Goal: Communication & Community: Answer question/provide support

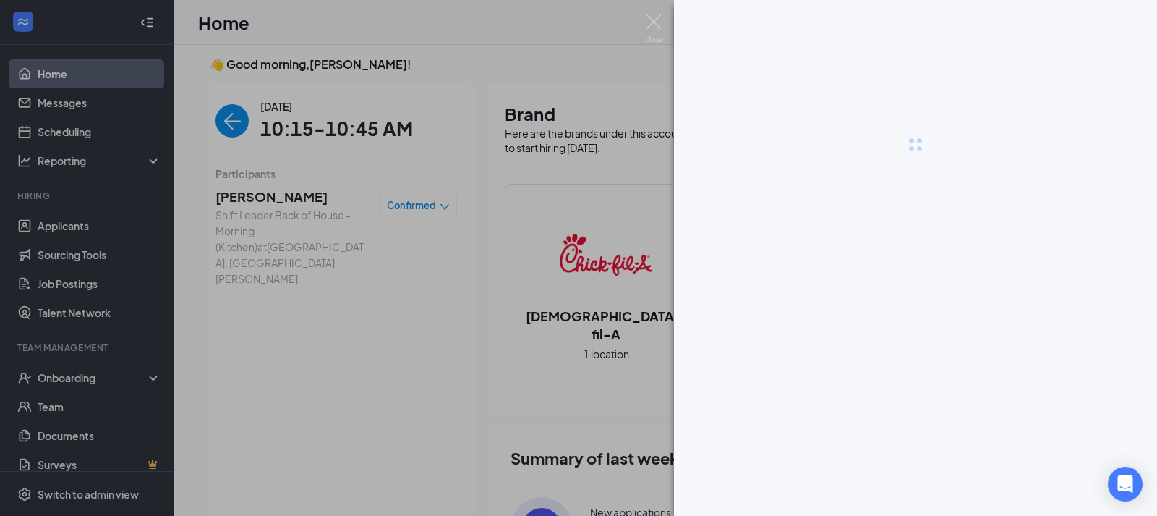
scroll to position [56, 0]
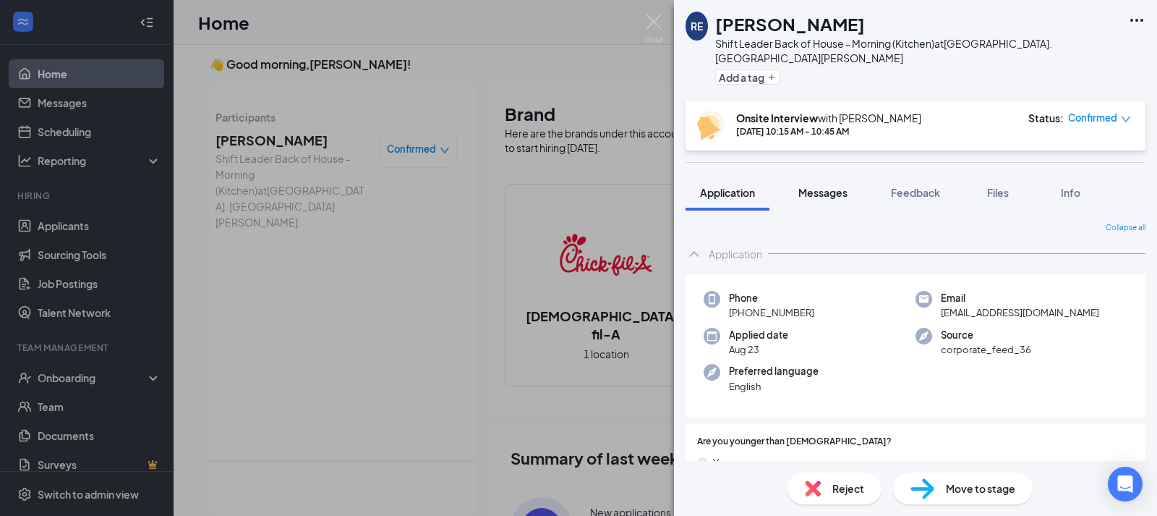
click at [834, 186] on span "Messages" at bounding box center [823, 192] width 49 height 13
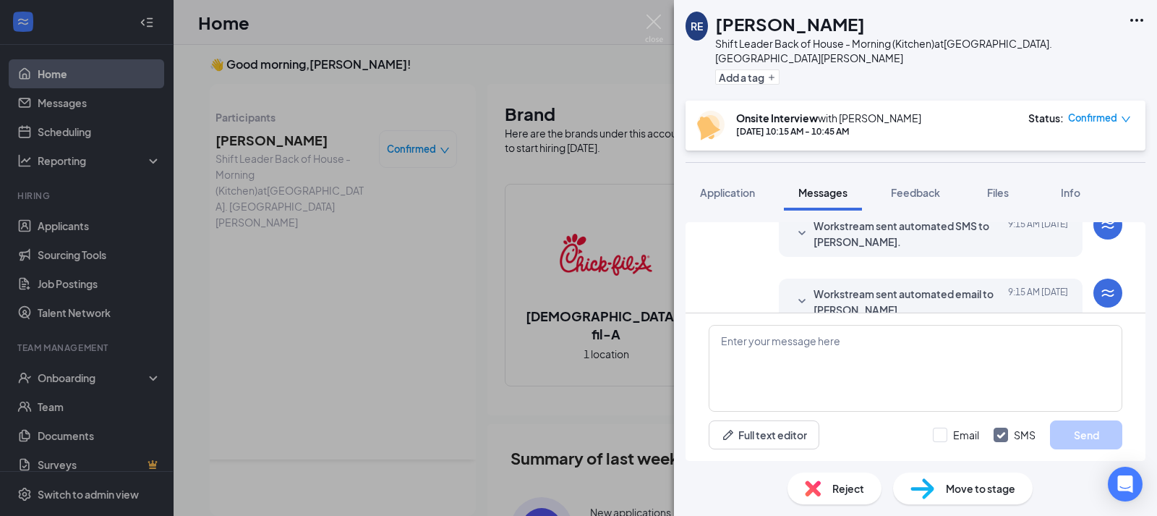
scroll to position [637, 0]
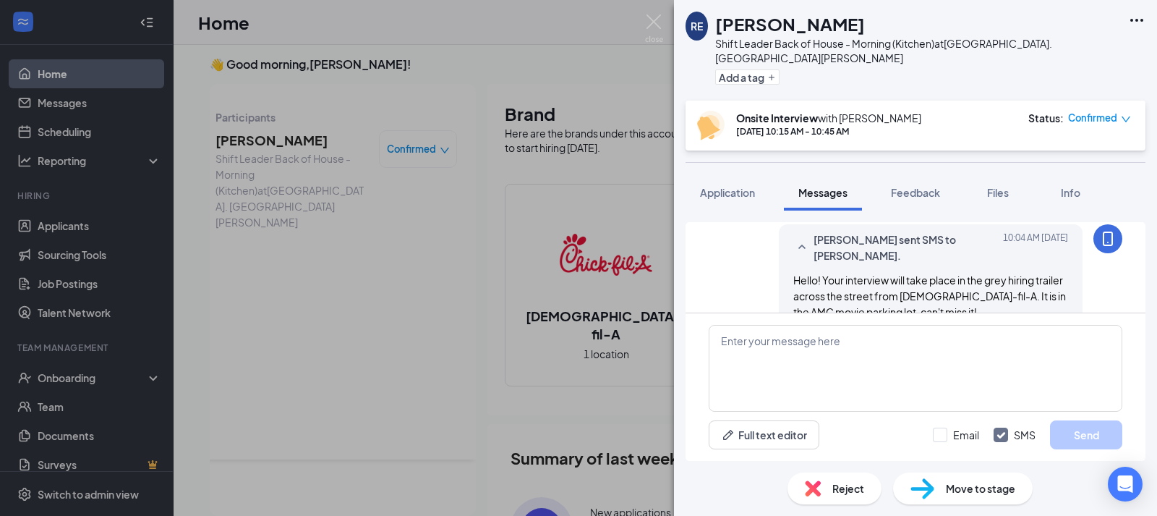
click at [715, 271] on div "[PERSON_NAME] sent SMS to [PERSON_NAME]. [DATE] 10:04 AM Hello! Your interview …" at bounding box center [916, 279] width 414 height 110
click at [743, 186] on span "Application" at bounding box center [727, 192] width 55 height 13
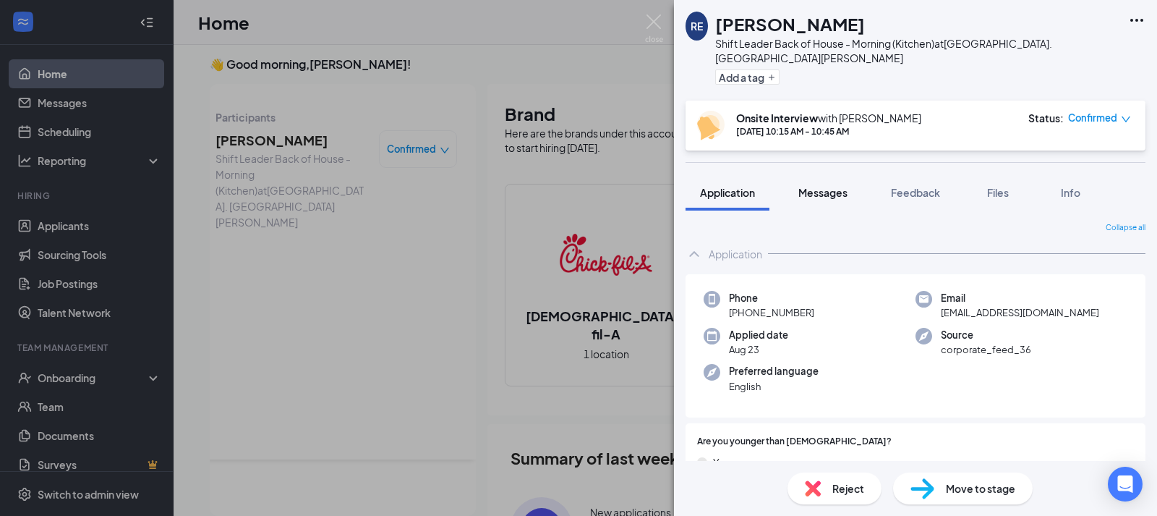
click at [820, 186] on span "Messages" at bounding box center [823, 192] width 49 height 13
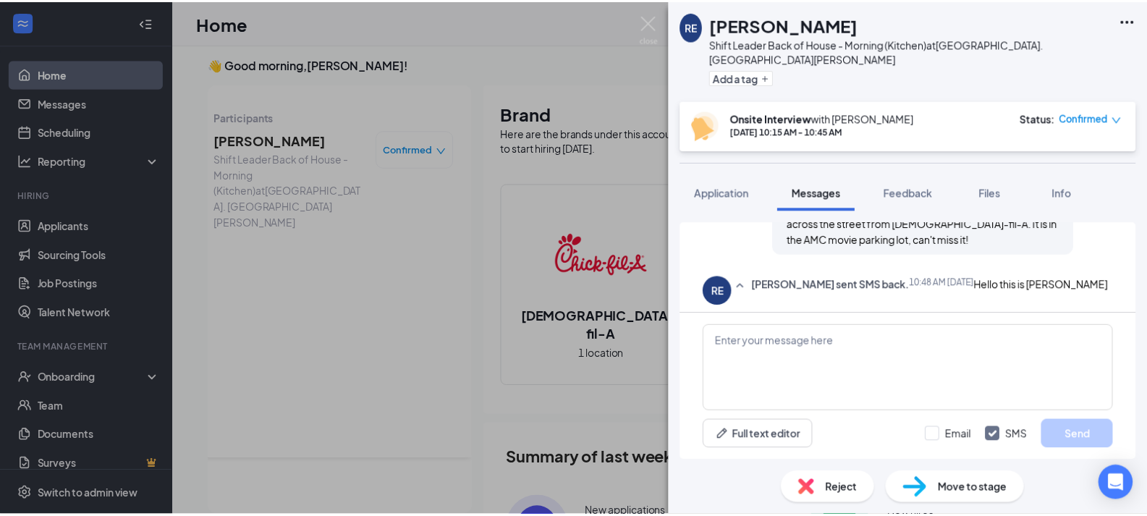
scroll to position [647, 0]
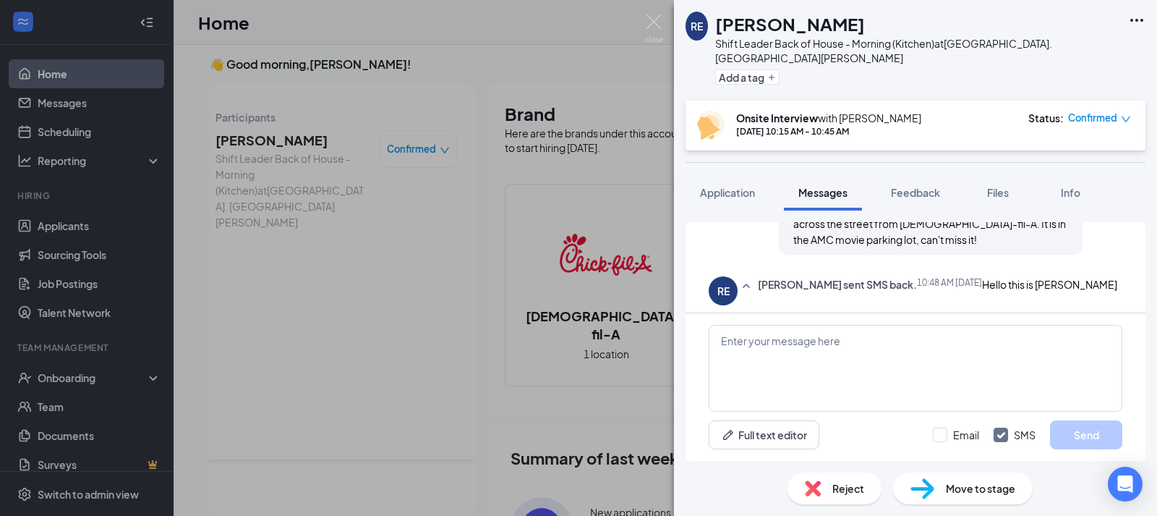
click at [348, 299] on div "RE [PERSON_NAME] Shift Leader Back of House - Morning (Kitchen) at [GEOGRAPHIC_…" at bounding box center [578, 258] width 1157 height 516
click at [657, 26] on div "Home TP" at bounding box center [666, 22] width 984 height 45
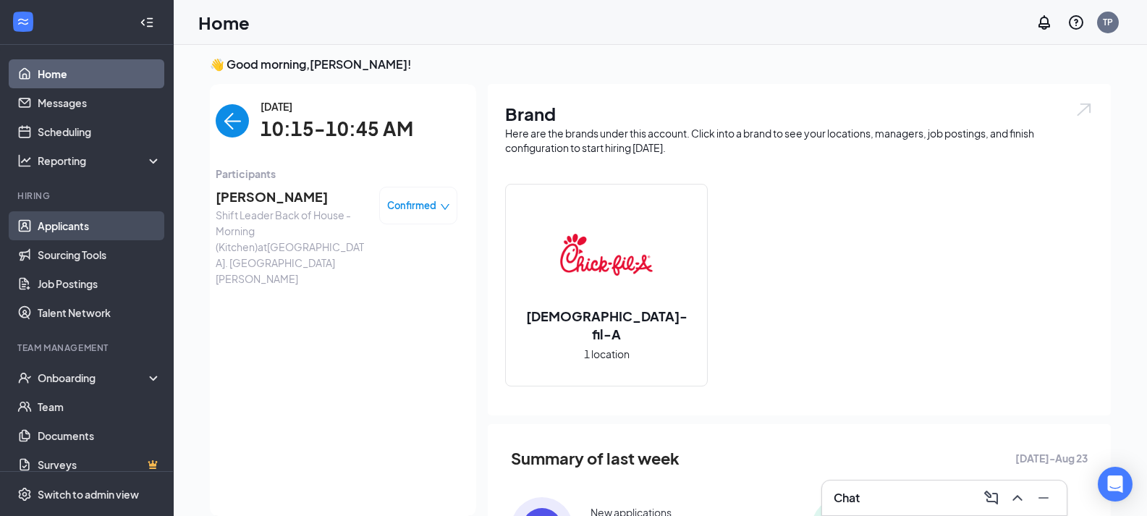
click at [64, 230] on link "Applicants" at bounding box center [100, 225] width 124 height 29
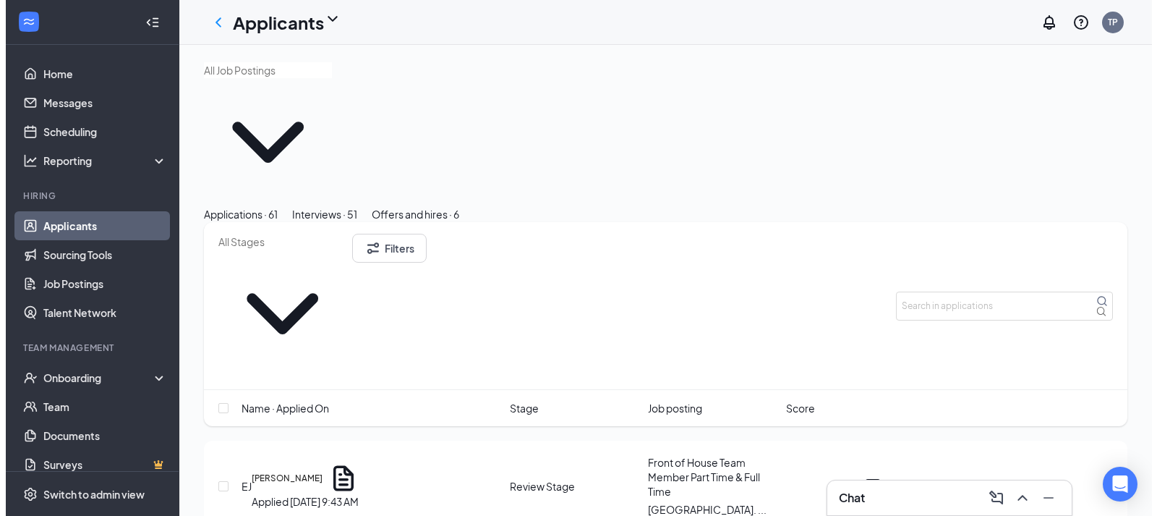
scroll to position [106, 0]
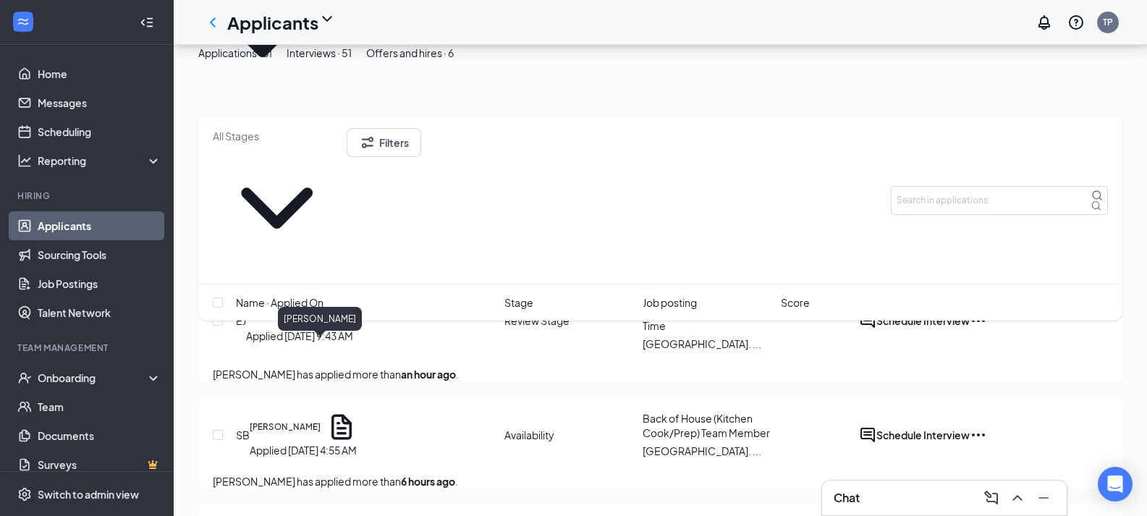
click at [320, 420] on h5 "[PERSON_NAME]" at bounding box center [285, 426] width 71 height 13
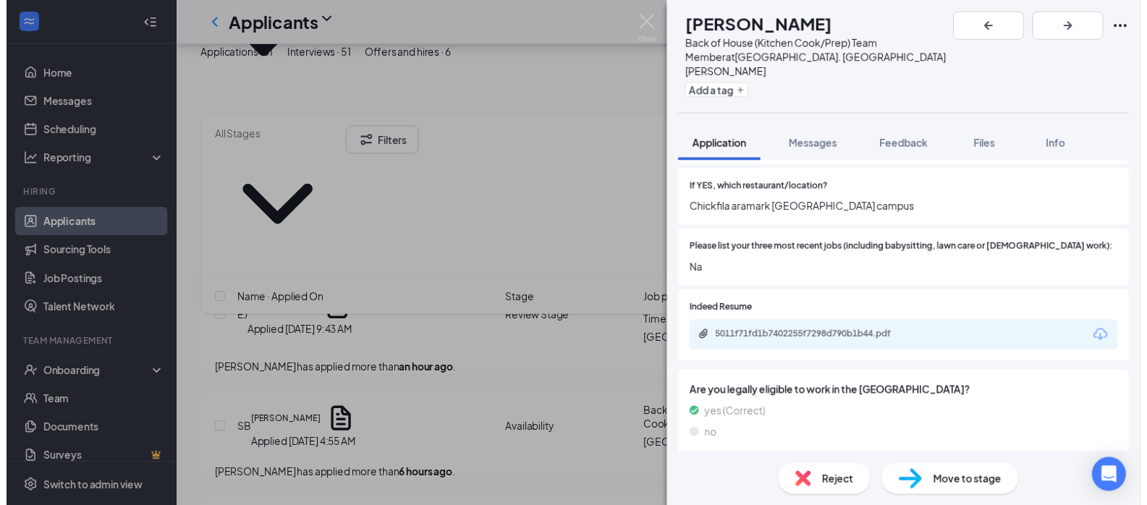
scroll to position [488, 0]
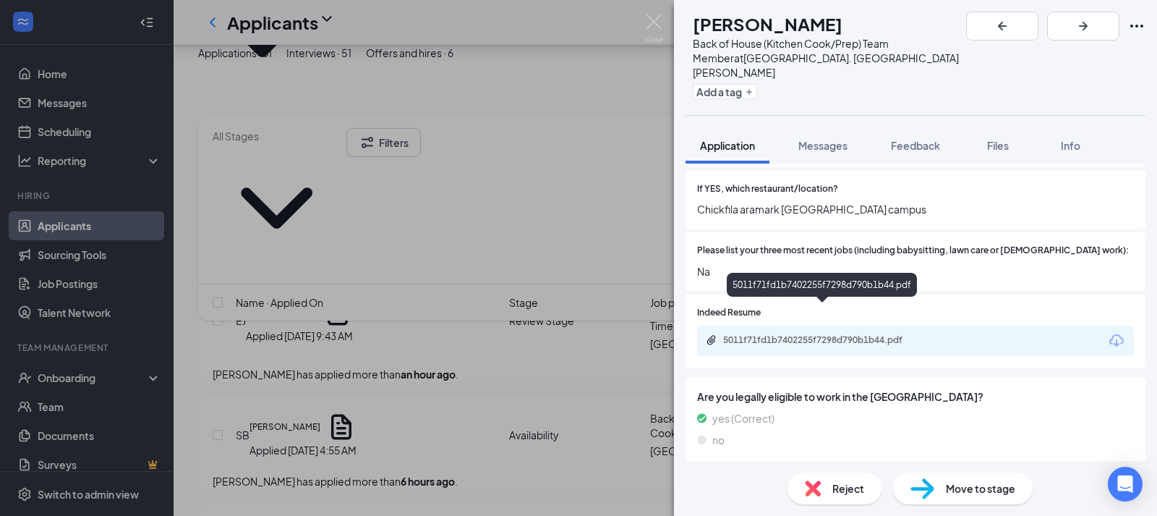
click at [819, 334] on div "5011f71fd1b7402255f7298d790b1b44.pdf" at bounding box center [824, 340] width 203 height 12
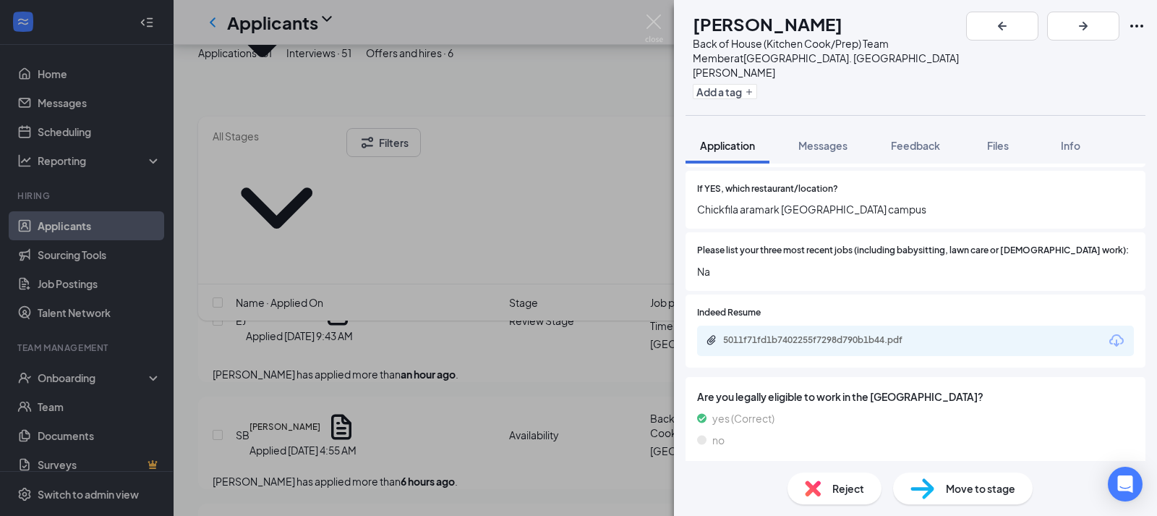
click at [457, 289] on div "SB [PERSON_NAME] Back of House (Kitchen Cook/Prep) Team Member at [GEOGRAPHIC_D…" at bounding box center [578, 258] width 1157 height 516
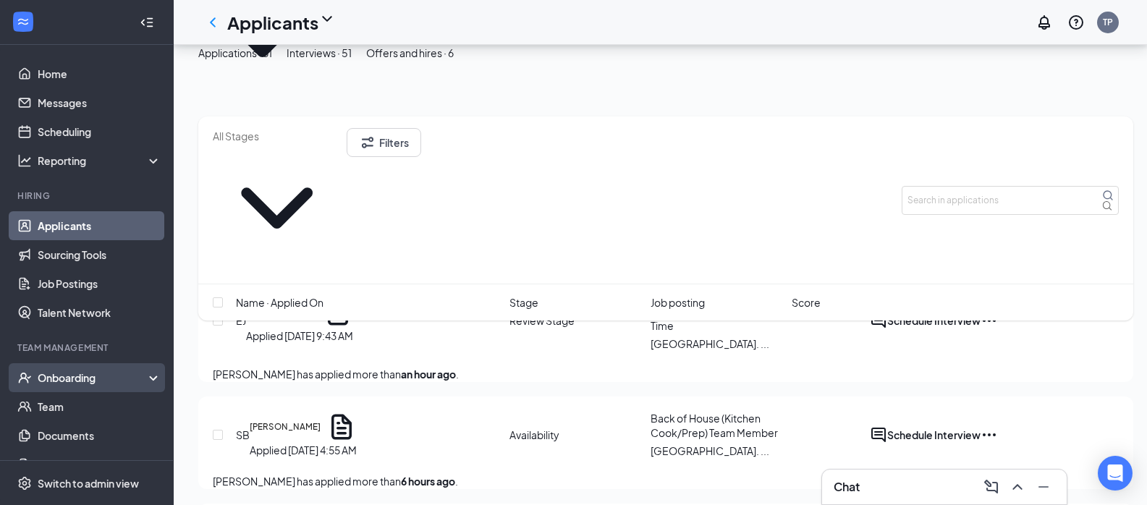
scroll to position [14, 0]
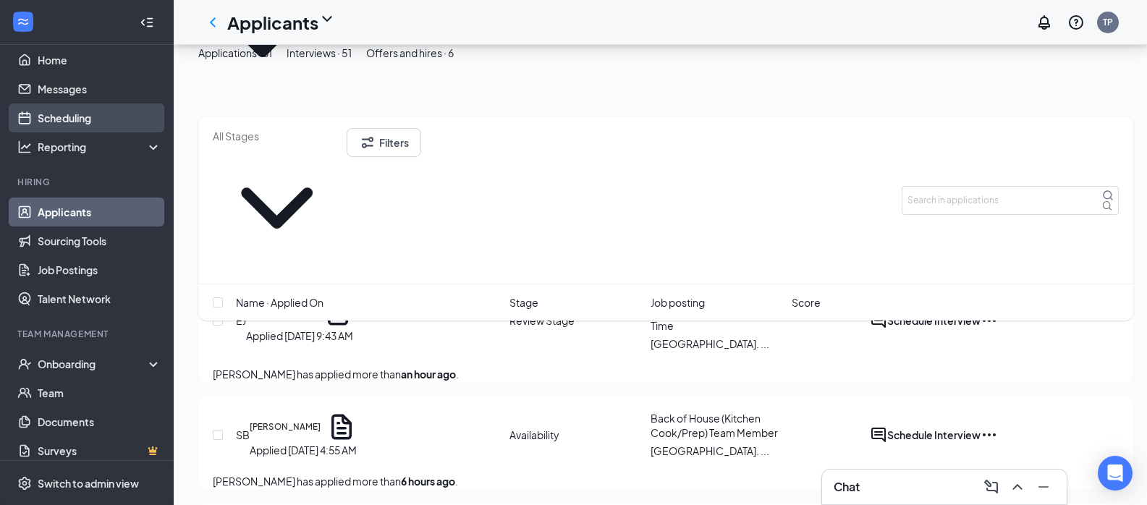
click at [75, 123] on link "Scheduling" at bounding box center [100, 117] width 124 height 29
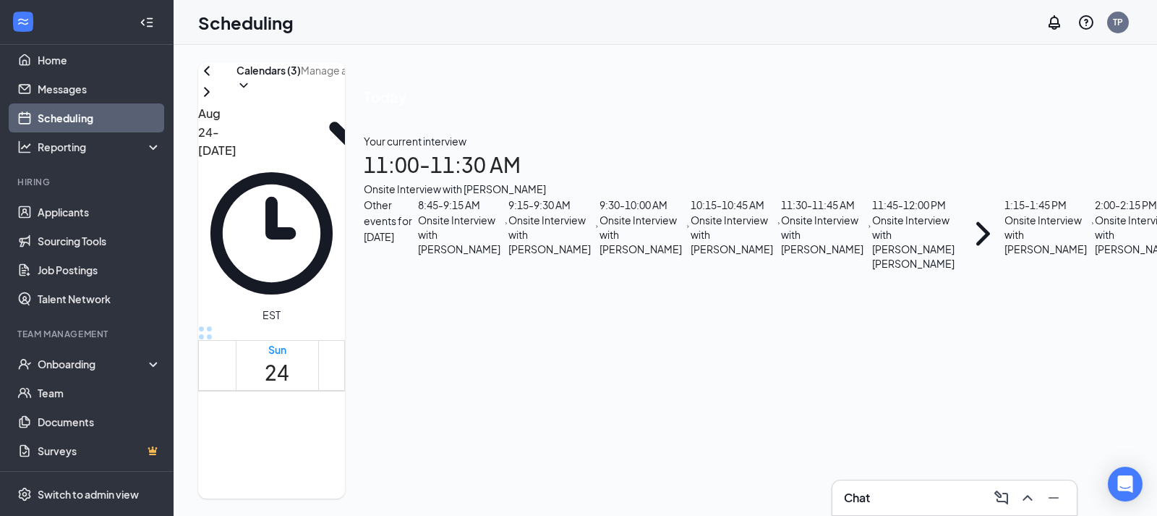
scroll to position [810, 0]
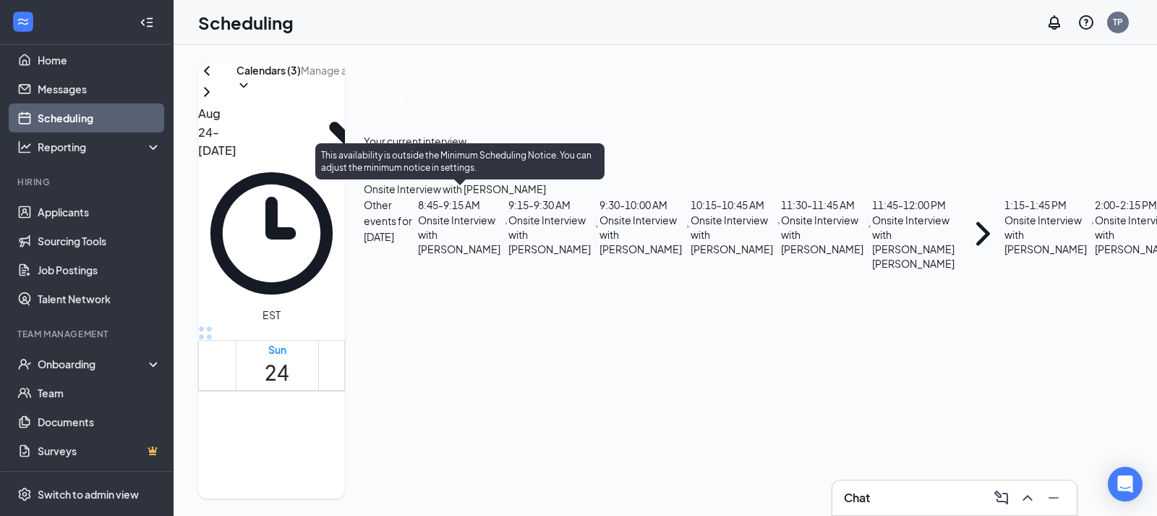
click at [525, 433] on div "1" at bounding box center [540, 440] width 30 height 14
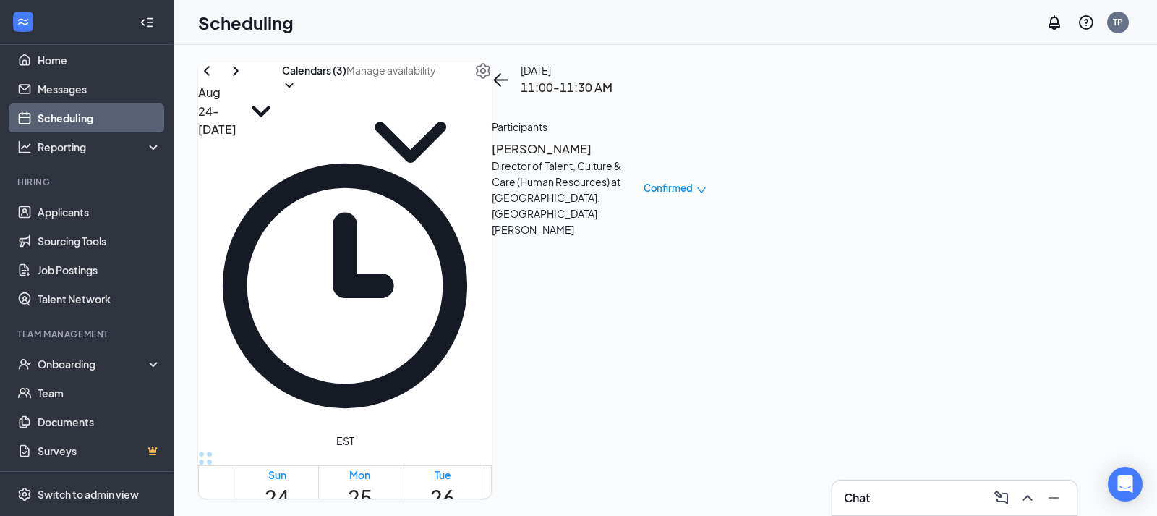
click at [644, 158] on h3 "[PERSON_NAME]" at bounding box center [568, 149] width 152 height 19
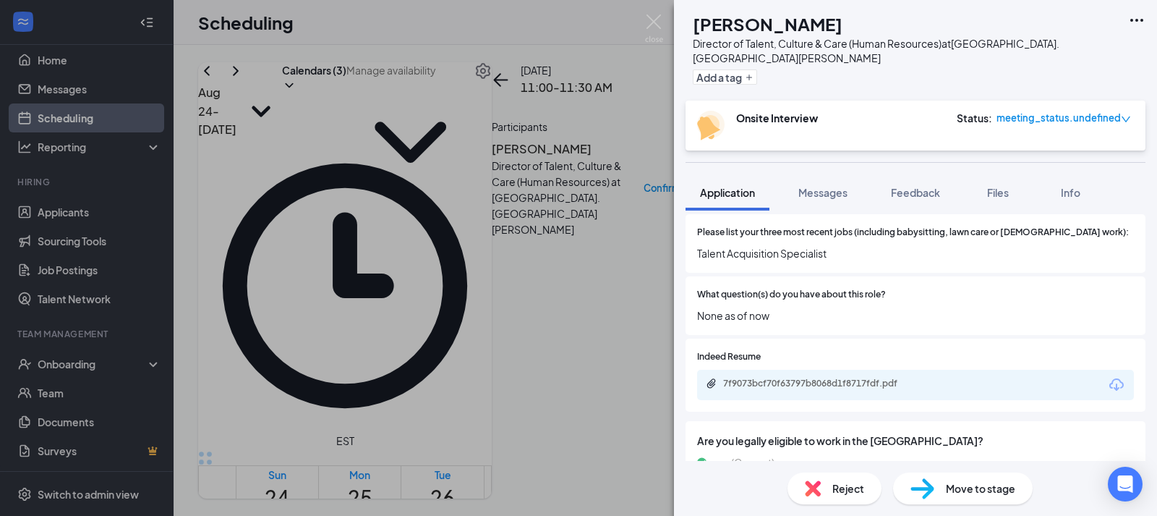
scroll to position [554, 0]
click at [830, 198] on span "Messages" at bounding box center [823, 192] width 49 height 13
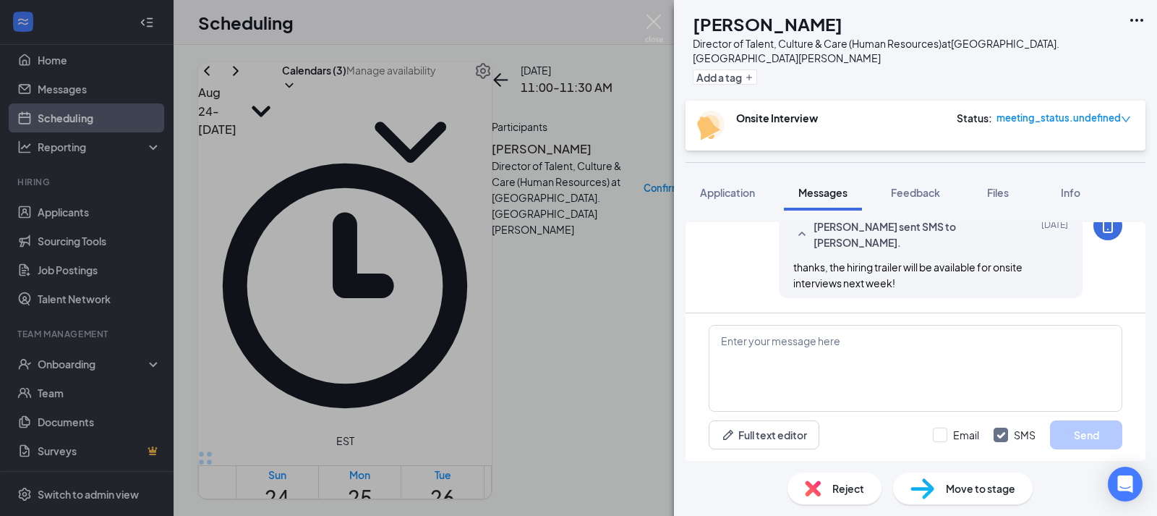
scroll to position [1103, 0]
click at [811, 362] on textarea at bounding box center [916, 368] width 414 height 87
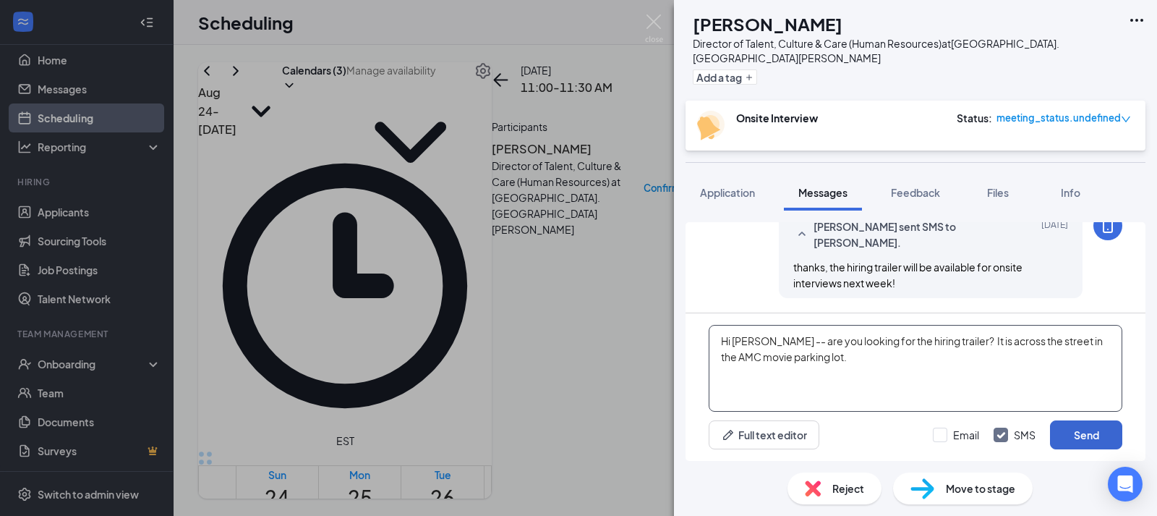
type textarea "Hi [PERSON_NAME] -- are you looking for the hiring trailer? It is across the st…"
click at [1100, 436] on button "Send" at bounding box center [1086, 434] width 72 height 29
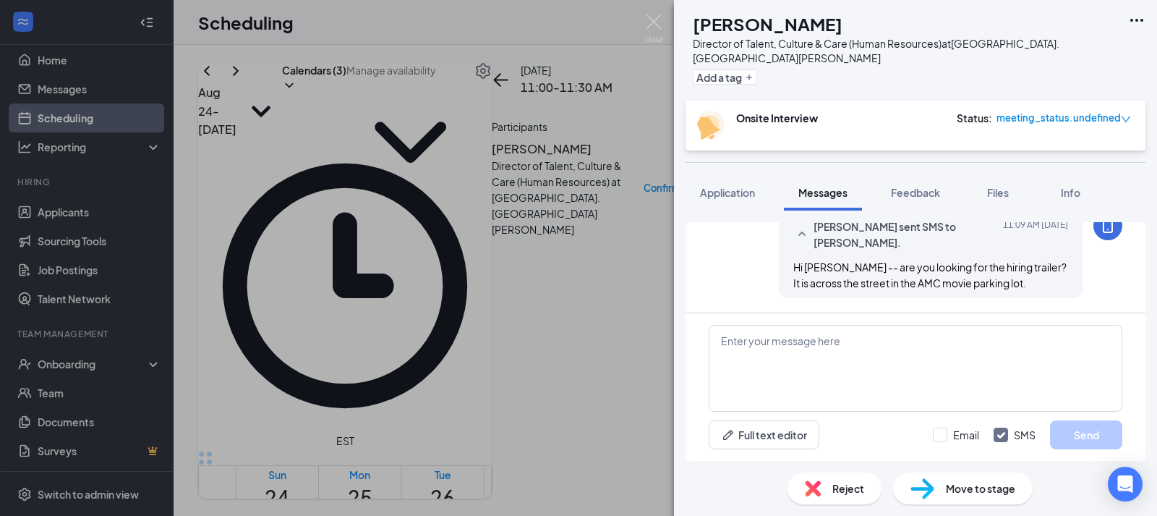
scroll to position [1212, 0]
click at [656, 30] on img at bounding box center [654, 28] width 18 height 28
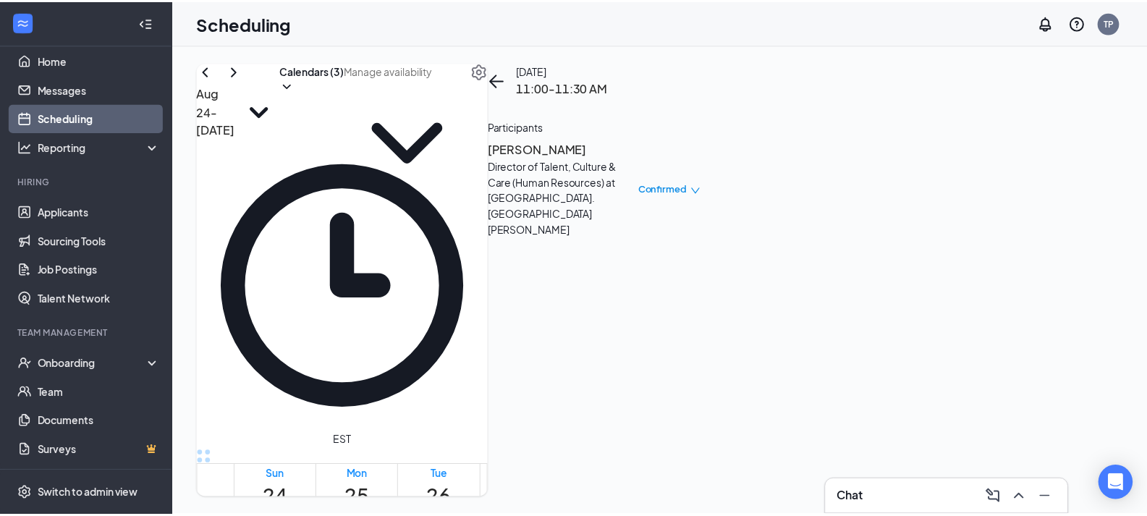
scroll to position [1076, 0]
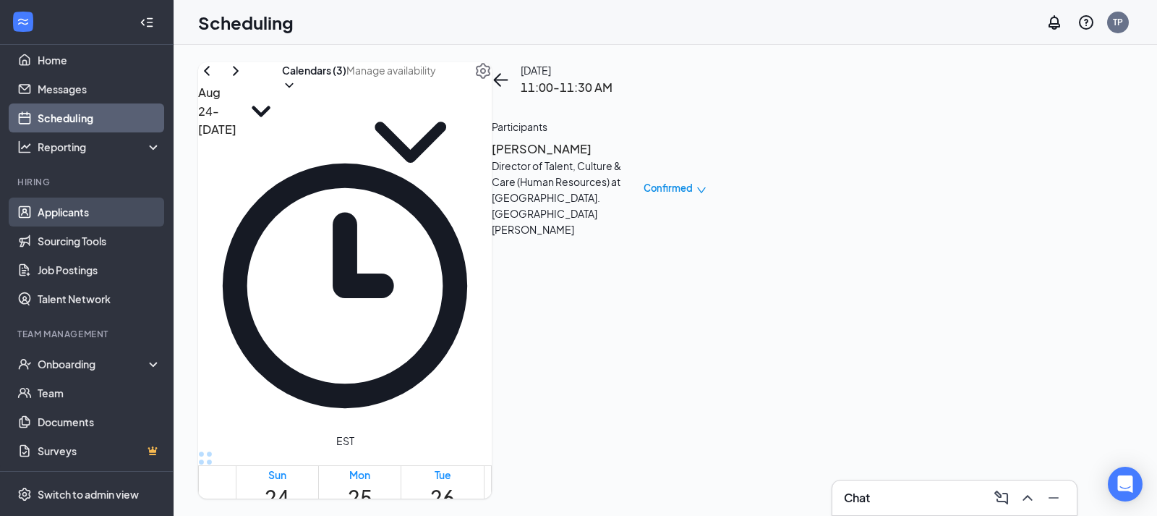
click at [77, 214] on link "Applicants" at bounding box center [100, 211] width 124 height 29
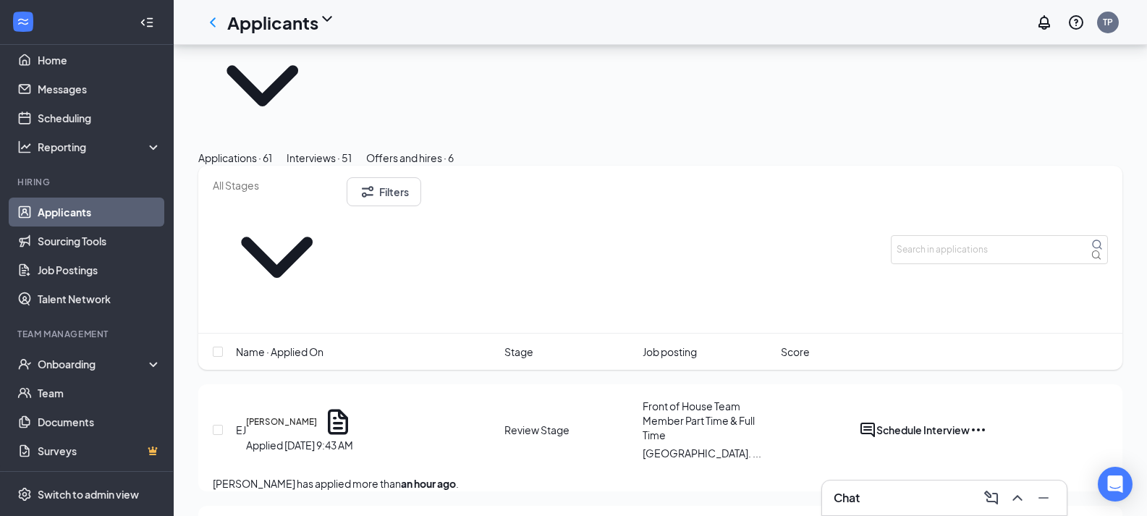
scroll to position [59, 0]
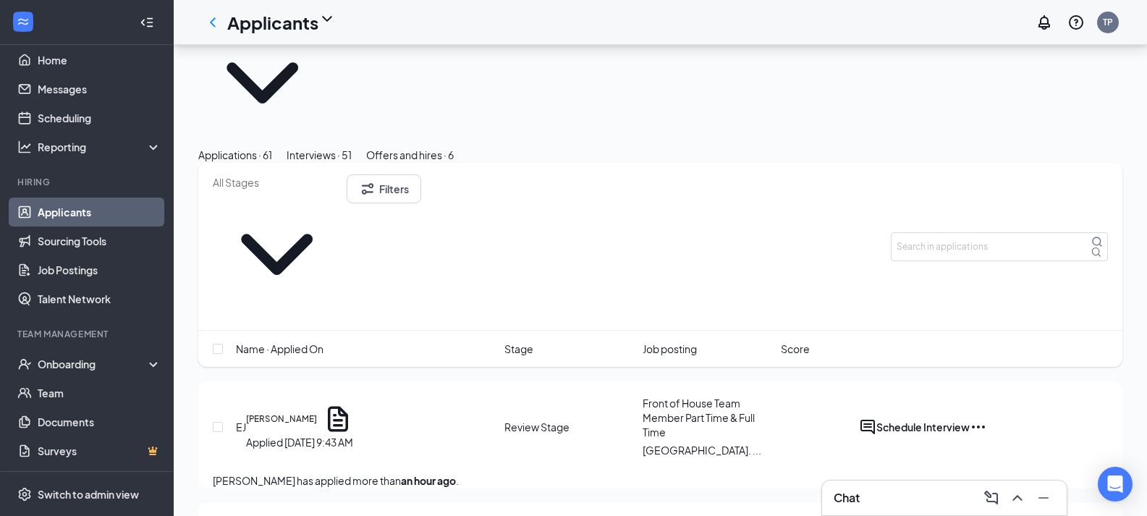
click at [685, 396] on span "Front of House Team Member Part Time & Full Time" at bounding box center [698, 417] width 112 height 42
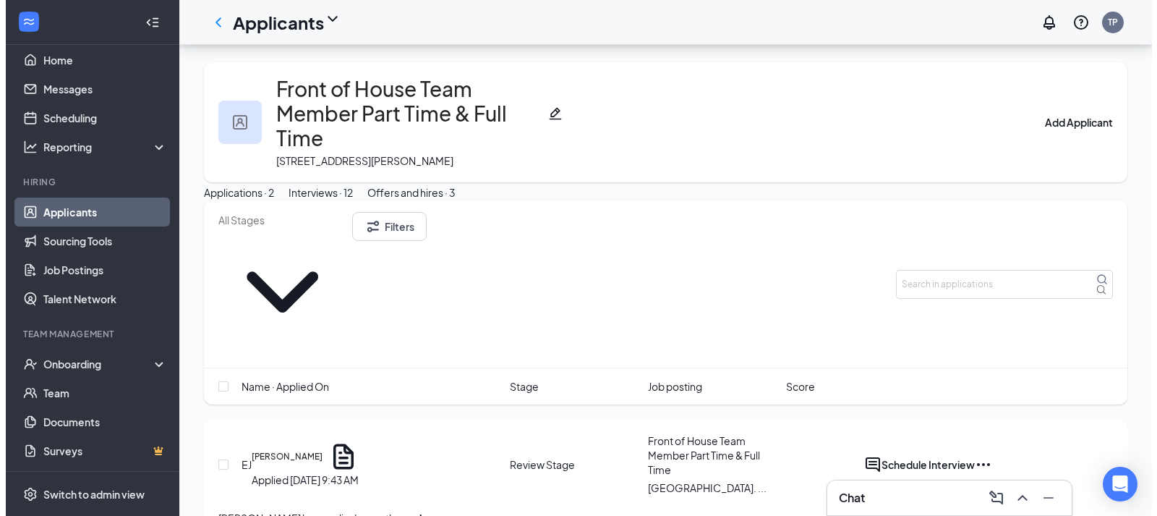
scroll to position [119, 0]
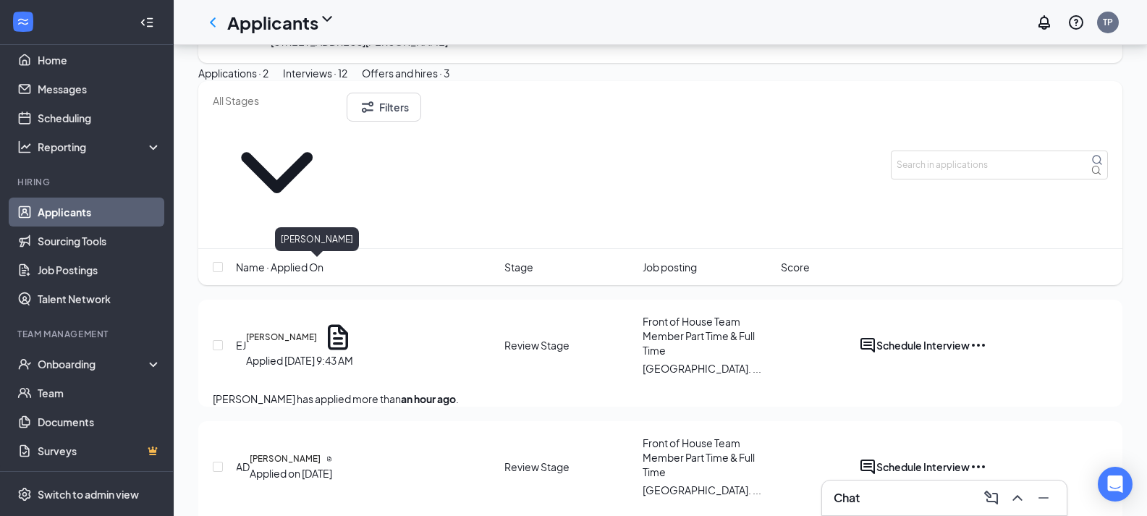
click at [317, 331] on h5 "[PERSON_NAME]" at bounding box center [281, 337] width 71 height 13
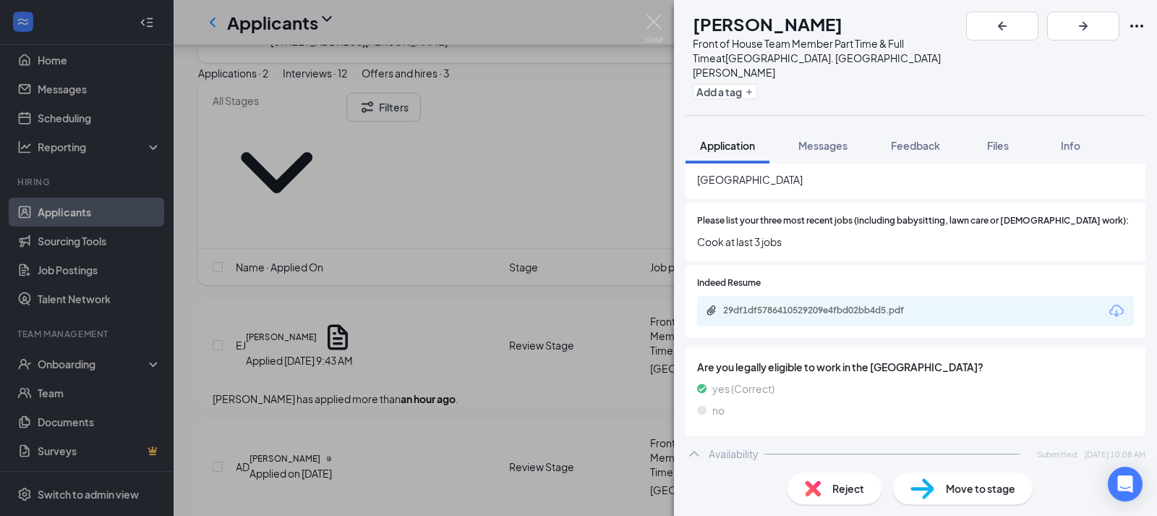
scroll to position [545, 0]
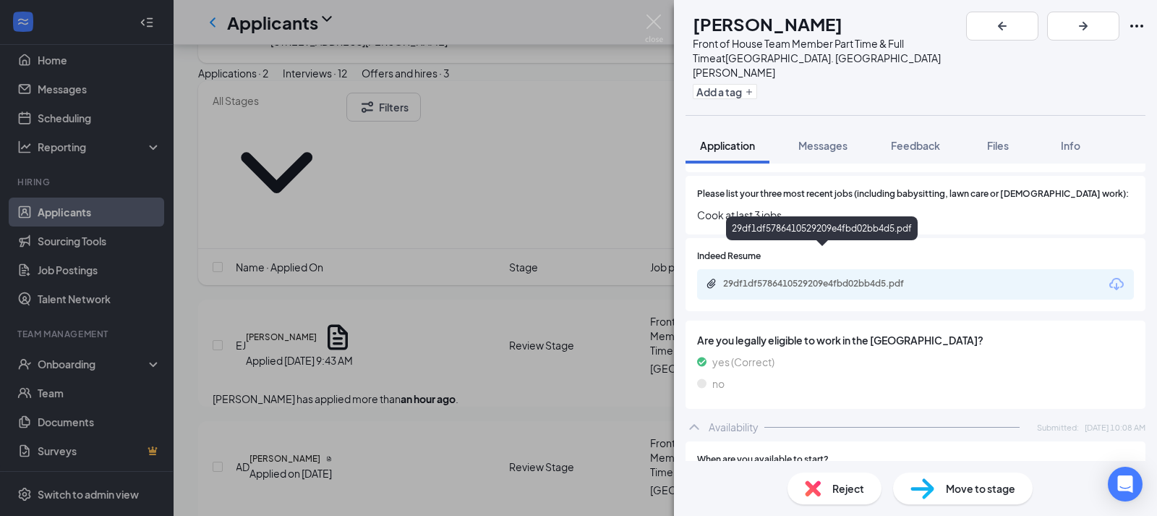
click at [924, 278] on div "29df1df5786410529209e4fbd02bb4d5.pdf" at bounding box center [824, 284] width 203 height 12
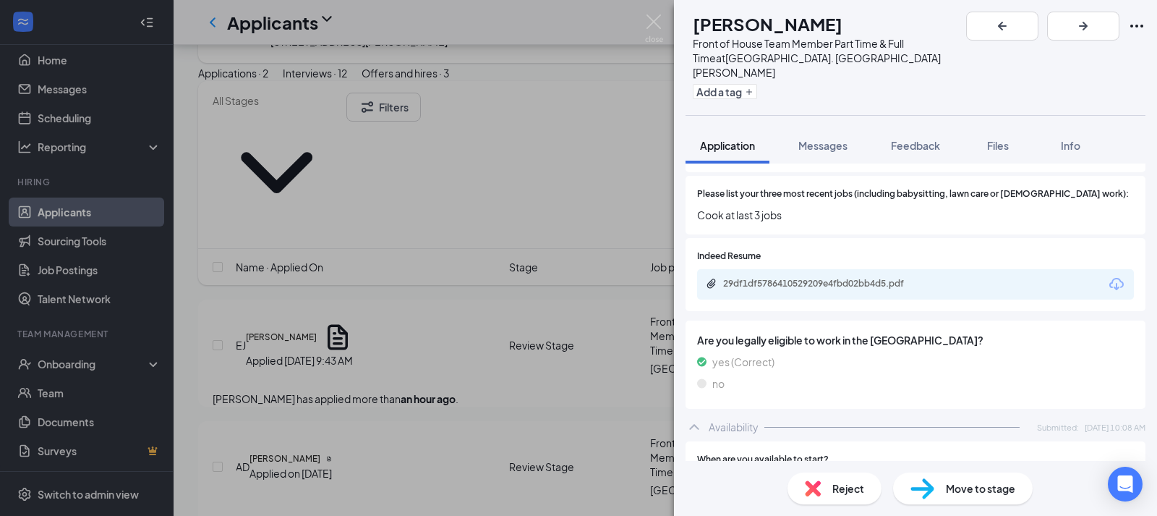
click at [488, 336] on div "[PERSON_NAME] [PERSON_NAME] Front of House Team Member Part Time & Full Time at…" at bounding box center [578, 258] width 1157 height 516
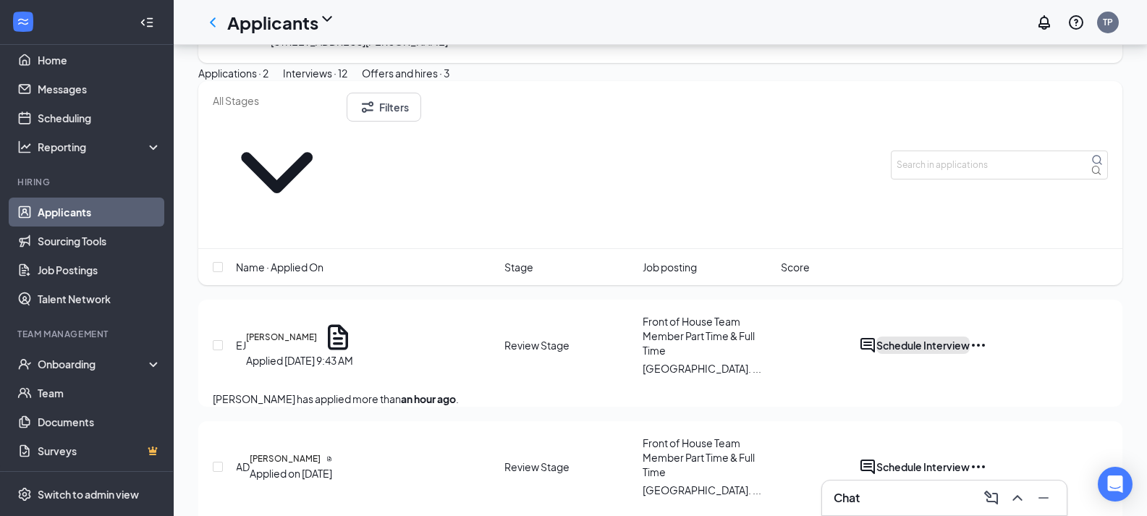
click at [969, 336] on button "Schedule Interview" at bounding box center [922, 344] width 93 height 17
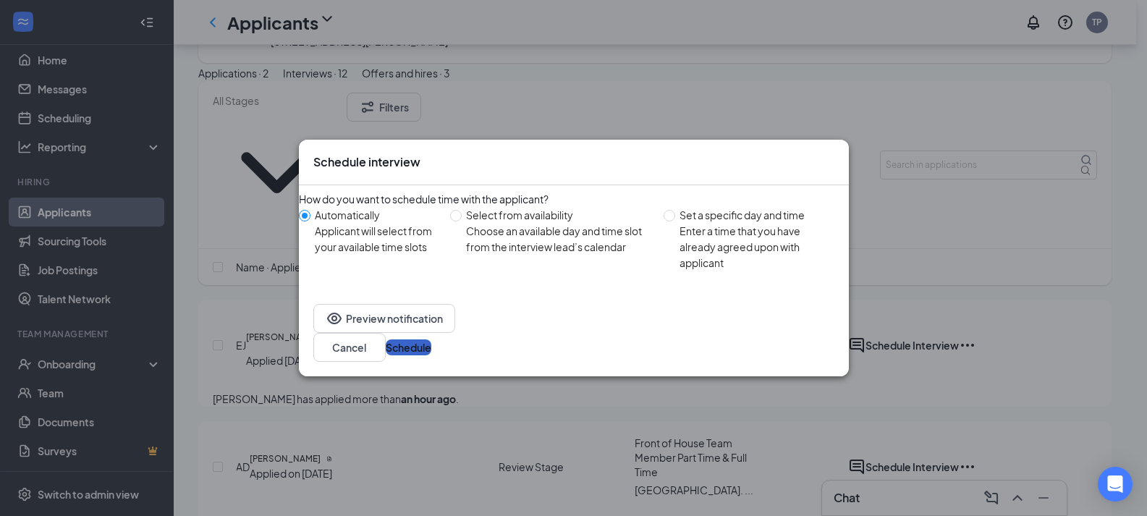
click at [431, 343] on button "Schedule" at bounding box center [409, 347] width 46 height 16
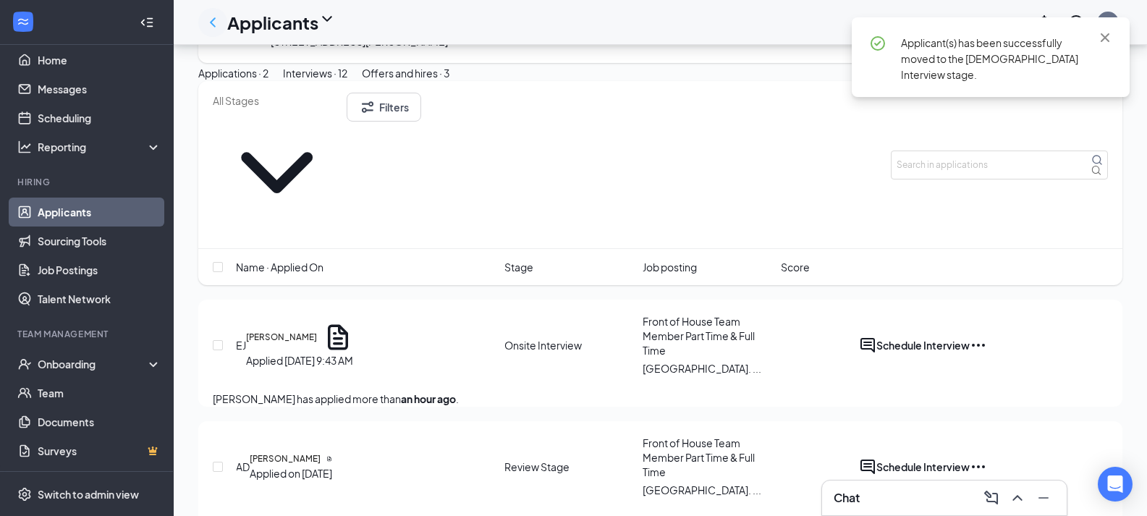
click at [216, 25] on icon "ChevronLeft" at bounding box center [212, 22] width 17 height 17
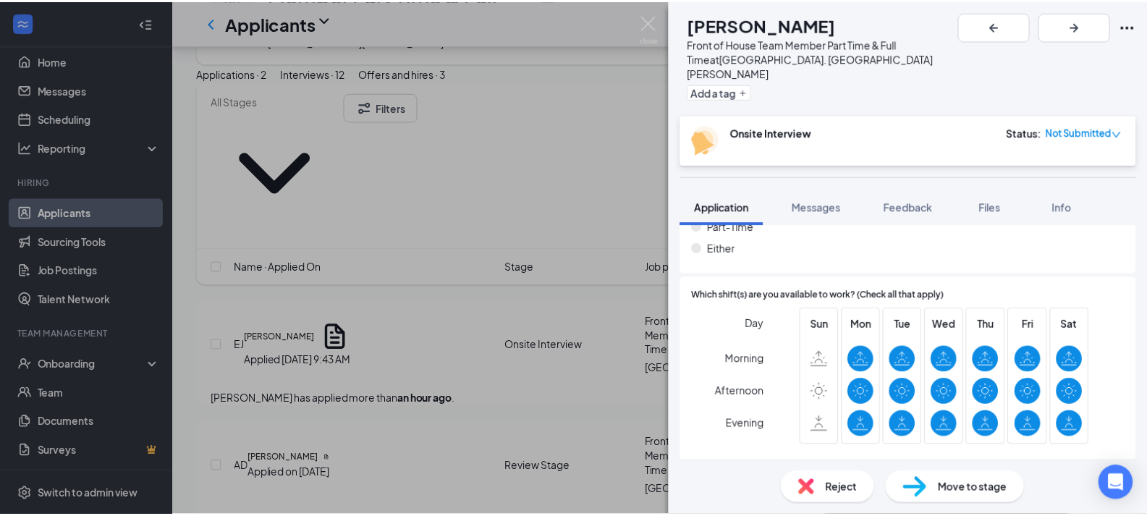
scroll to position [946, 0]
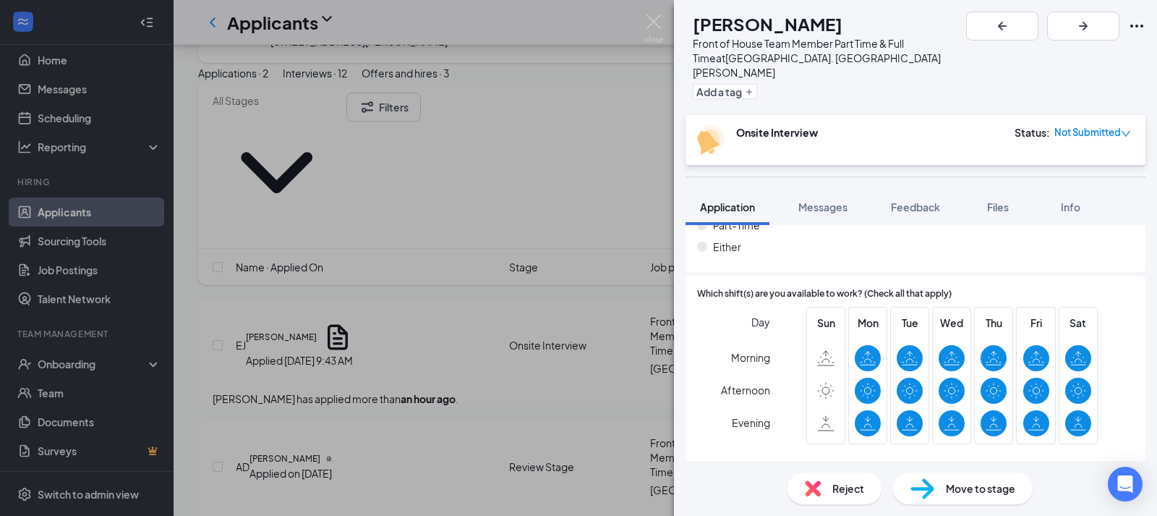
click at [549, 360] on div "[PERSON_NAME] [PERSON_NAME] Front of House Team Member Part Time & Full Time at…" at bounding box center [578, 258] width 1157 height 516
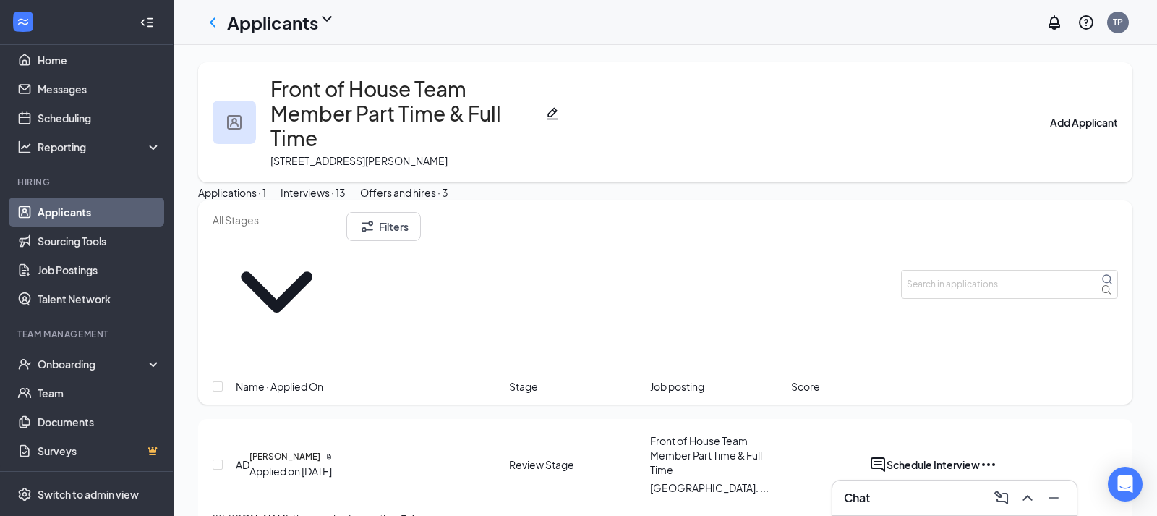
click at [95, 208] on link "Applicants" at bounding box center [100, 211] width 124 height 29
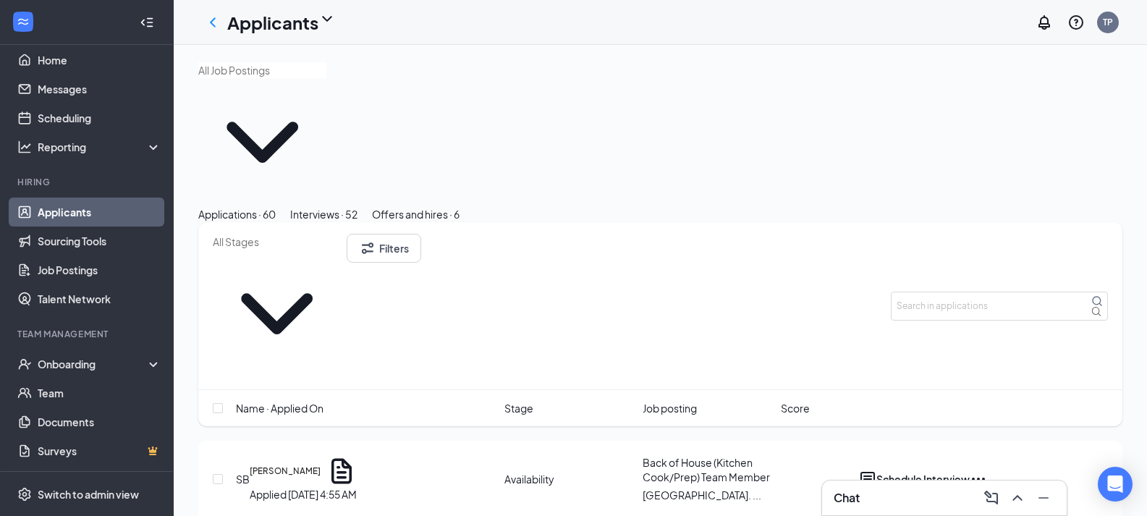
click at [357, 206] on div "Interviews · 52" at bounding box center [323, 214] width 67 height 16
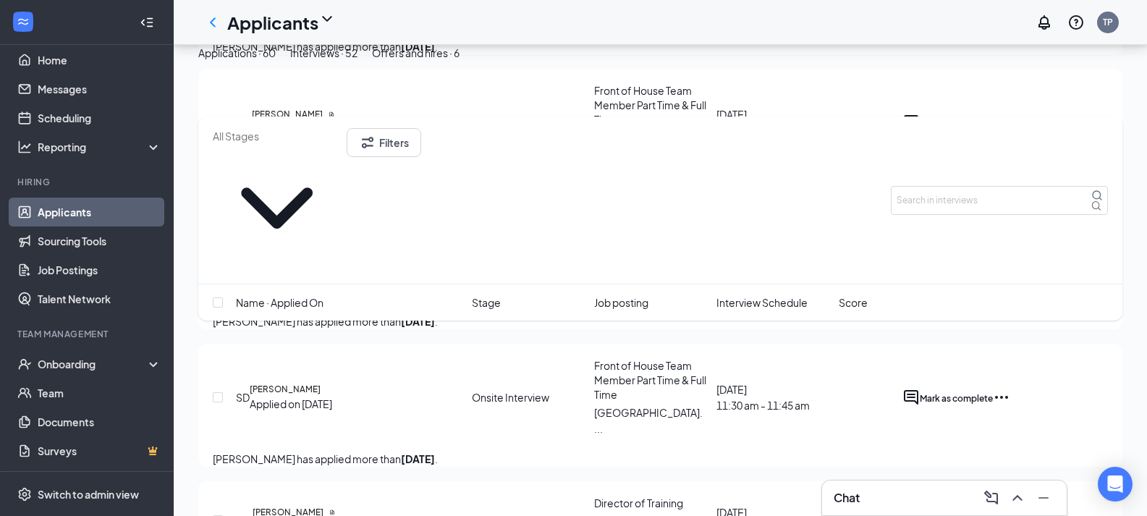
scroll to position [1617, 0]
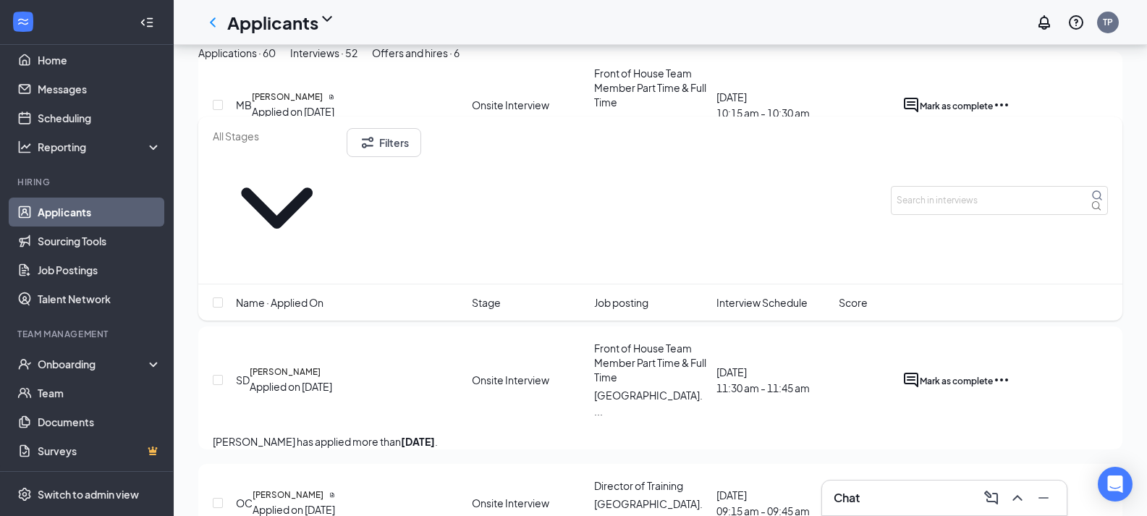
click at [271, 61] on button "Applications · 60" at bounding box center [236, 53] width 77 height 16
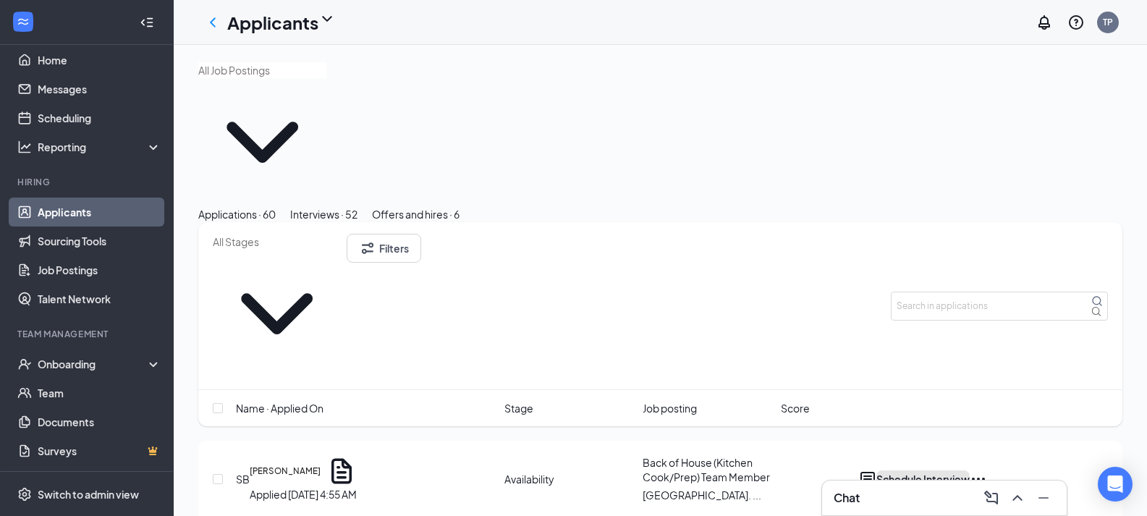
click at [969, 470] on button "Schedule Interview" at bounding box center [922, 478] width 93 height 17
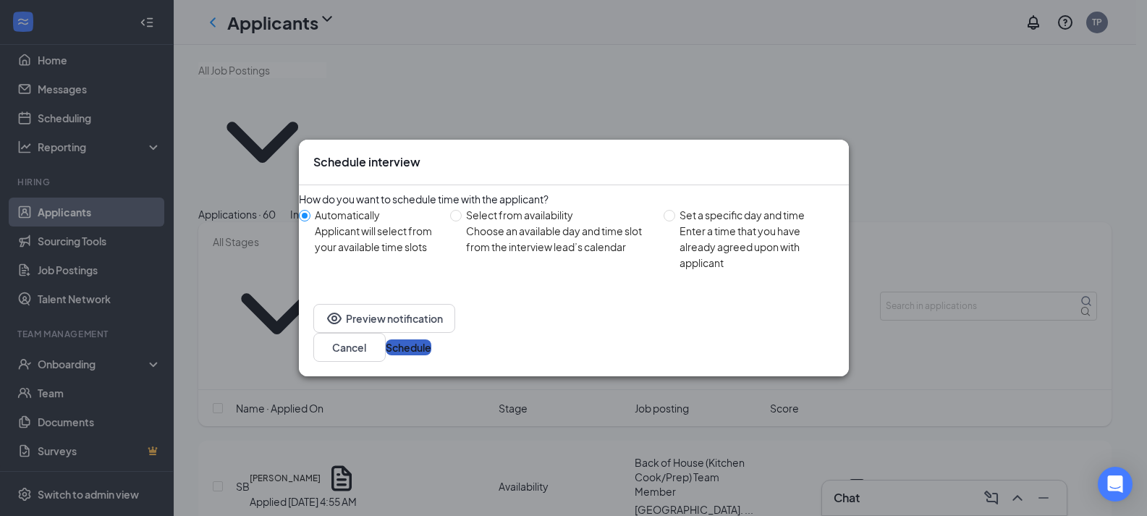
click at [431, 345] on button "Schedule" at bounding box center [409, 347] width 46 height 16
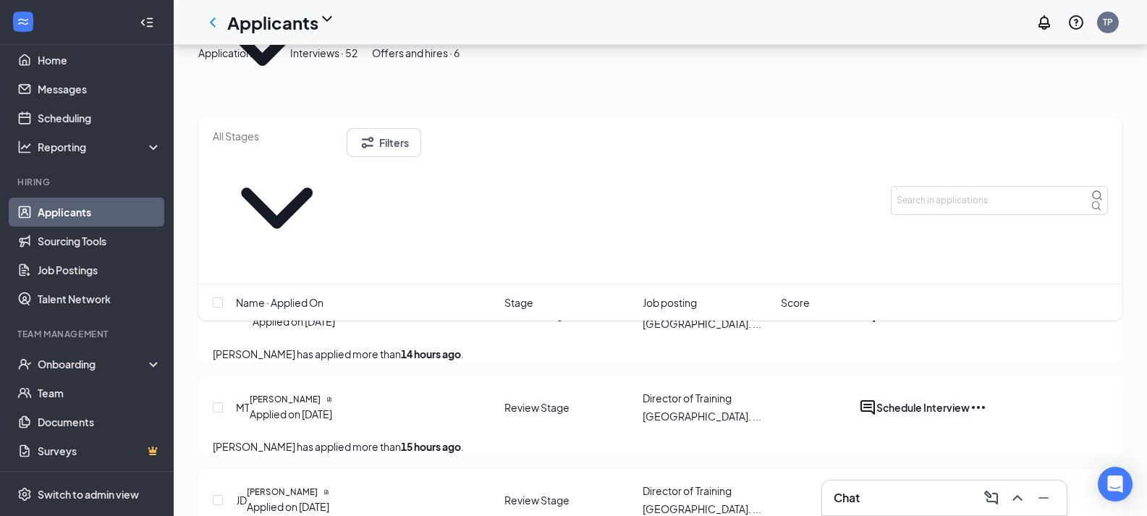
scroll to position [98, 0]
click at [357, 61] on div "Interviews · 53" at bounding box center [323, 53] width 68 height 16
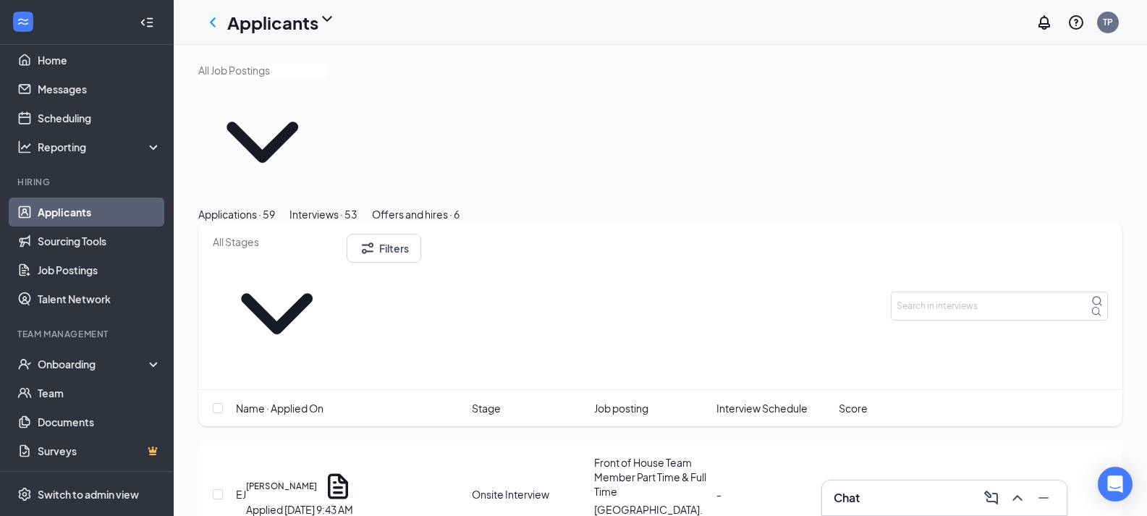
click at [735, 400] on span "Interview Schedule" at bounding box center [761, 408] width 91 height 16
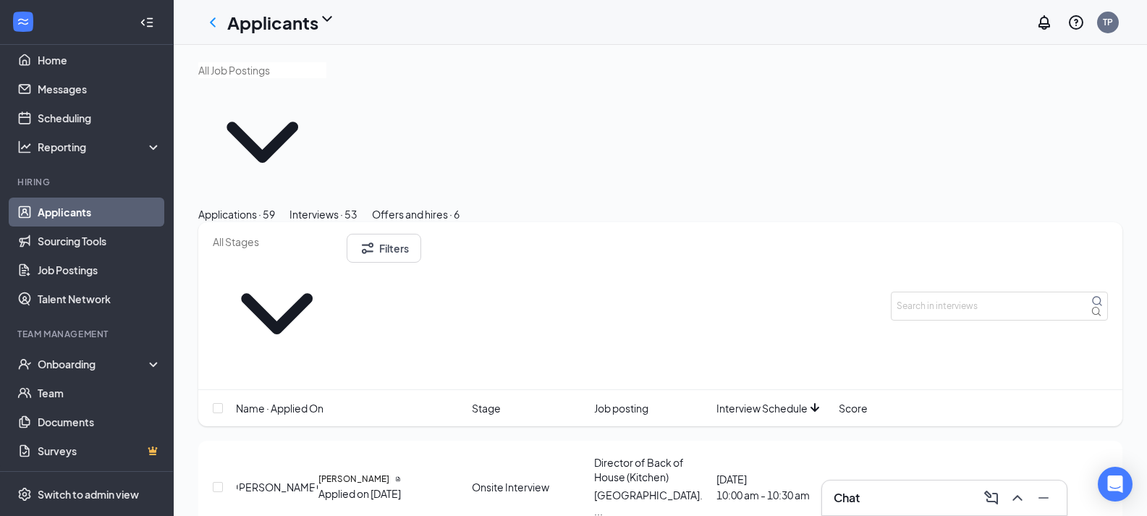
click at [735, 400] on span "Interview Schedule" at bounding box center [761, 408] width 91 height 16
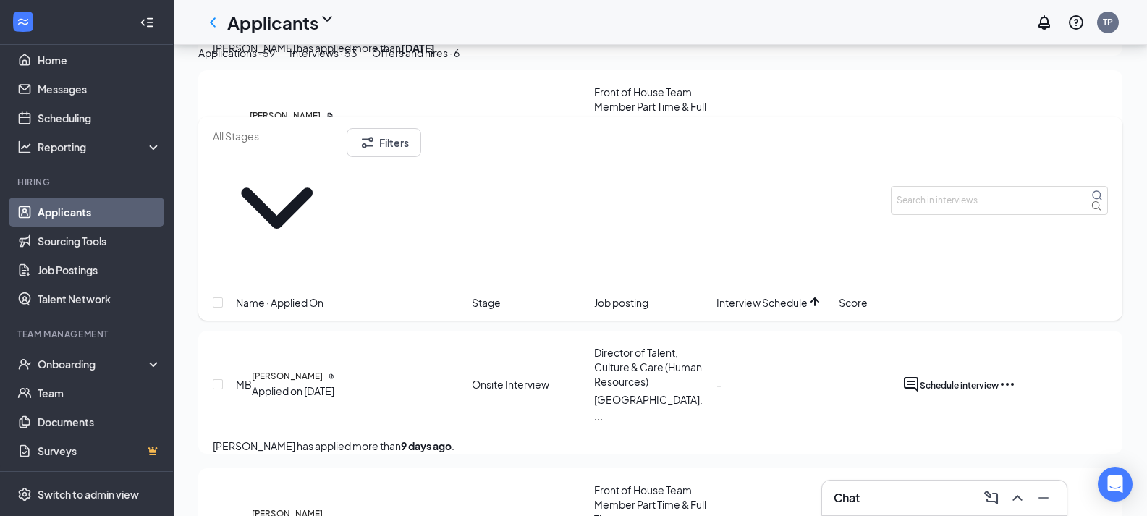
scroll to position [5401, 0]
click at [1016, 373] on icon "Ellipses" at bounding box center [1006, 381] width 17 height 17
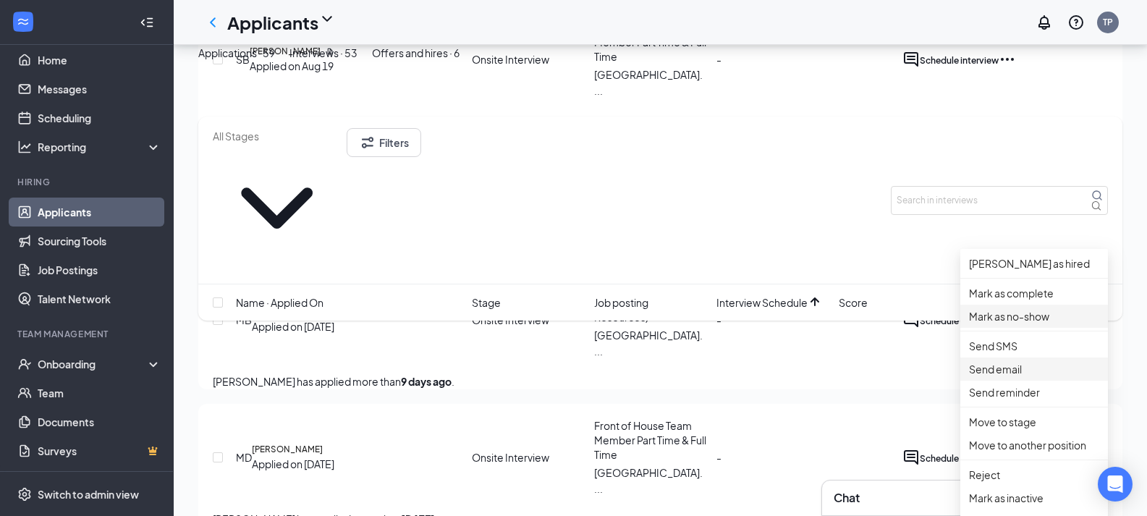
scroll to position [5466, 0]
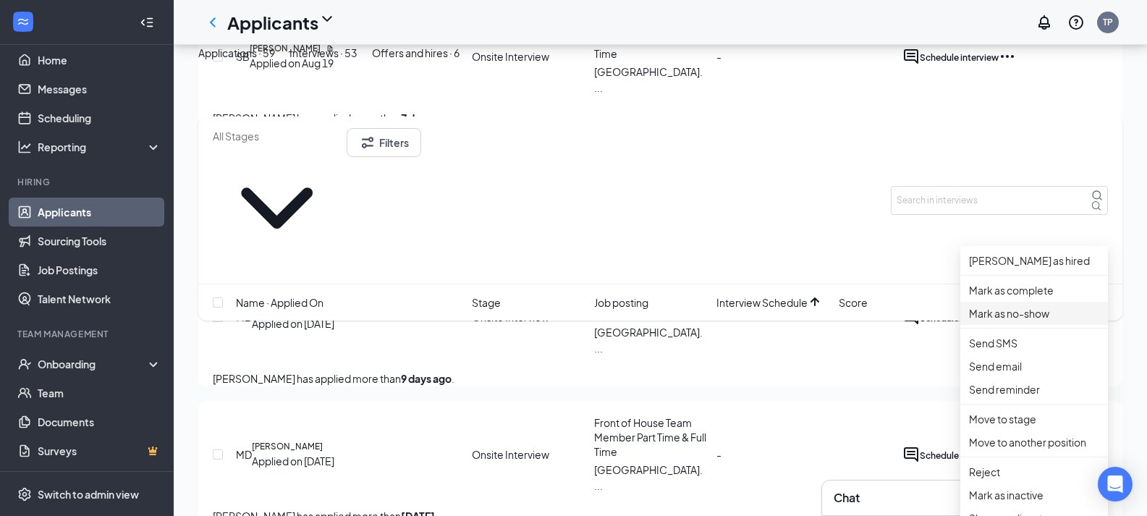
click at [1021, 321] on p "Mark as no-show" at bounding box center [1034, 313] width 130 height 16
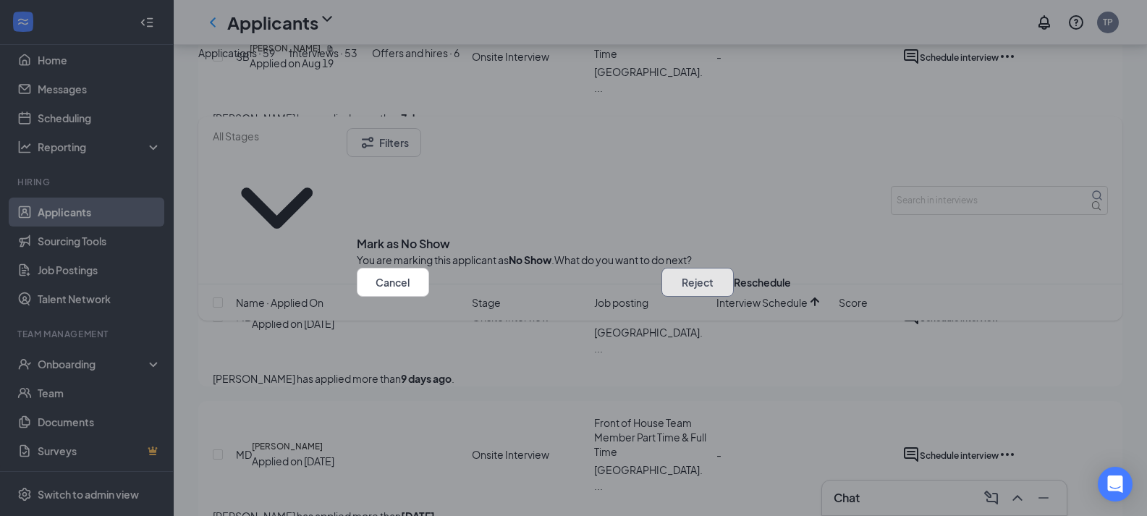
click at [661, 297] on button "Reject" at bounding box center [697, 282] width 72 height 29
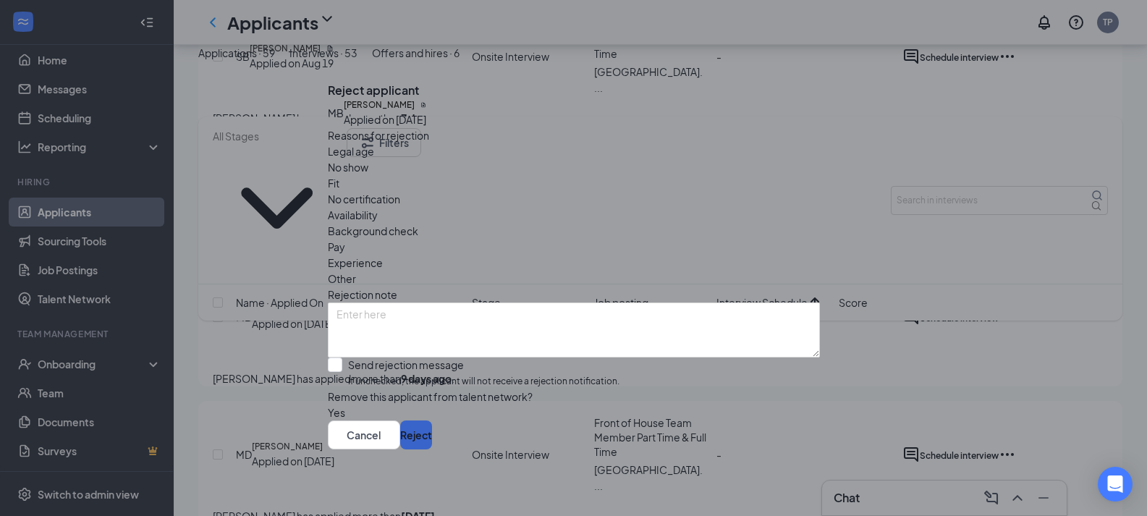
click at [432, 443] on button "Reject" at bounding box center [416, 434] width 32 height 29
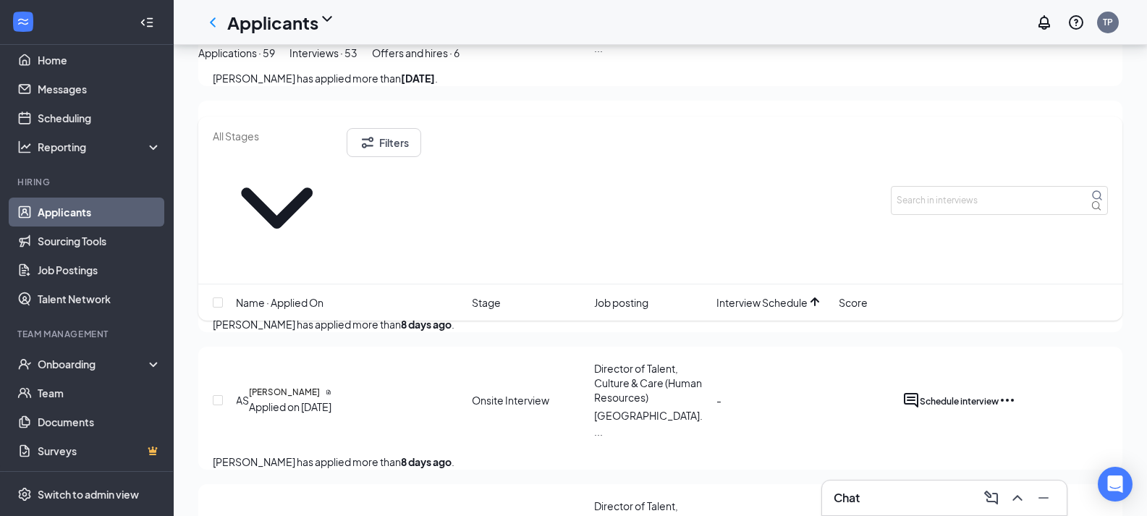
scroll to position [6028, 0]
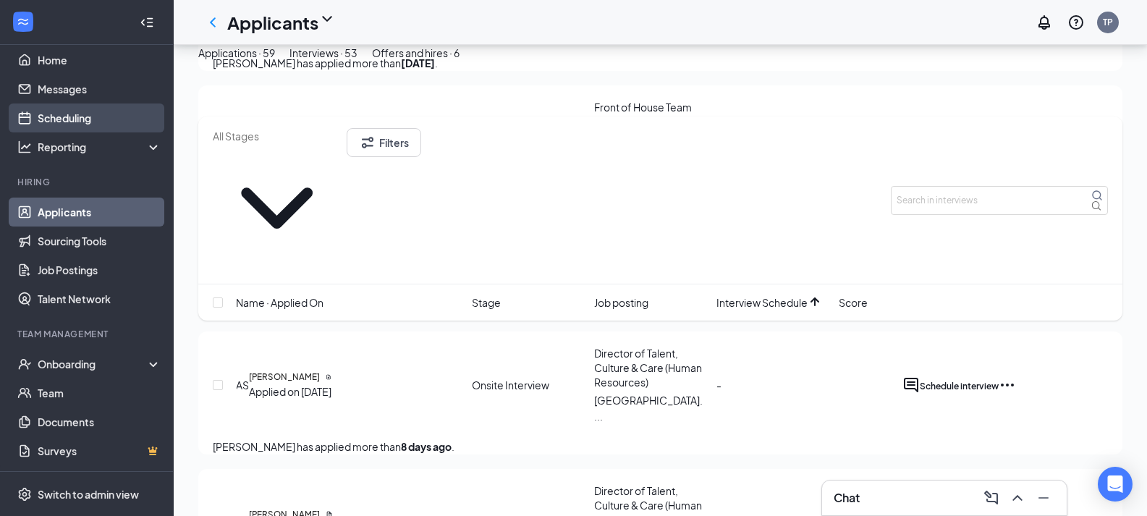
click at [86, 119] on link "Scheduling" at bounding box center [100, 117] width 124 height 29
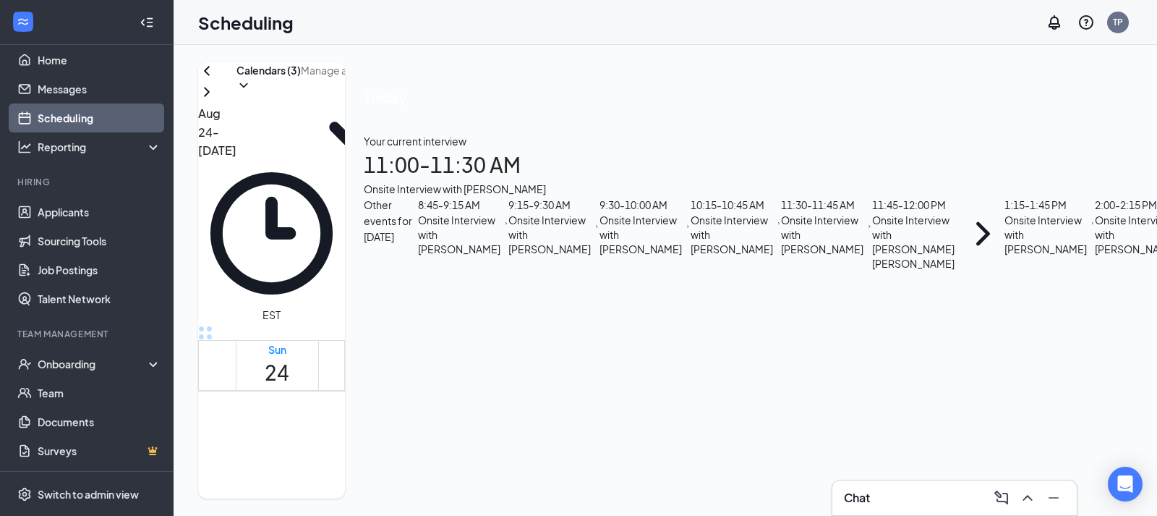
scroll to position [867, 0]
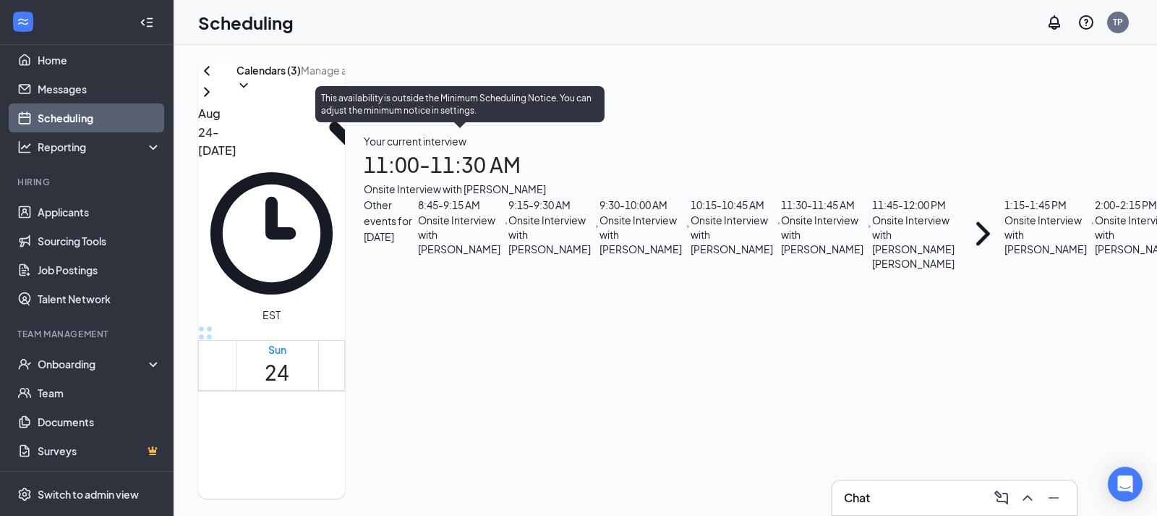
click at [555, 375] on span "11:30-11:45 AM" at bounding box center [570, 354] width 30 height 42
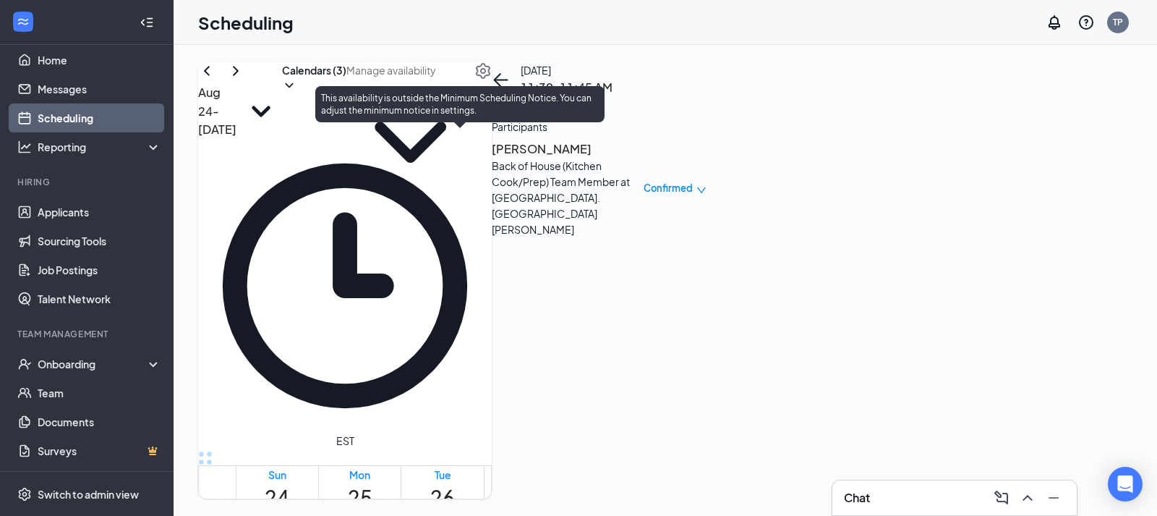
click at [555, 459] on span "11:30-11:45 AM" at bounding box center [570, 480] width 30 height 42
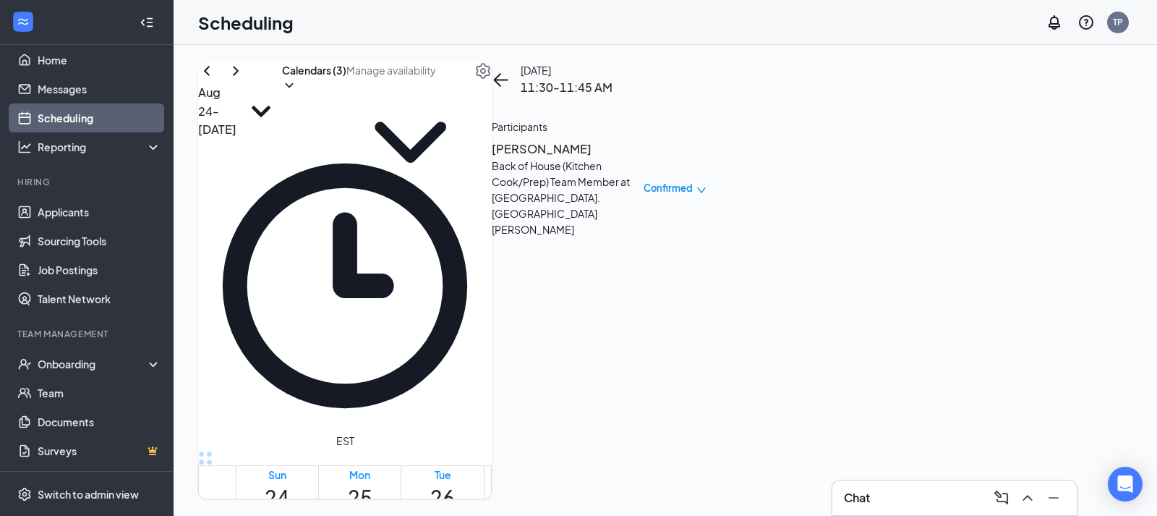
click at [930, 491] on div "Chat" at bounding box center [954, 497] width 221 height 23
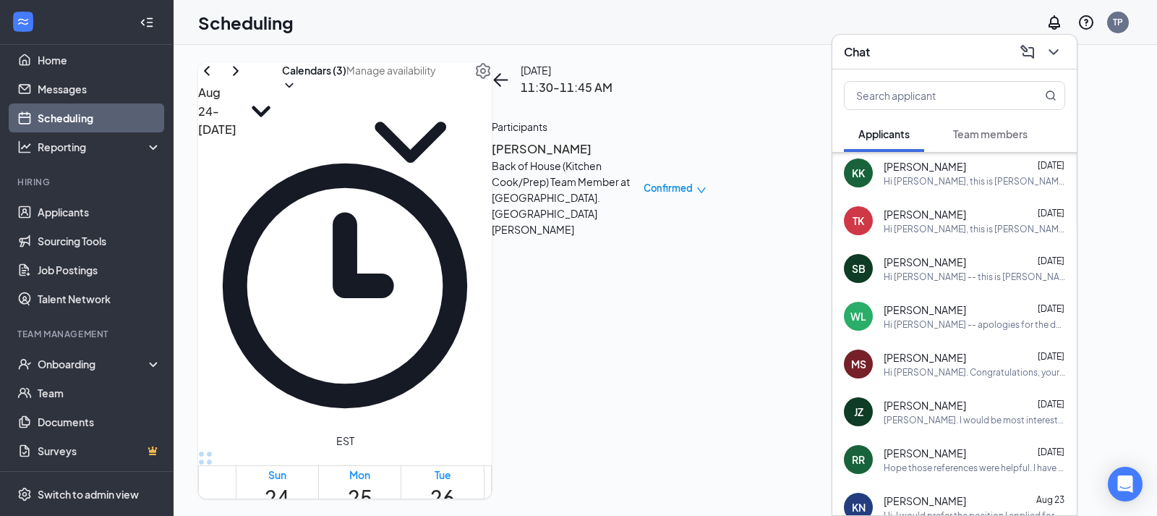
scroll to position [291, 0]
click at [1056, 51] on icon "ChevronDown" at bounding box center [1053, 52] width 9 height 6
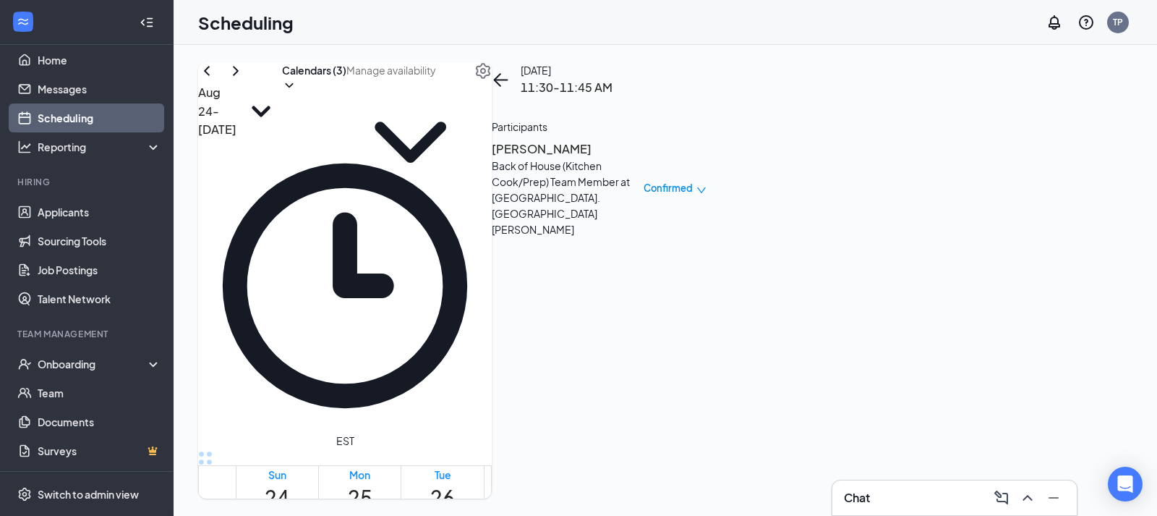
scroll to position [0, 0]
click at [644, 158] on h3 "[PERSON_NAME]" at bounding box center [568, 149] width 152 height 19
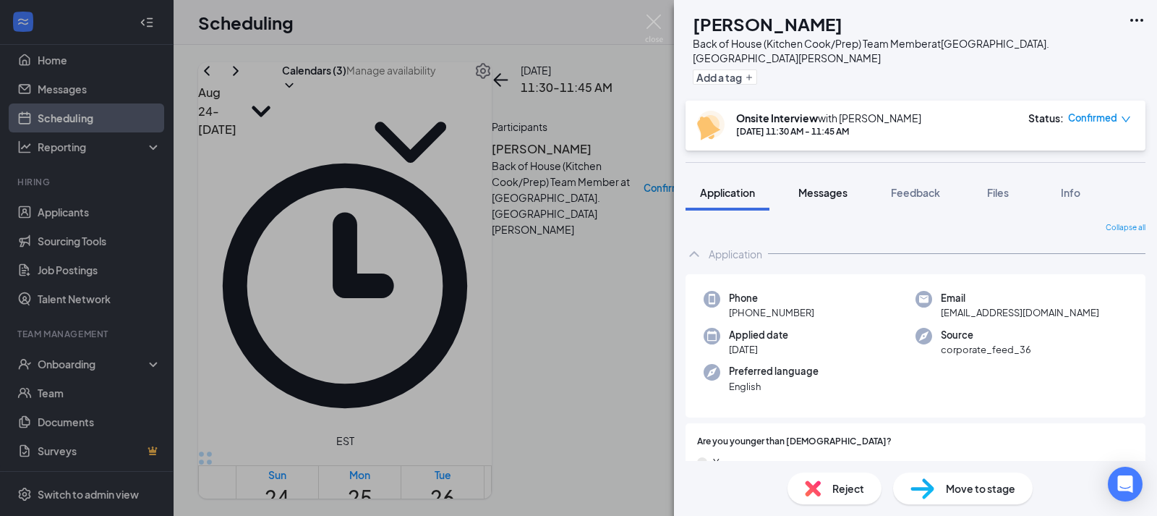
click at [832, 202] on button "Messages" at bounding box center [823, 192] width 78 height 36
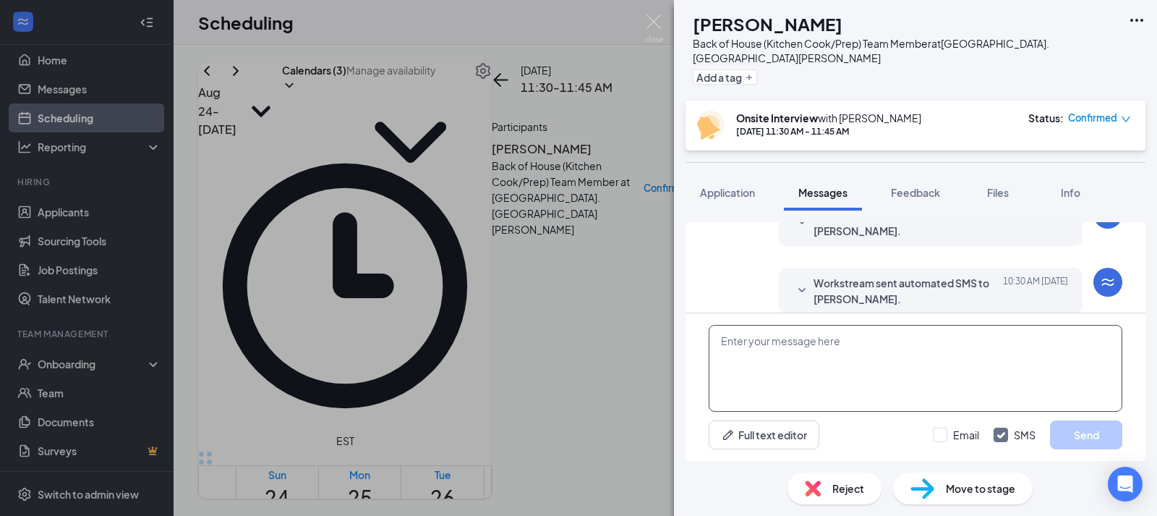
click at [773, 366] on textarea at bounding box center [916, 368] width 414 height 87
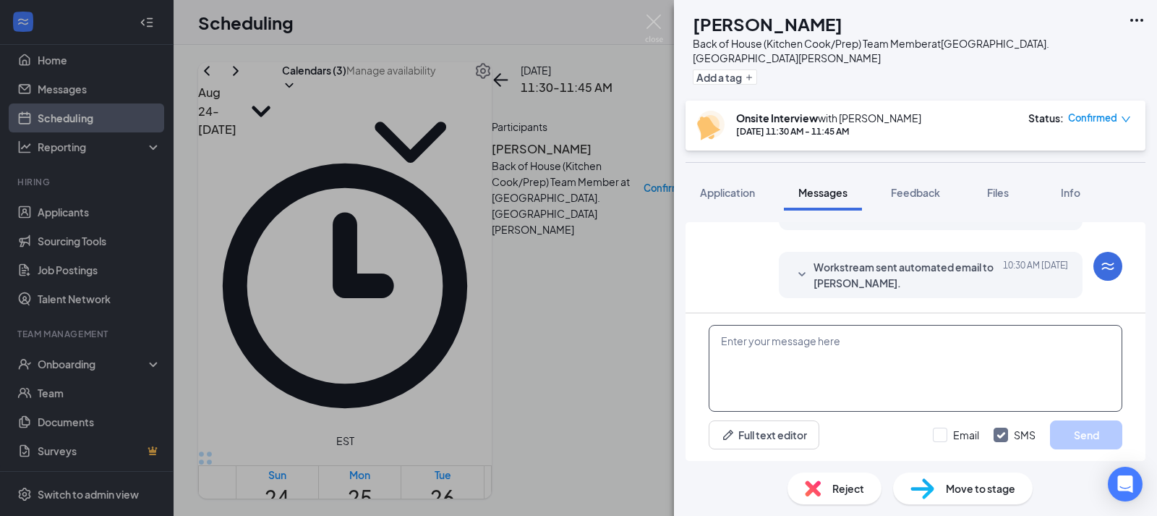
paste textarea "Hello! Your interview will take place in the grey hiring trailer across the str…"
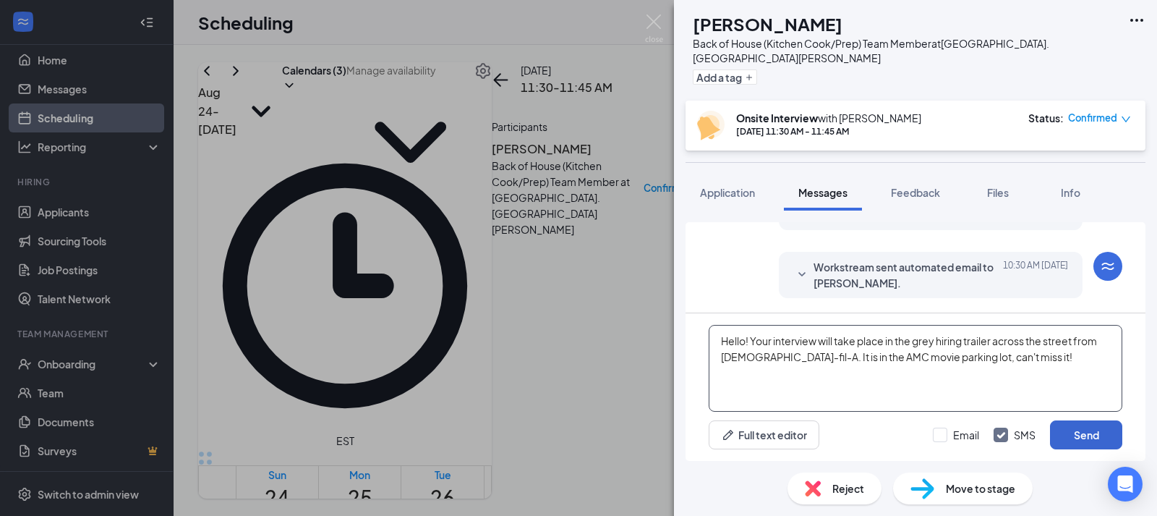
type textarea "Hello! Your interview will take place in the grey hiring trailer across the str…"
click at [1078, 431] on button "Send" at bounding box center [1086, 434] width 72 height 29
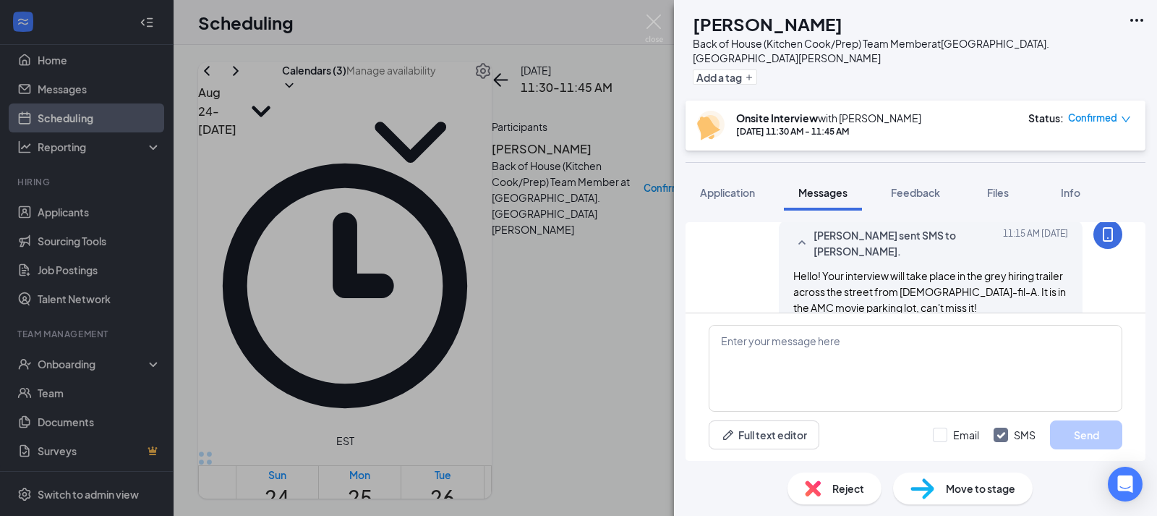
scroll to position [694, 0]
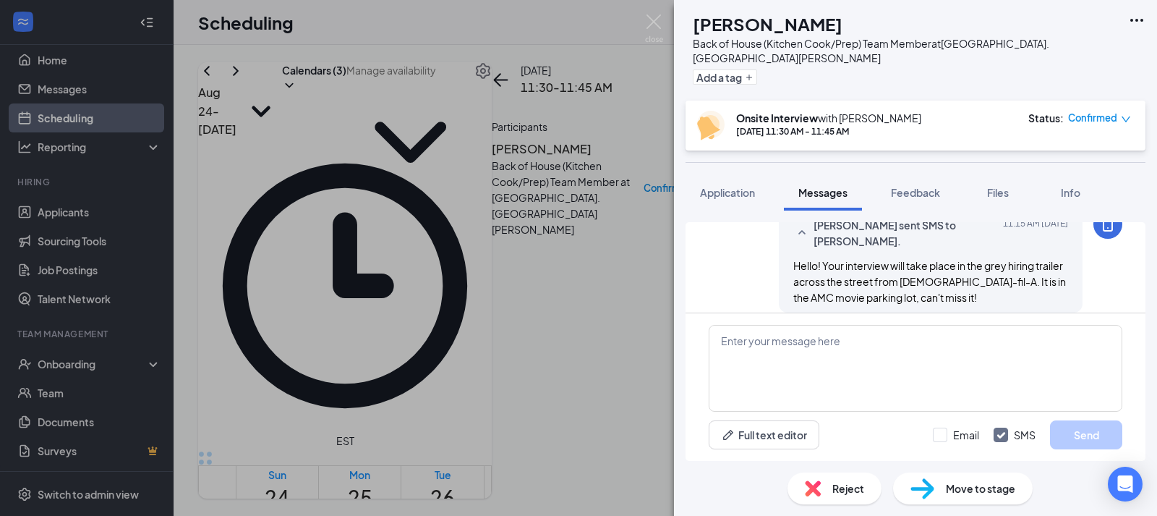
click at [383, 333] on div "RP [PERSON_NAME] Back of House (Kitchen Cook/Prep) Team Member at [GEOGRAPHIC_D…" at bounding box center [578, 258] width 1157 height 516
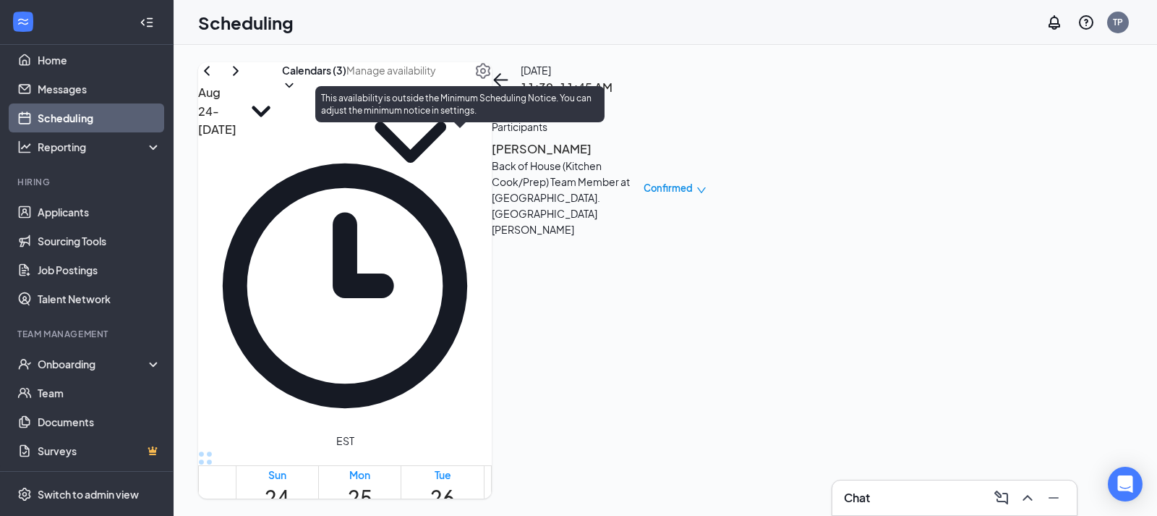
click at [585, 459] on span "11:45 AM-12:00 PM" at bounding box center [597, 487] width 25 height 56
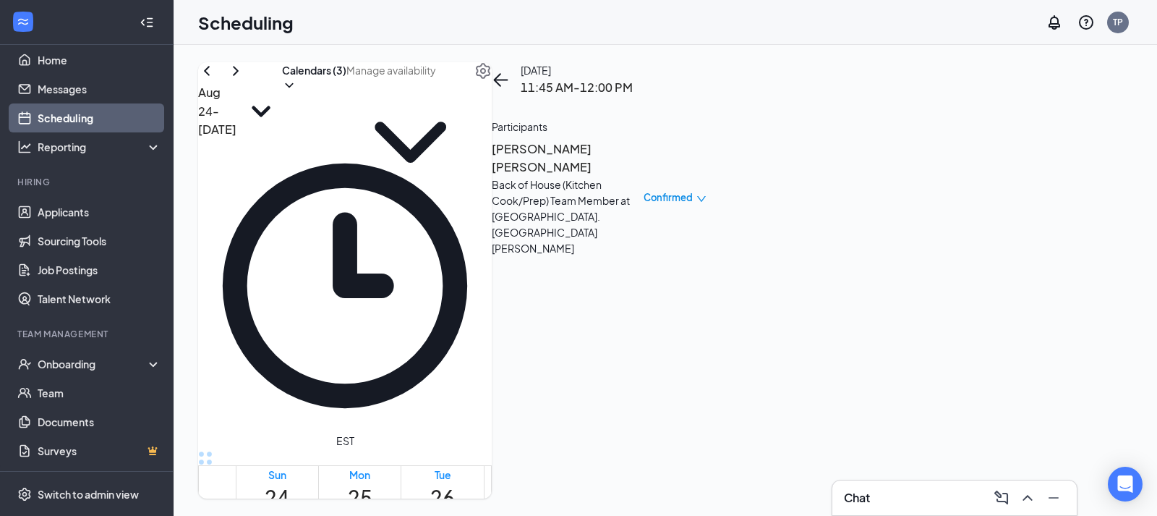
click at [644, 166] on h3 "[PERSON_NAME] [PERSON_NAME]" at bounding box center [568, 158] width 152 height 37
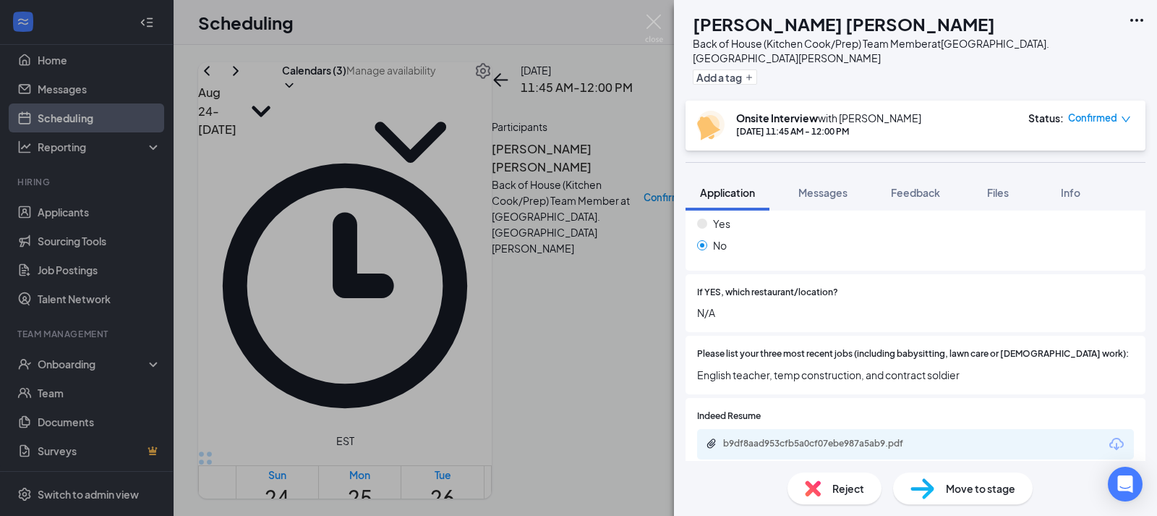
scroll to position [430, 0]
click at [818, 197] on span "Messages" at bounding box center [823, 192] width 49 height 13
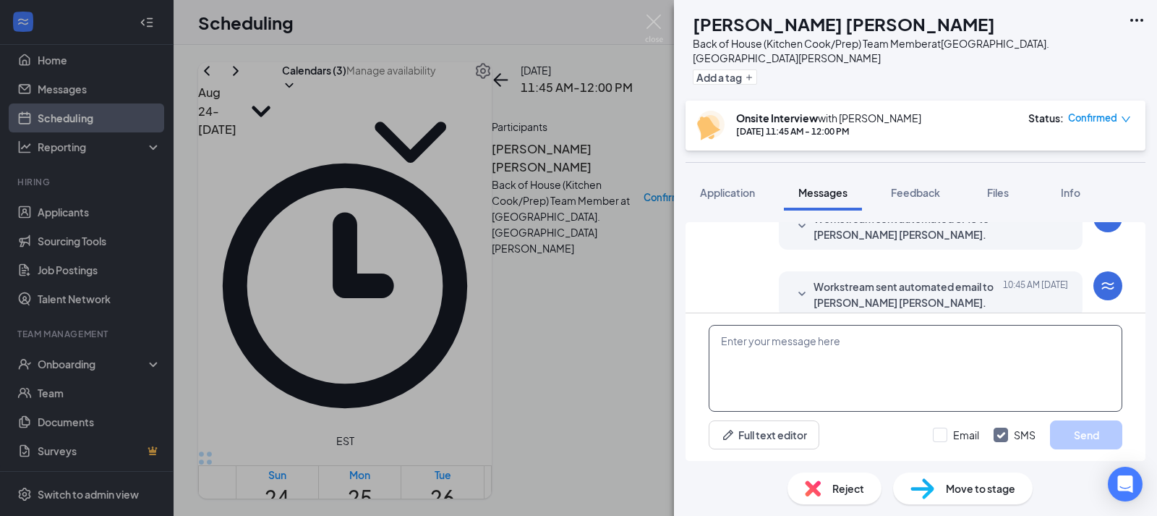
scroll to position [610, 0]
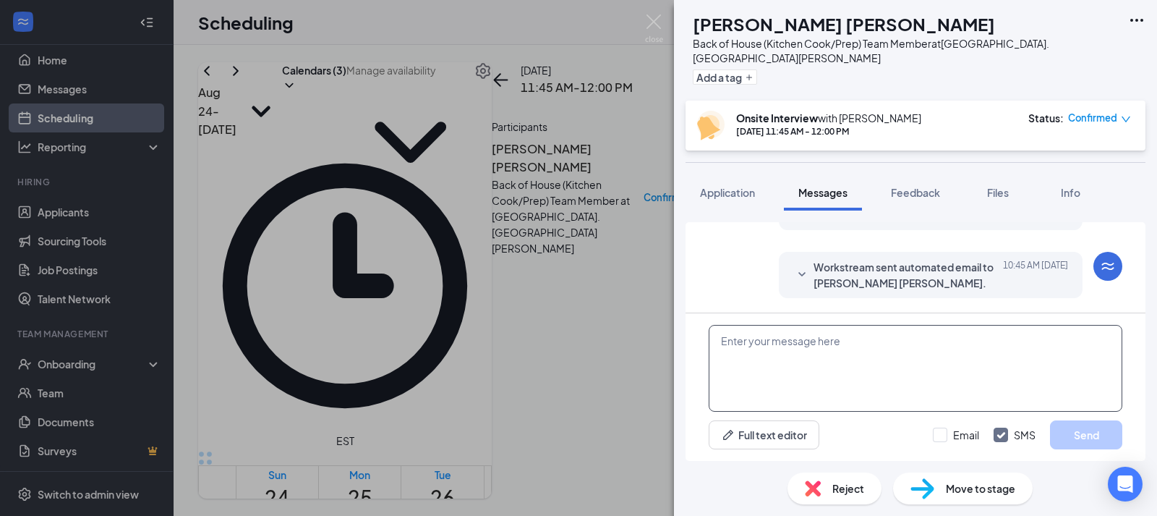
click at [772, 354] on textarea at bounding box center [916, 368] width 414 height 87
paste textarea "Hello! Your interview will take place in the grey hiring trailer across the str…"
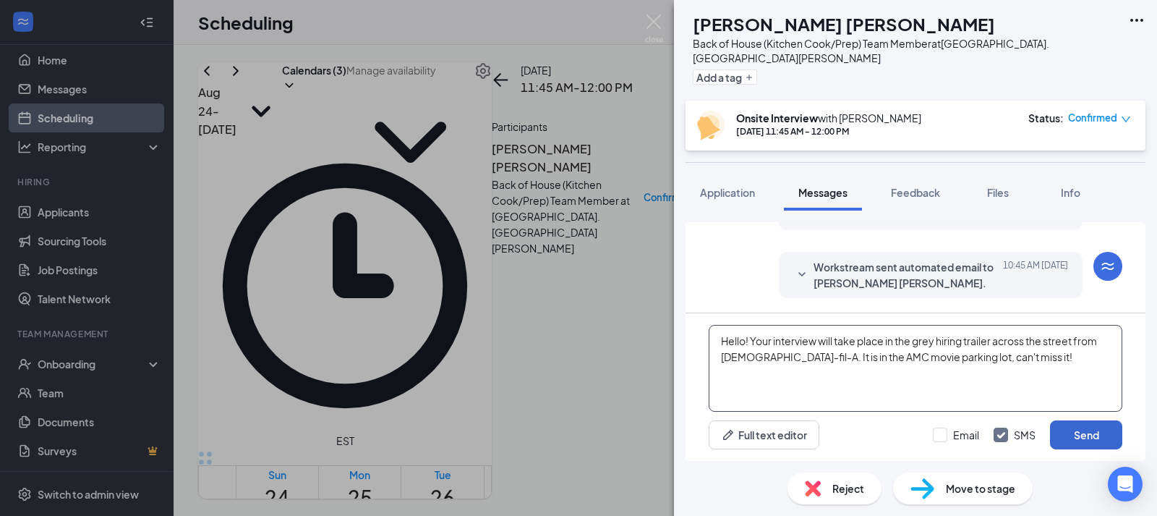
type textarea "Hello! Your interview will take place in the grey hiring trailer across the str…"
click at [1073, 434] on button "Send" at bounding box center [1086, 434] width 72 height 29
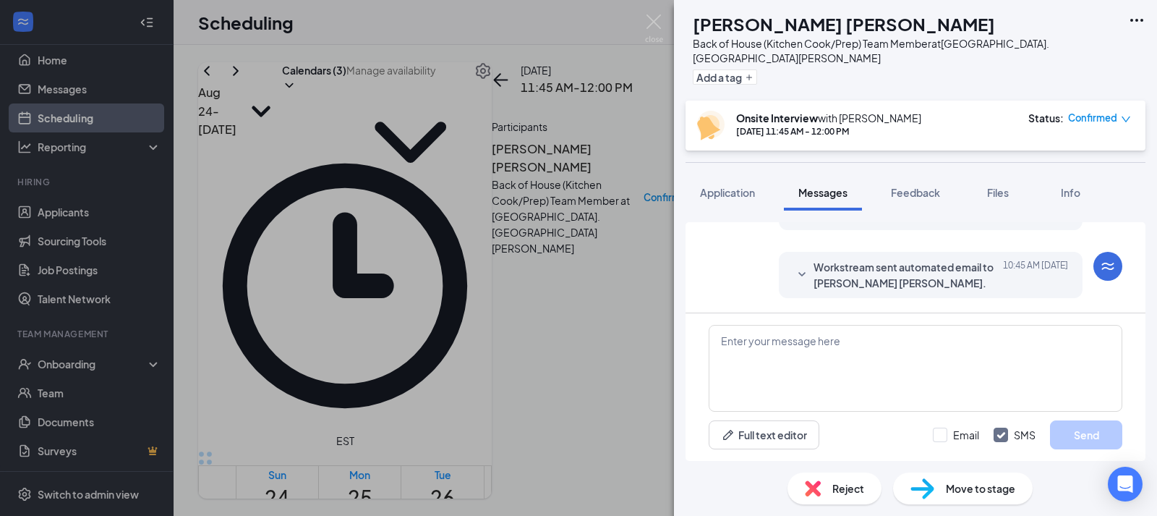
scroll to position [734, 0]
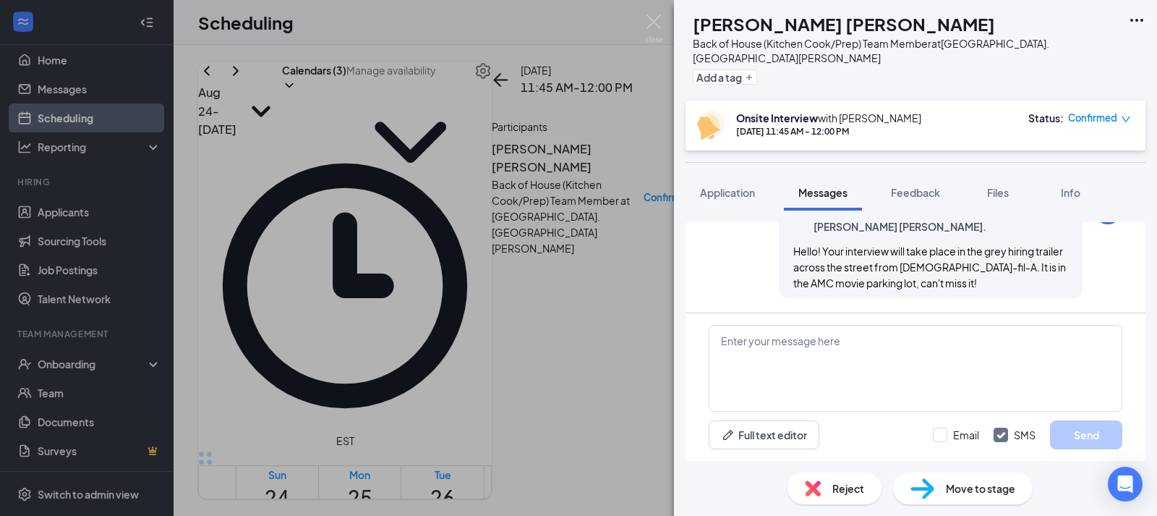
click at [339, 405] on div "[PERSON_NAME] Back of House (Kitchen Cook/Prep) Team Member at [GEOGRAPHIC_DATA…" at bounding box center [578, 258] width 1157 height 516
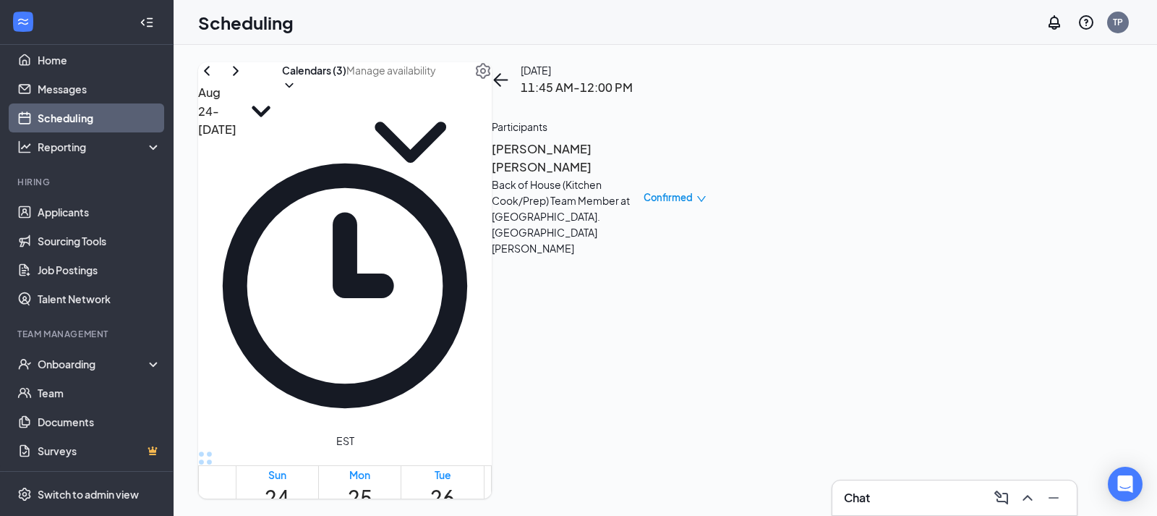
scroll to position [1089, 0]
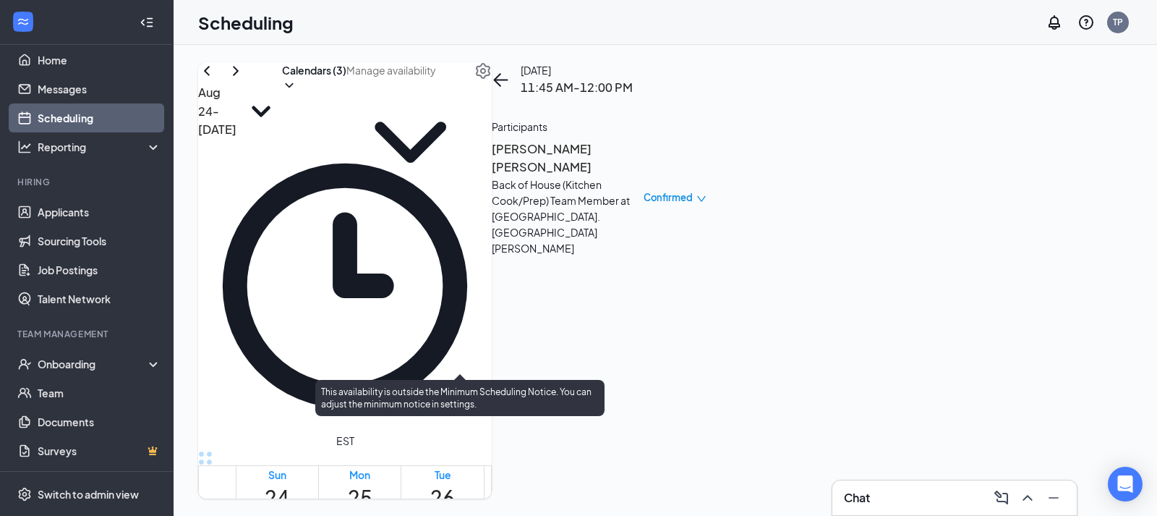
click at [610, 279] on span "1:15-1:45 PM" at bounding box center [622, 258] width 25 height 42
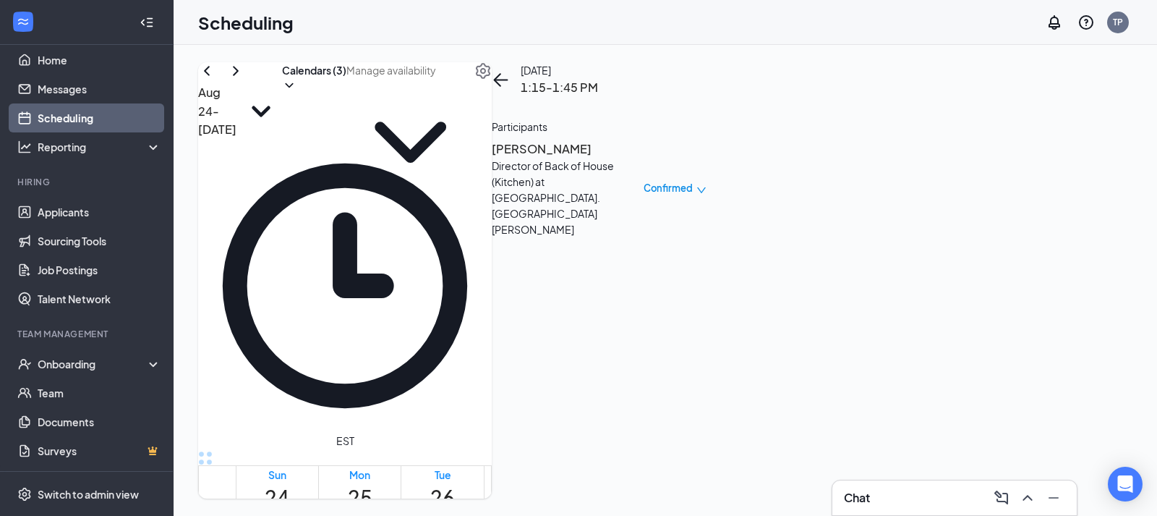
click at [644, 155] on h3 "[PERSON_NAME]" at bounding box center [568, 149] width 152 height 19
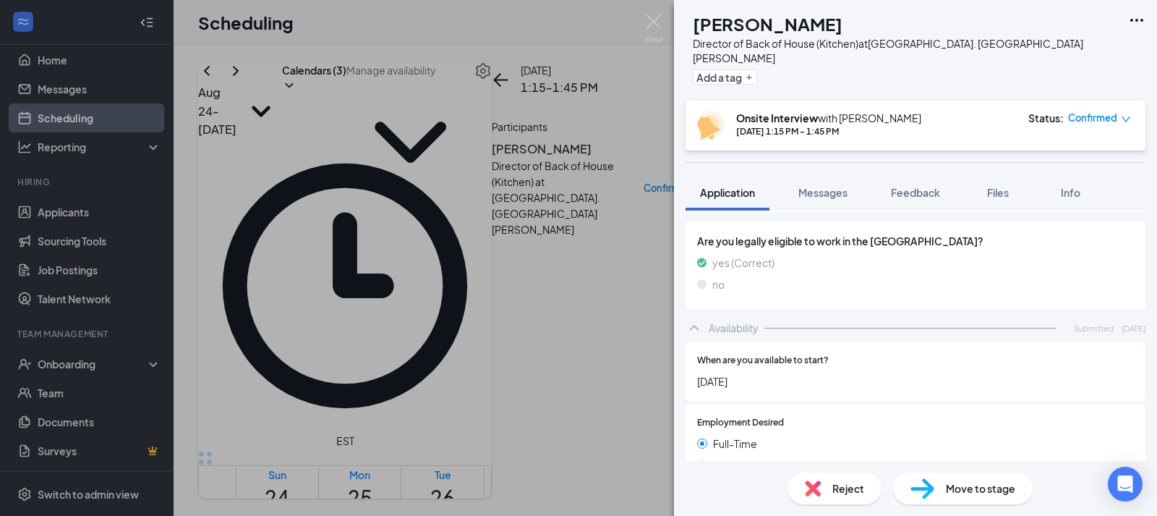
scroll to position [786, 0]
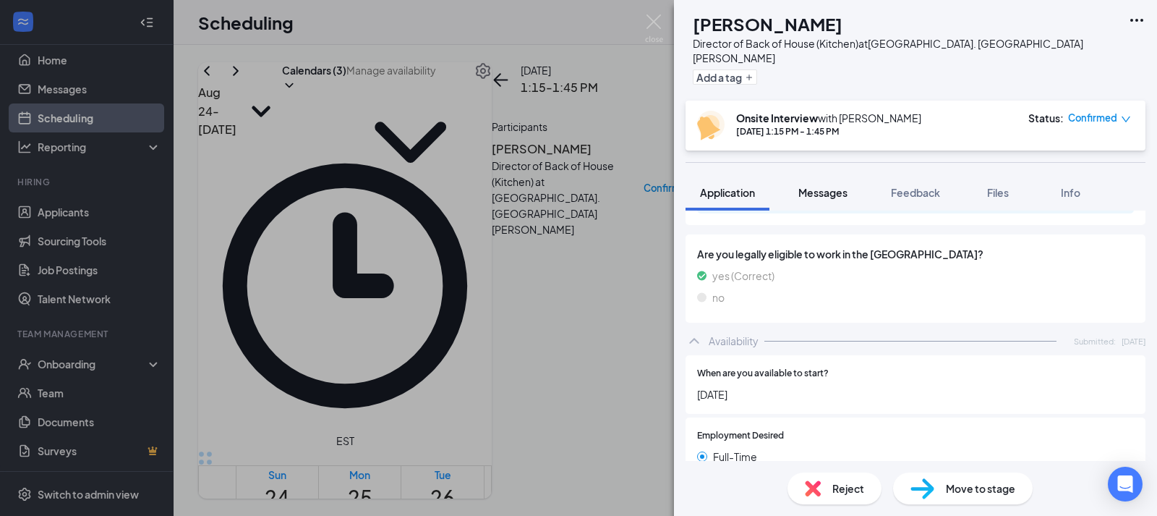
click at [829, 186] on span "Messages" at bounding box center [823, 192] width 49 height 13
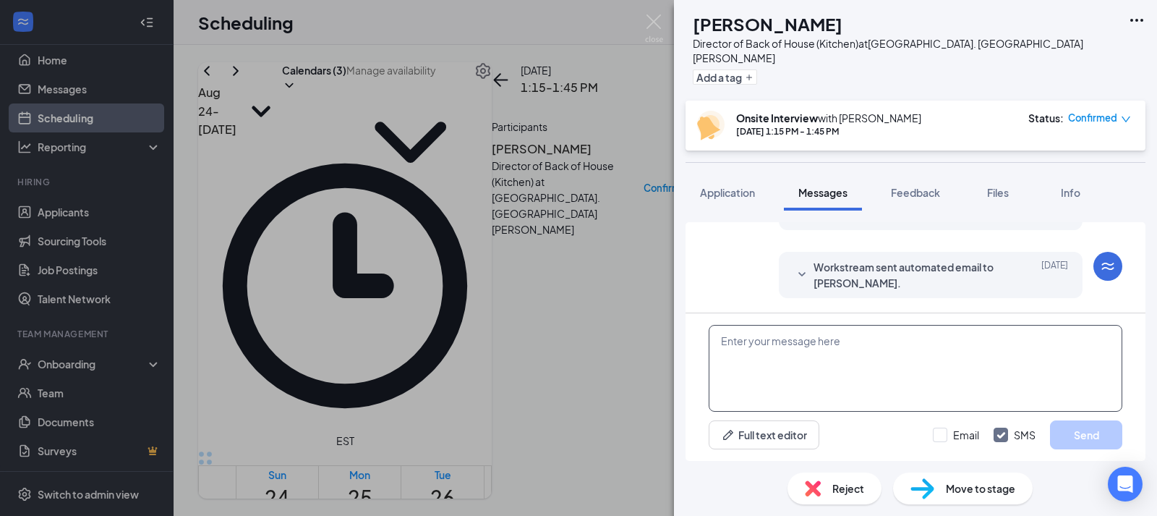
scroll to position [621, 0]
click at [765, 346] on textarea at bounding box center [916, 368] width 414 height 87
paste textarea "Hello! Your interview will take place in the grey hiring trailer across the str…"
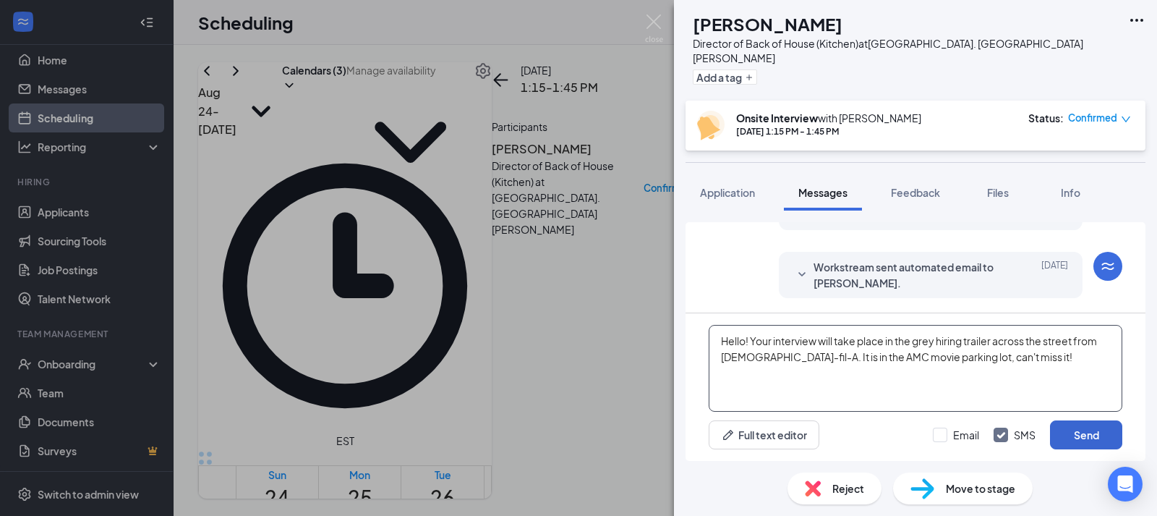
type textarea "Hello! Your interview will take place in the grey hiring trailer across the str…"
click at [1075, 438] on button "Send" at bounding box center [1086, 434] width 72 height 29
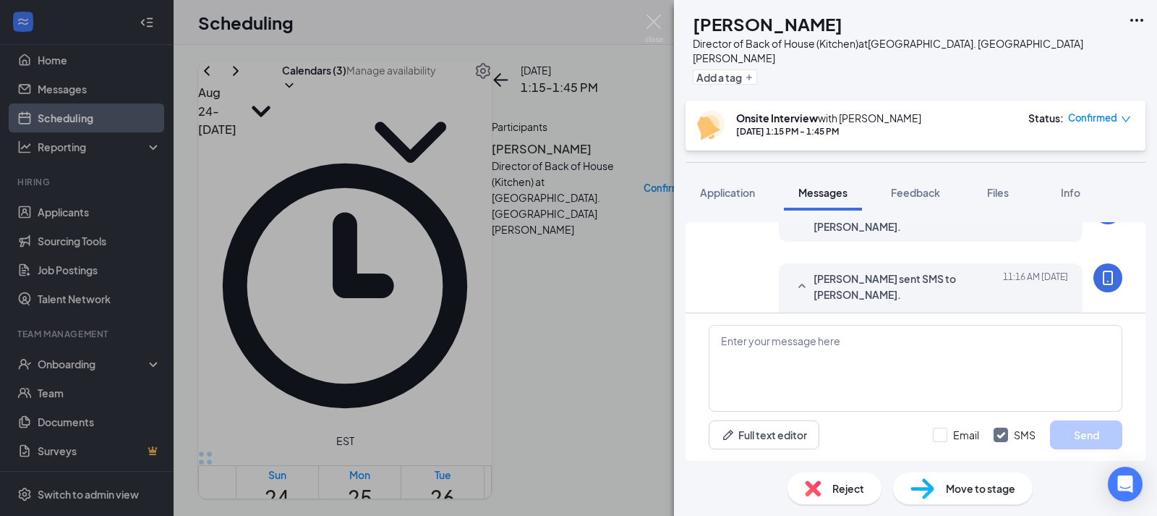
scroll to position [731, 0]
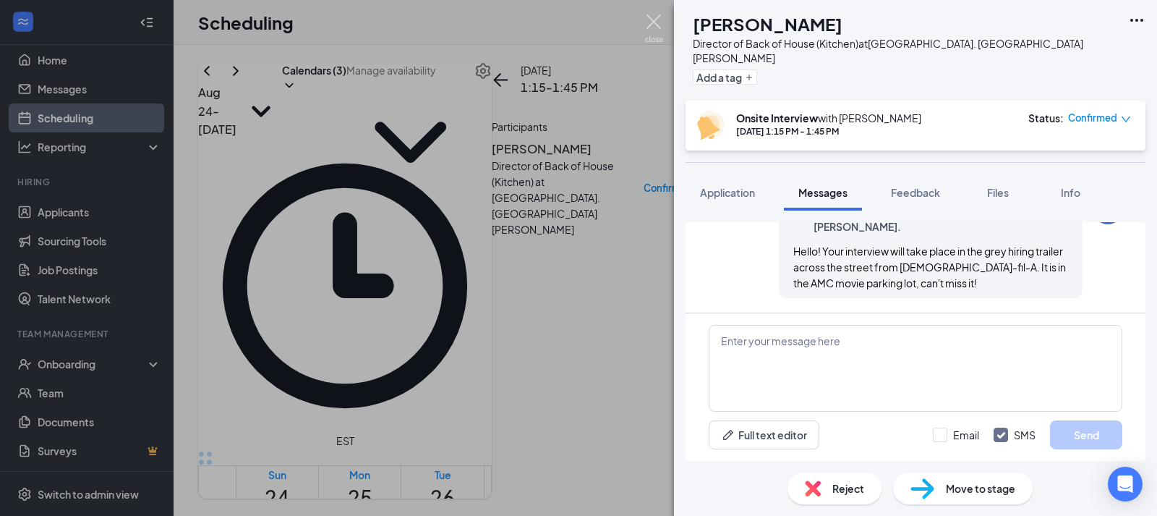
click at [658, 25] on img at bounding box center [654, 28] width 18 height 28
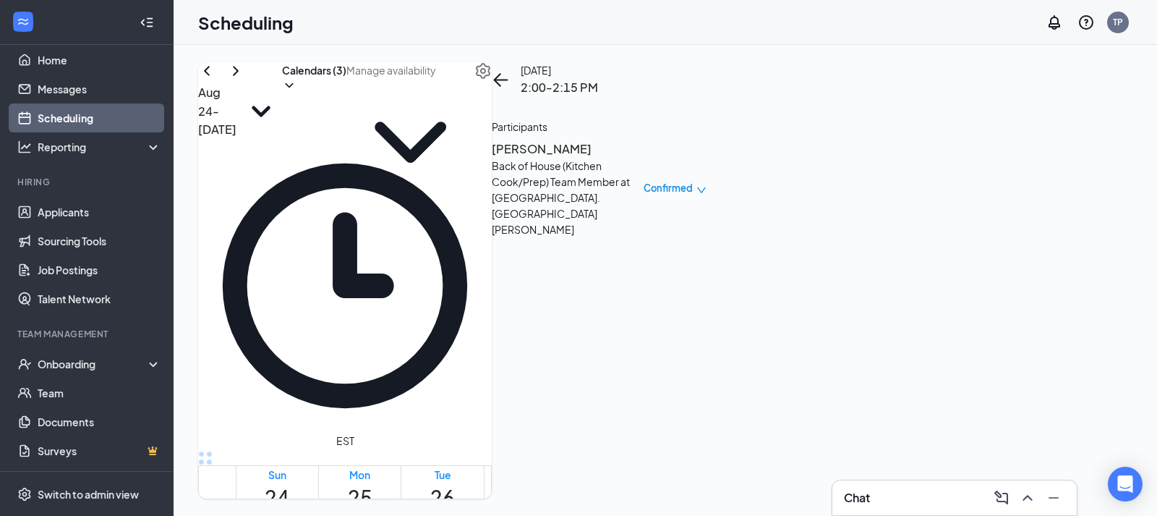
scroll to position [923, 0]
click at [77, 86] on link "Messages" at bounding box center [100, 89] width 124 height 29
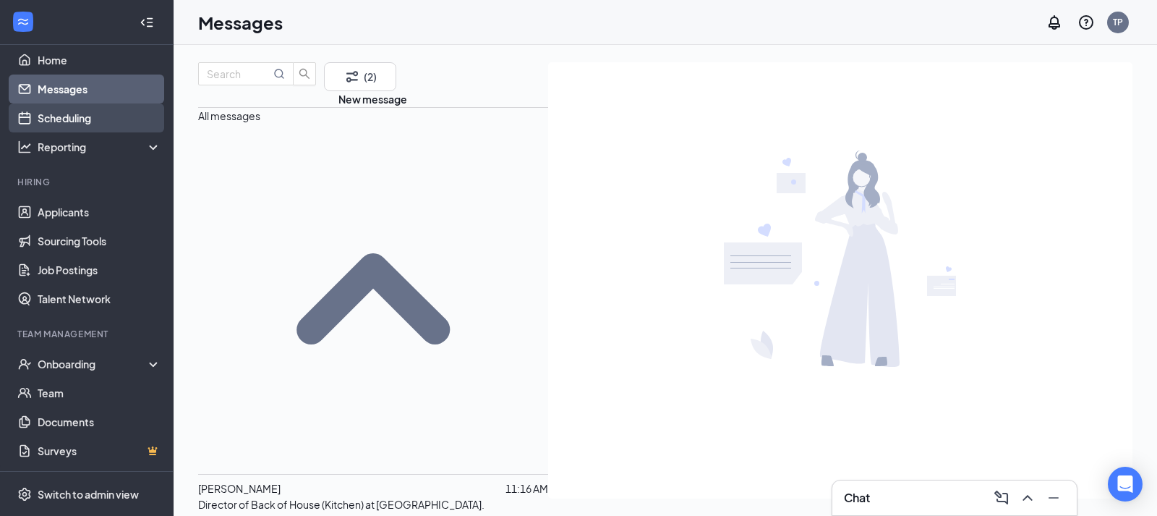
click at [78, 119] on link "Scheduling" at bounding box center [100, 117] width 124 height 29
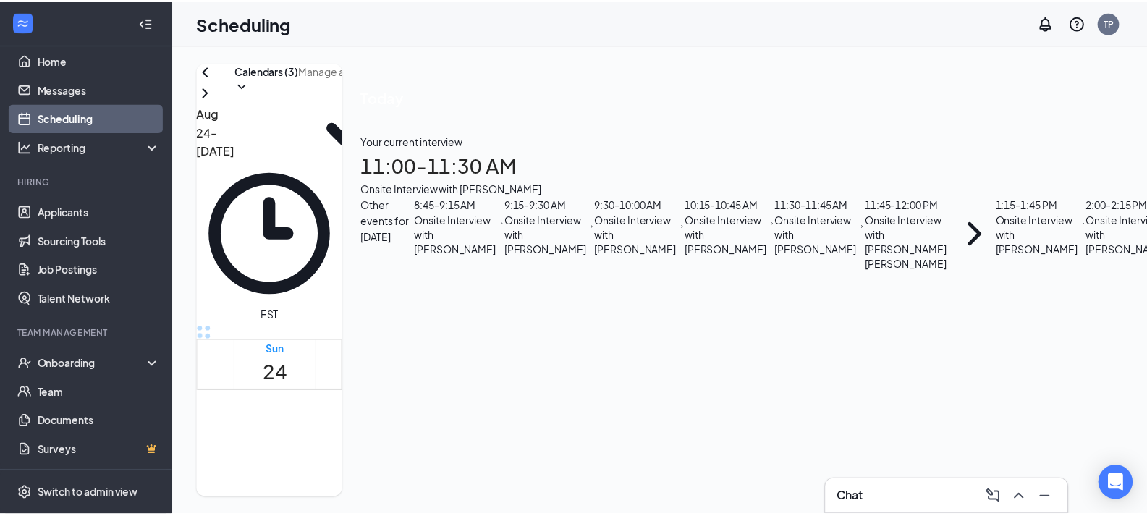
scroll to position [211, 0]
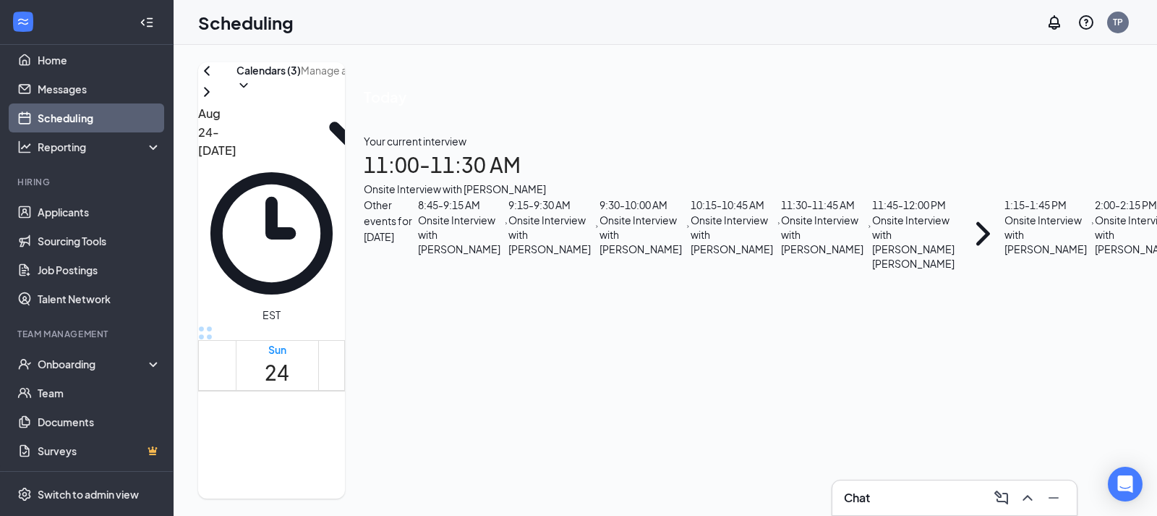
click at [591, 197] on div "9:15 - 9:30 AM" at bounding box center [550, 205] width 82 height 16
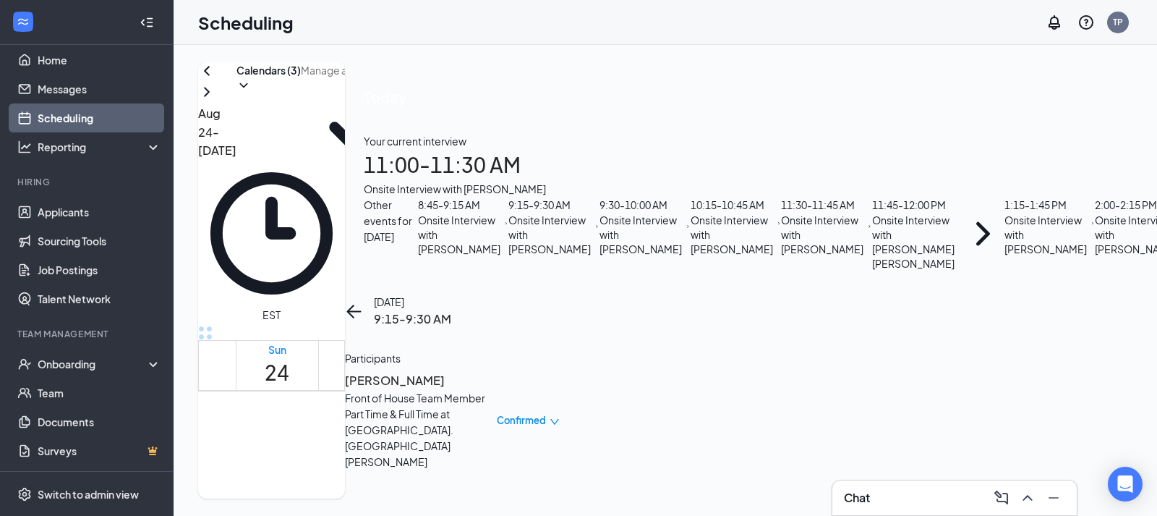
click at [964, 23] on div "Scheduling TP" at bounding box center [666, 22] width 984 height 45
click at [815, 17] on div "Scheduling TP" at bounding box center [666, 22] width 984 height 45
click at [116, 116] on link "Scheduling" at bounding box center [100, 117] width 124 height 29
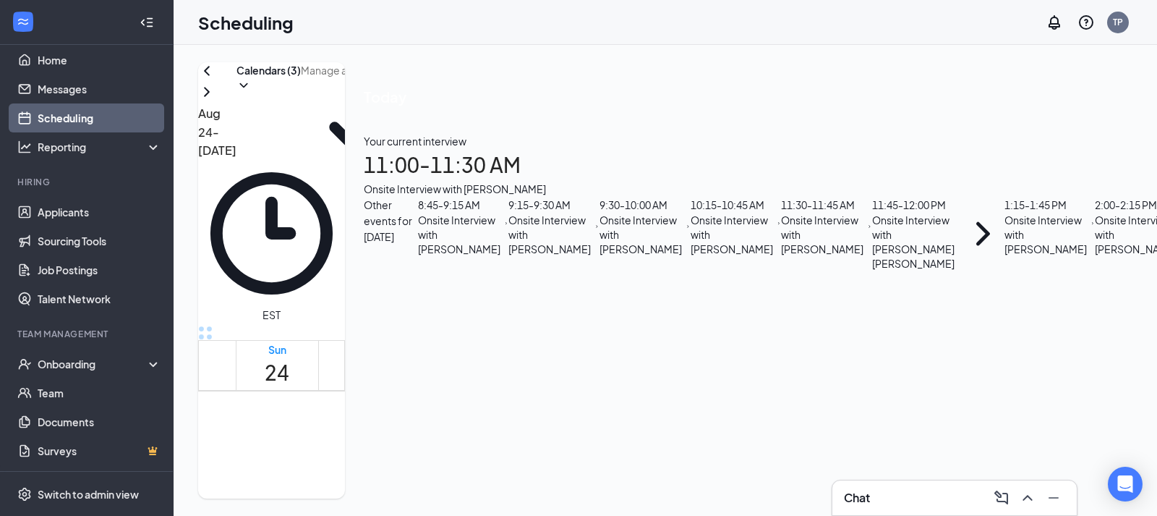
click at [600, 197] on icon "ChevronRight" at bounding box center [597, 226] width 5 height 59
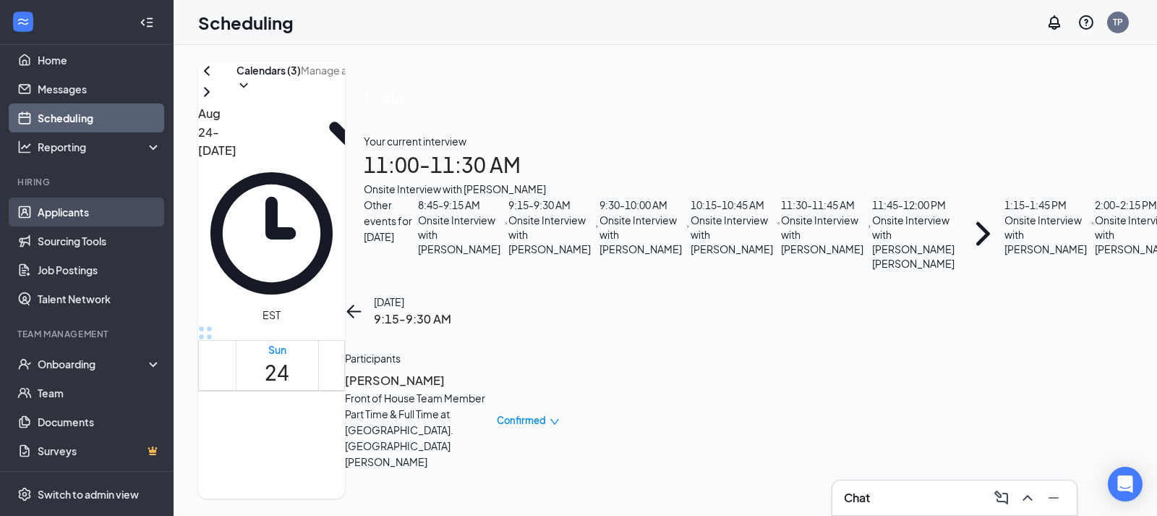
click at [89, 207] on link "Applicants" at bounding box center [100, 211] width 124 height 29
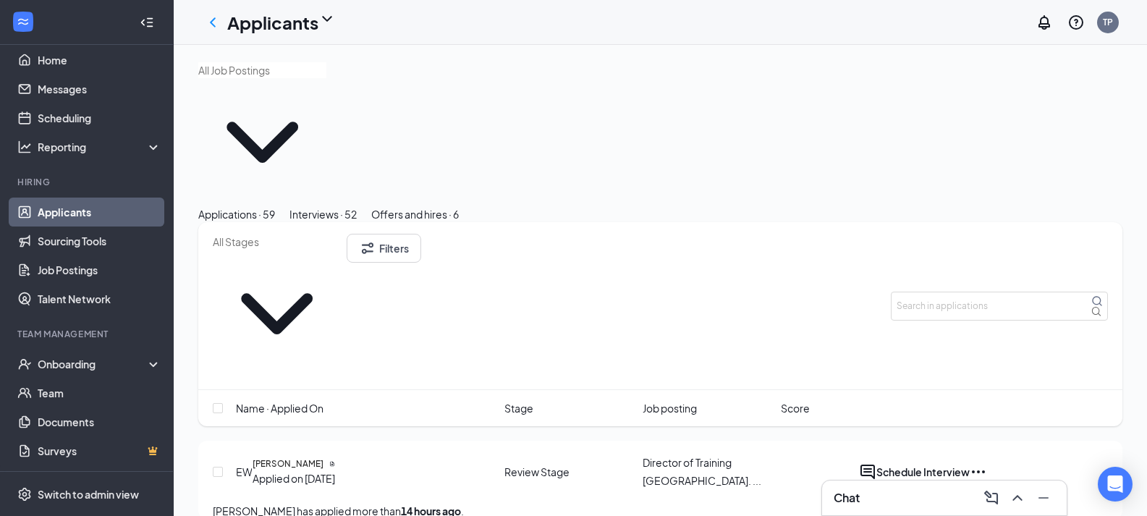
click at [357, 206] on div "Interviews · 52" at bounding box center [322, 214] width 67 height 16
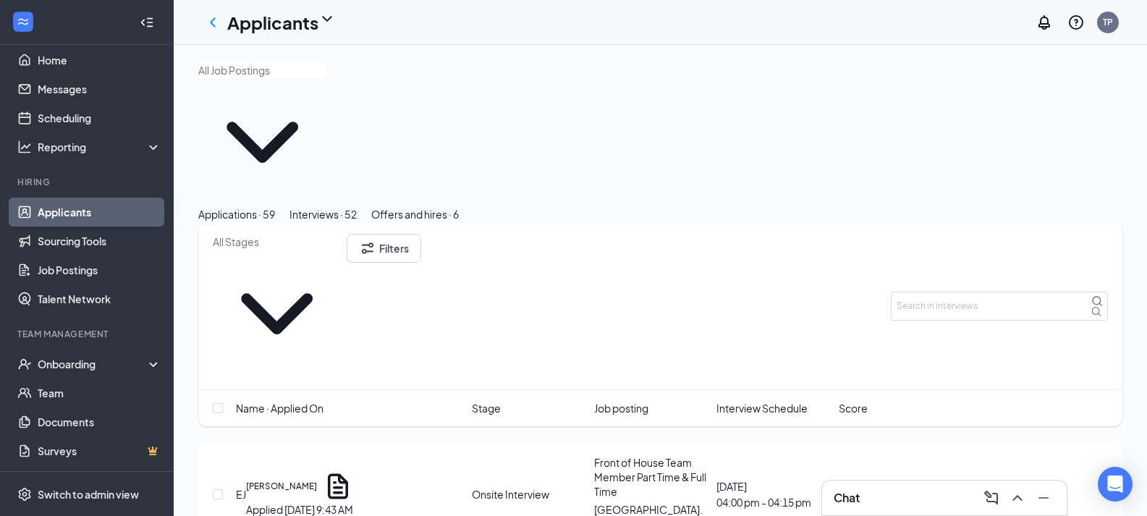
click at [779, 400] on span "Interview Schedule" at bounding box center [761, 408] width 91 height 16
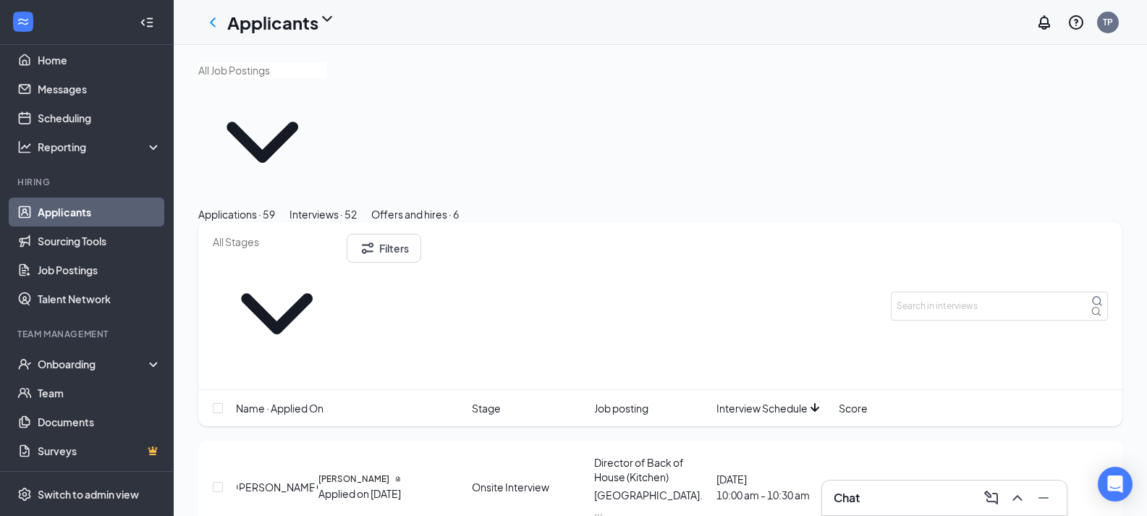
click at [779, 400] on span "Interview Schedule" at bounding box center [761, 408] width 91 height 16
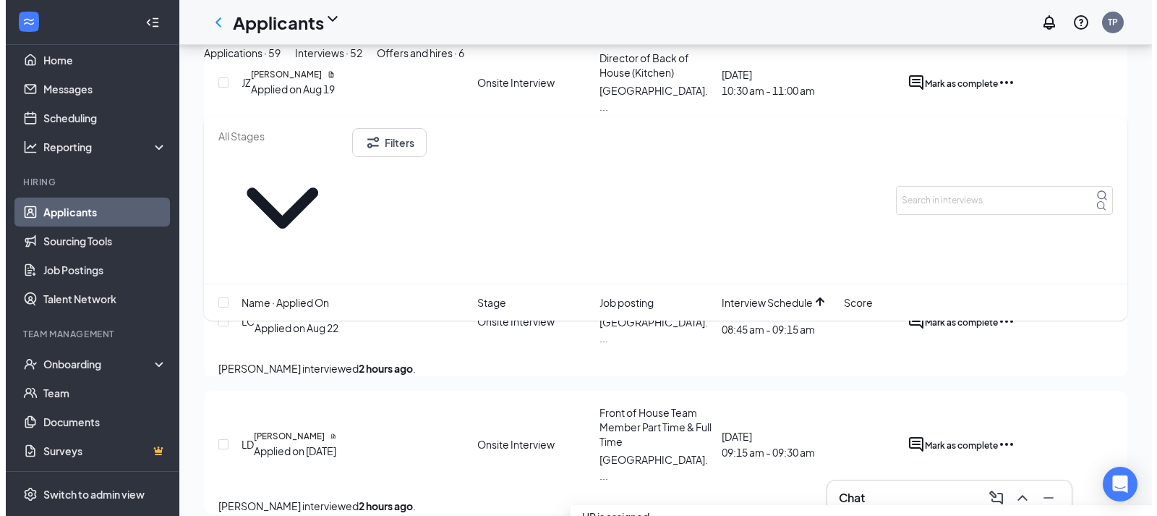
scroll to position [1110, 0]
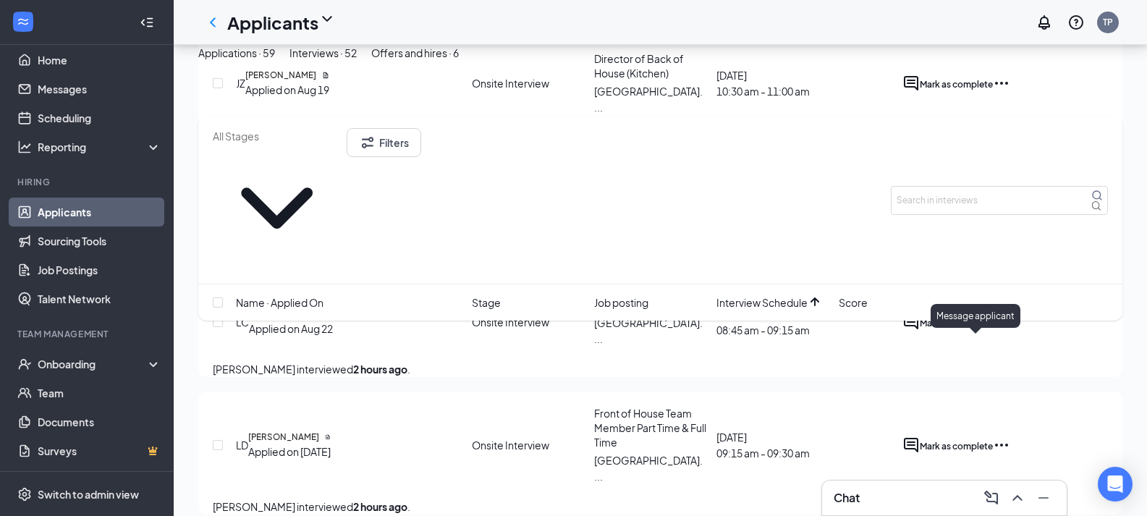
click at [919, 436] on icon "ActiveChat" at bounding box center [910, 444] width 17 height 17
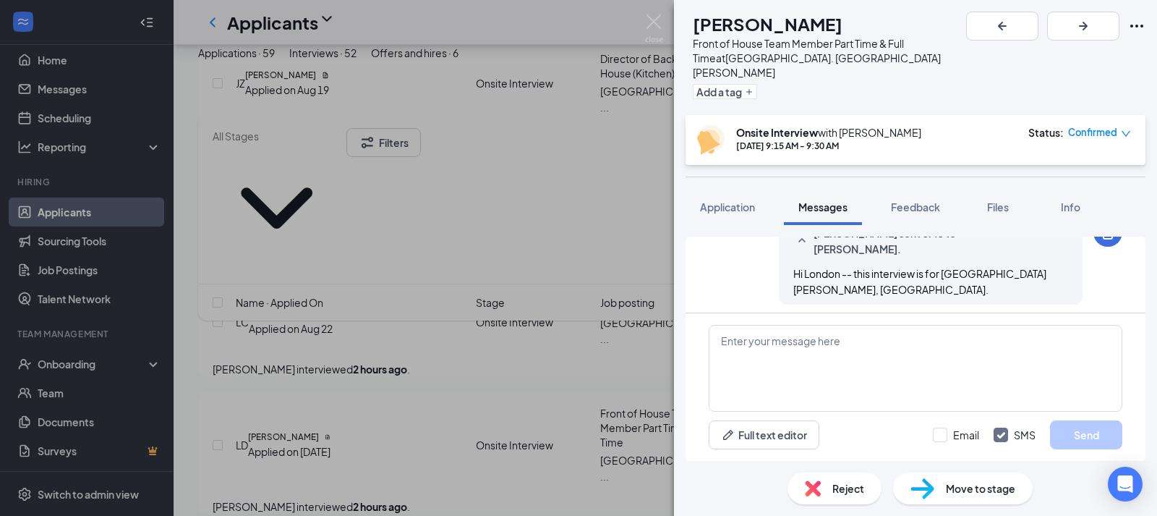
scroll to position [620, 0]
click at [971, 341] on textarea at bounding box center [916, 368] width 414 height 87
type textarea "Hi London -- did you"
click at [328, 337] on div "LD [PERSON_NAME] Front of House Team Member Part Time & Full Time at [GEOGRAPHI…" at bounding box center [578, 258] width 1157 height 516
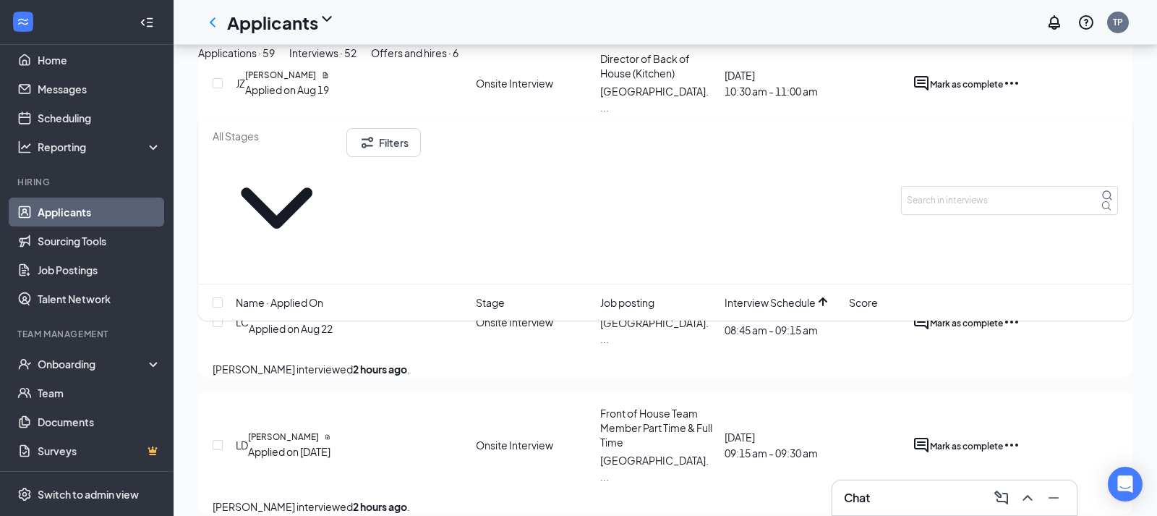
click at [319, 430] on h5 "[PERSON_NAME]" at bounding box center [283, 436] width 71 height 13
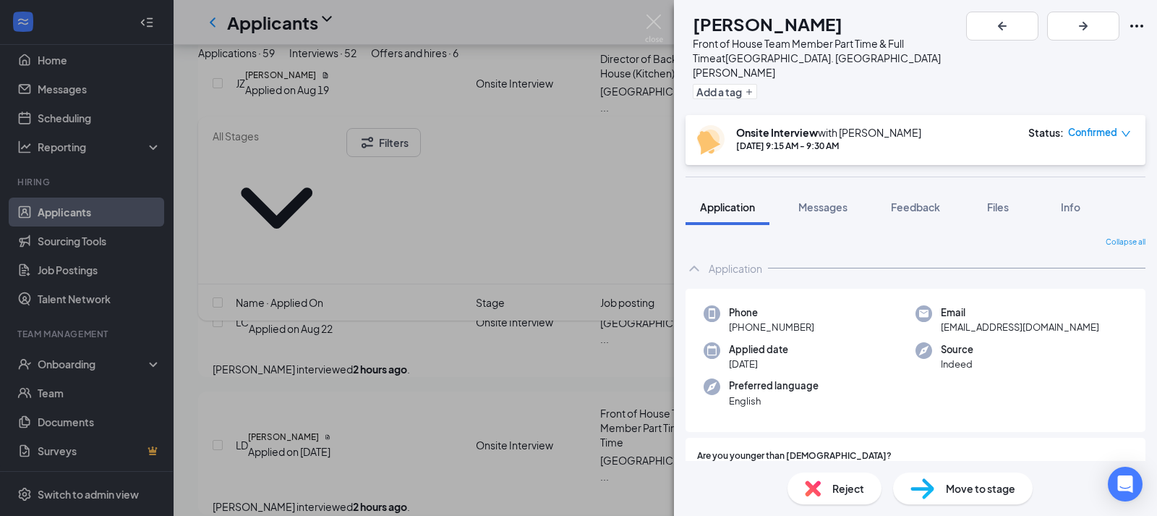
drag, startPoint x: 357, startPoint y: 337, endPoint x: 416, endPoint y: 346, distance: 59.2
click at [416, 346] on div "LD [PERSON_NAME] Front of House Team Member Part Time & Full Time at [GEOGRAPHI…" at bounding box center [578, 258] width 1157 height 516
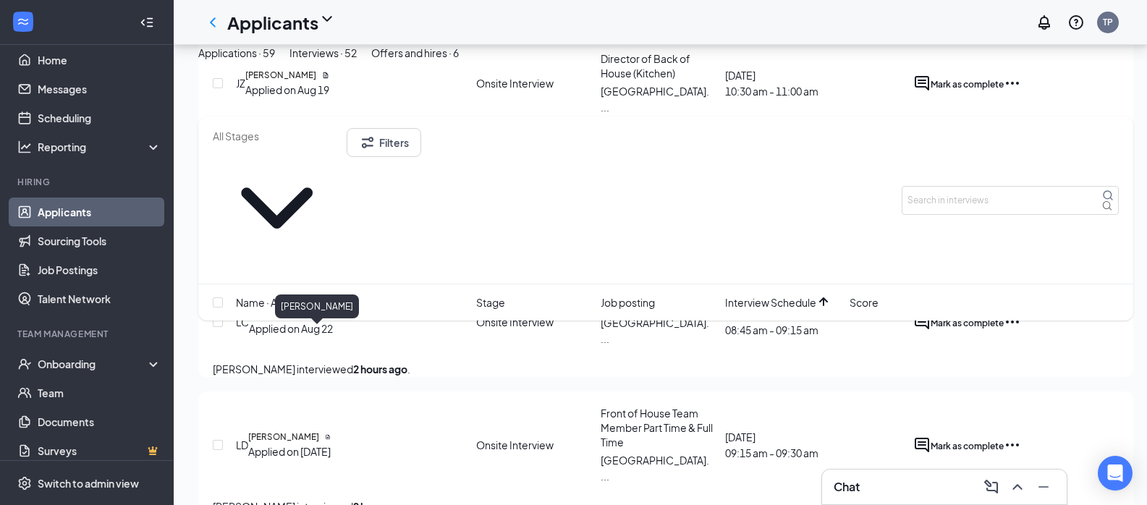
click at [319, 430] on h5 "[PERSON_NAME]" at bounding box center [283, 436] width 71 height 13
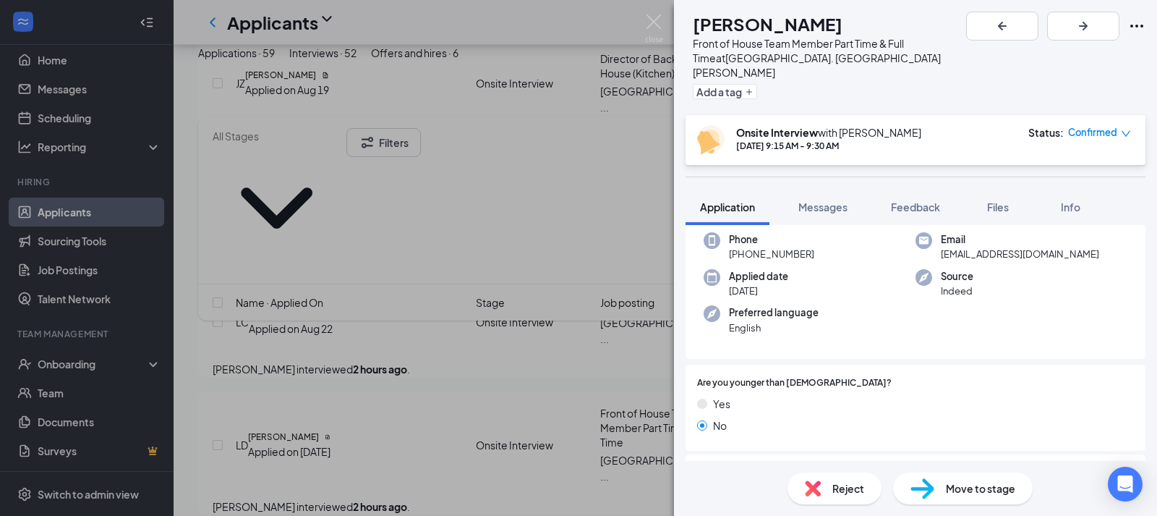
scroll to position [76, 0]
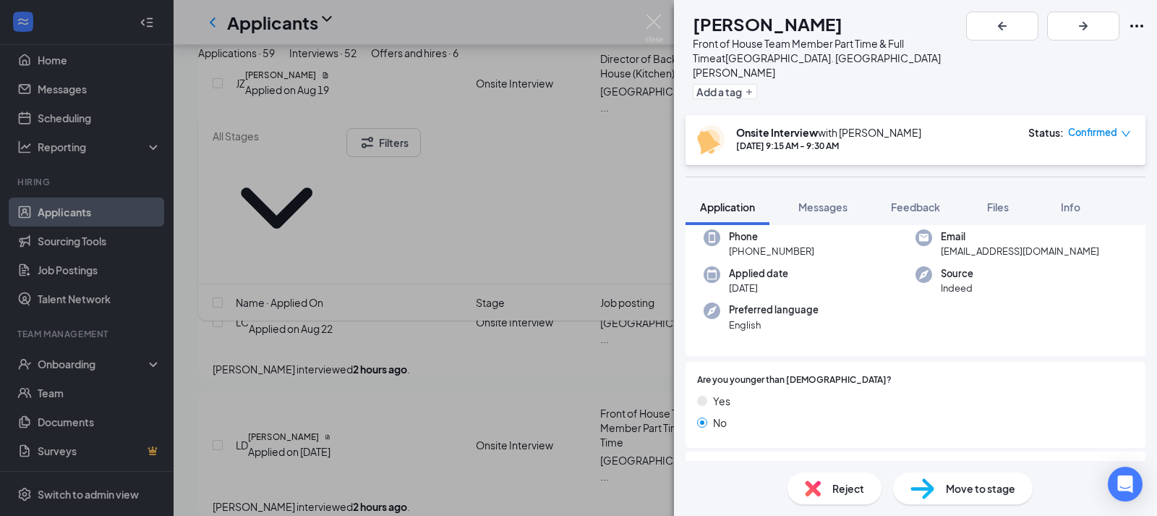
click at [537, 385] on div "LD [PERSON_NAME] Front of House Team Member Part Time & Full Time at [GEOGRAPHI…" at bounding box center [578, 258] width 1157 height 516
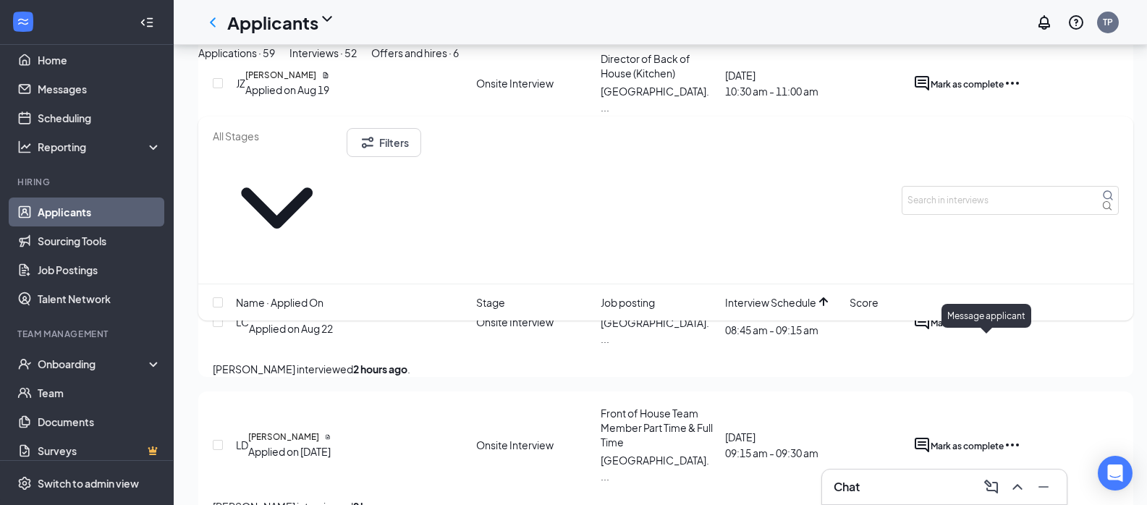
click at [930, 436] on icon "ActiveChat" at bounding box center [921, 444] width 17 height 17
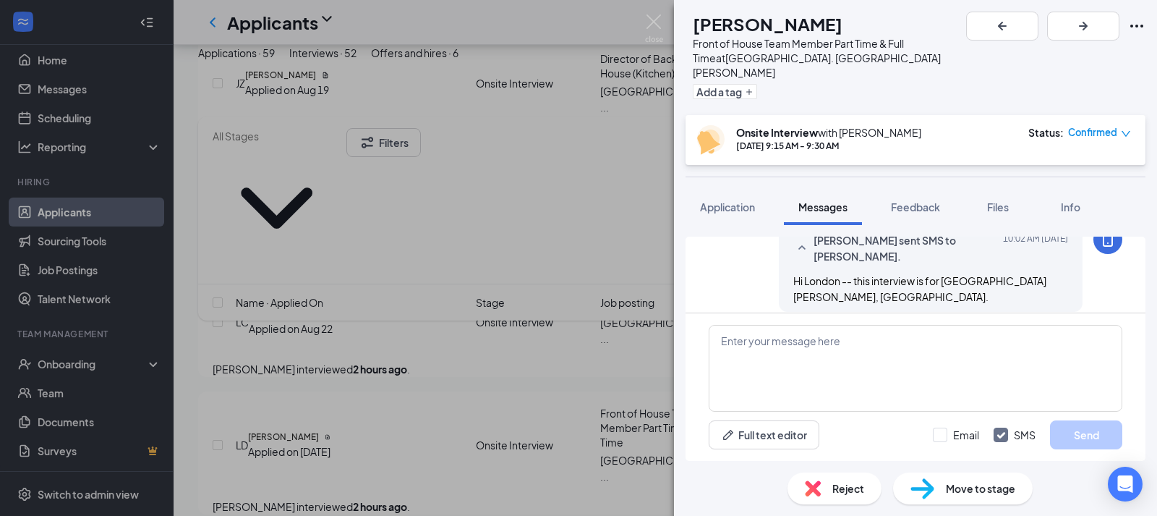
scroll to position [620, 0]
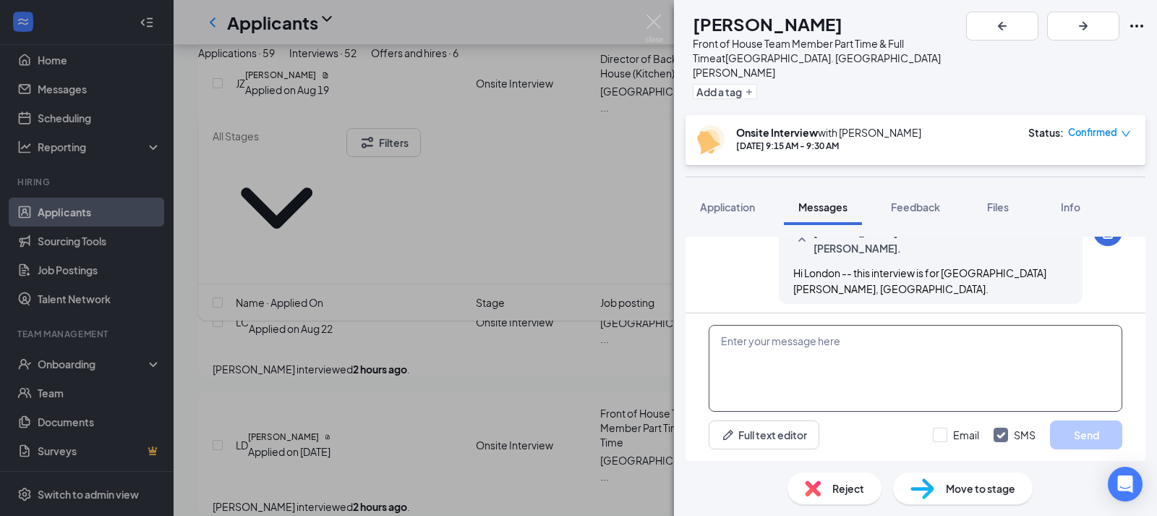
click at [921, 348] on textarea at bounding box center [916, 368] width 414 height 87
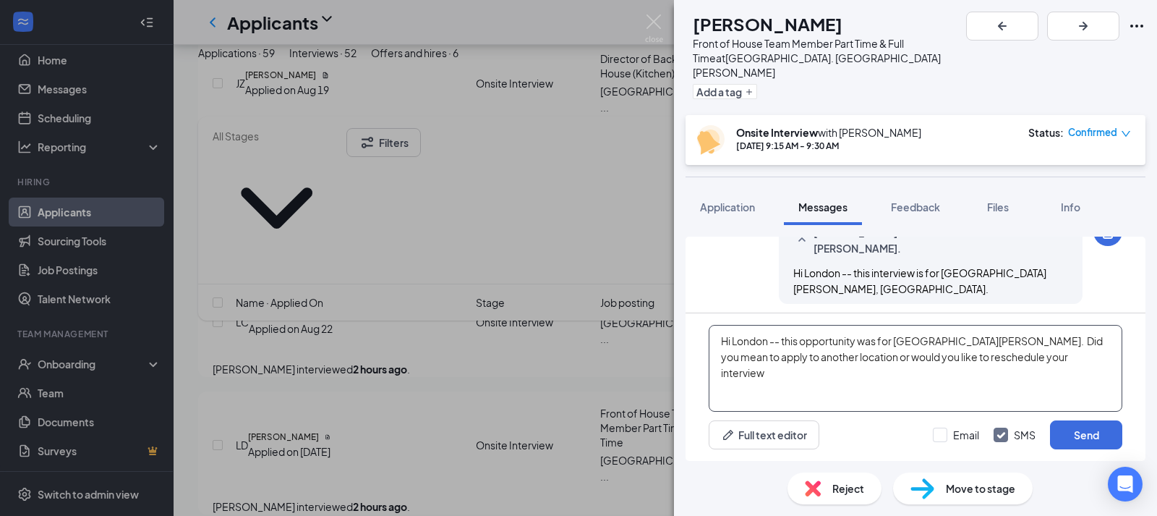
click at [1108, 361] on textarea "Hi London -- this opportunity was for [GEOGRAPHIC_DATA][PERSON_NAME]. Did you m…" at bounding box center [916, 368] width 414 height 87
type textarea "Hi London -- this opportunity was for [GEOGRAPHIC_DATA][PERSON_NAME]. Did you m…"
click at [1094, 438] on button "Send" at bounding box center [1086, 434] width 72 height 29
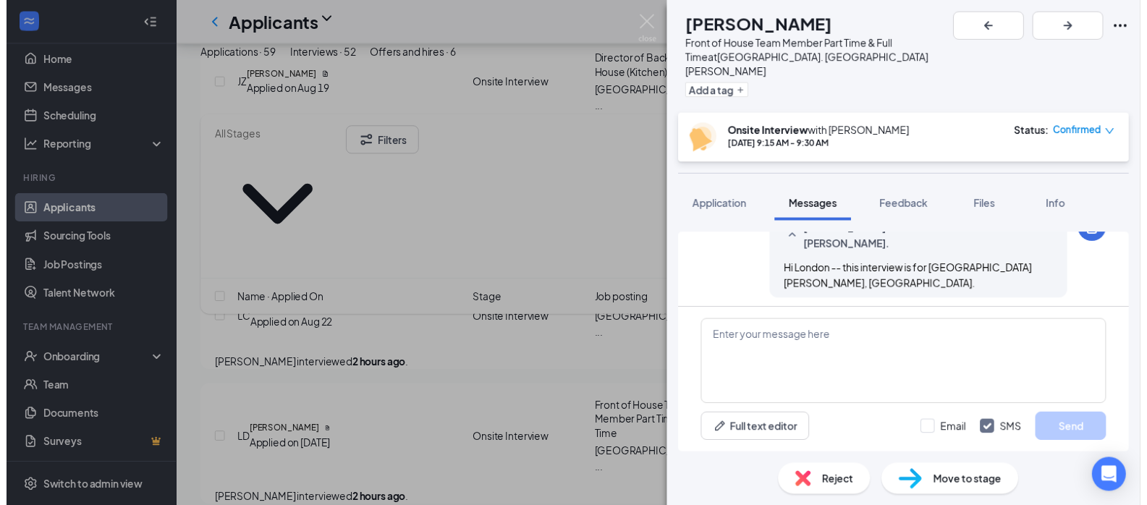
scroll to position [730, 0]
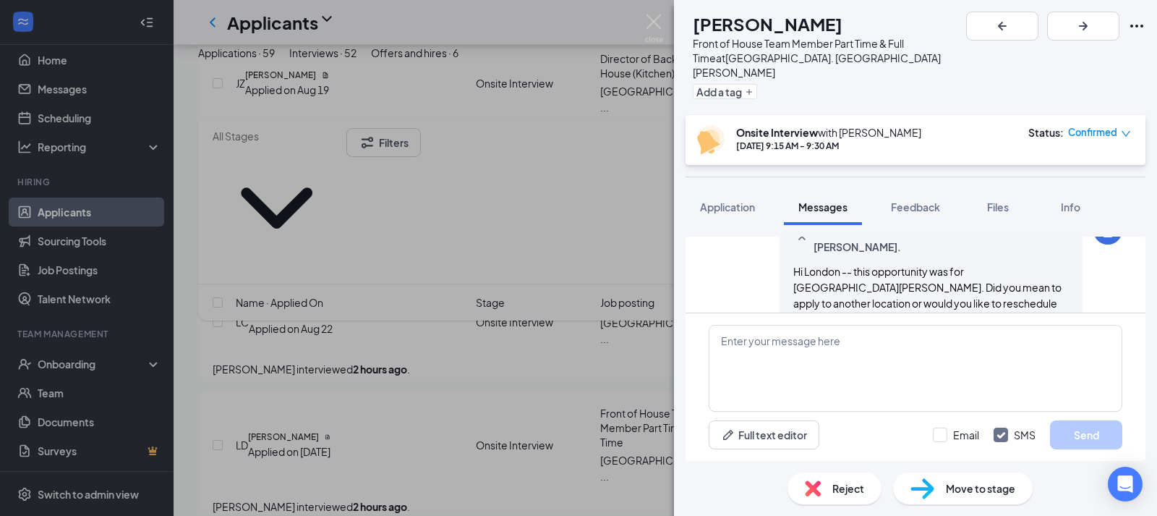
click at [500, 277] on div "LD [PERSON_NAME] Front of House Team Member Part Time & Full Time at [GEOGRAPHI…" at bounding box center [578, 258] width 1157 height 516
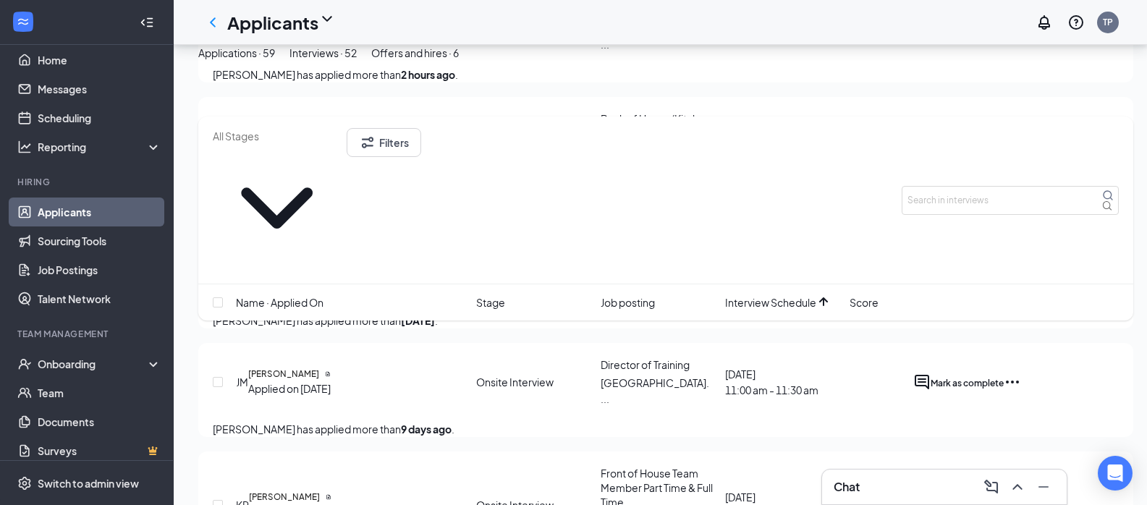
scroll to position [2978, 0]
click at [275, 61] on button "Applications · 59" at bounding box center [236, 53] width 77 height 16
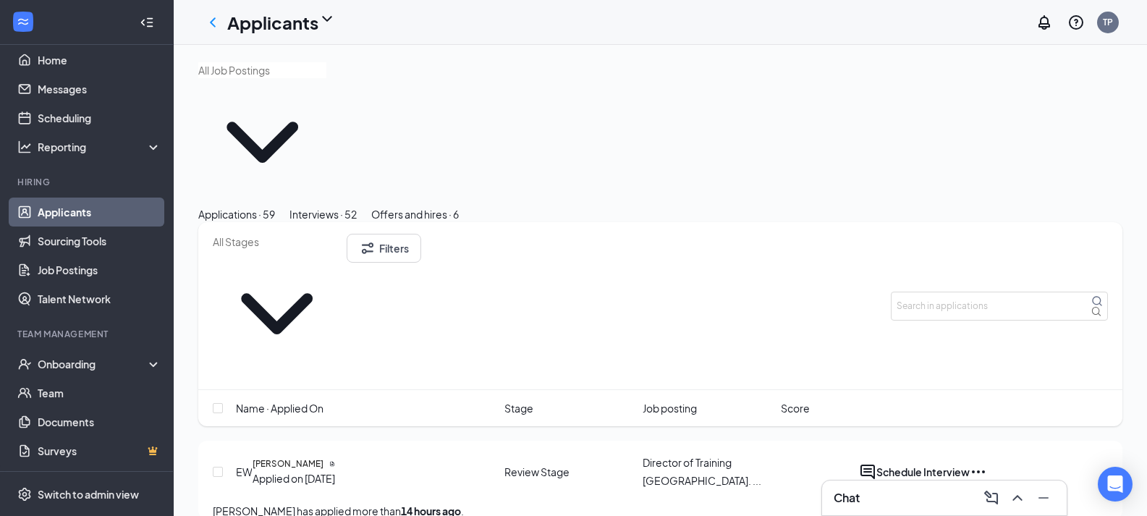
click at [255, 206] on div "Applications · 59" at bounding box center [236, 214] width 77 height 16
click at [922, 494] on div "Chat" at bounding box center [943, 497] width 221 height 23
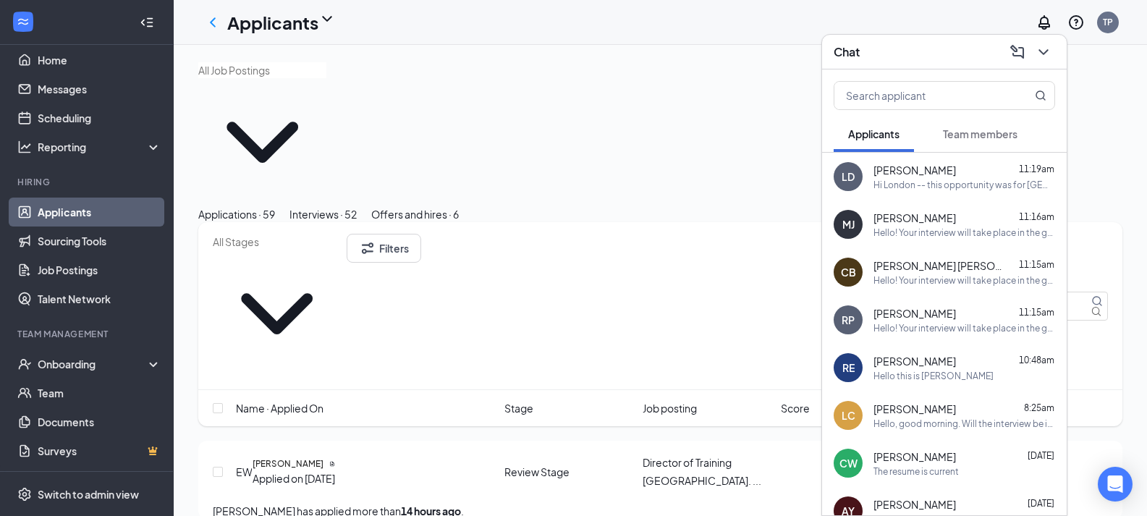
click at [982, 129] on span "Team members" at bounding box center [980, 133] width 75 height 13
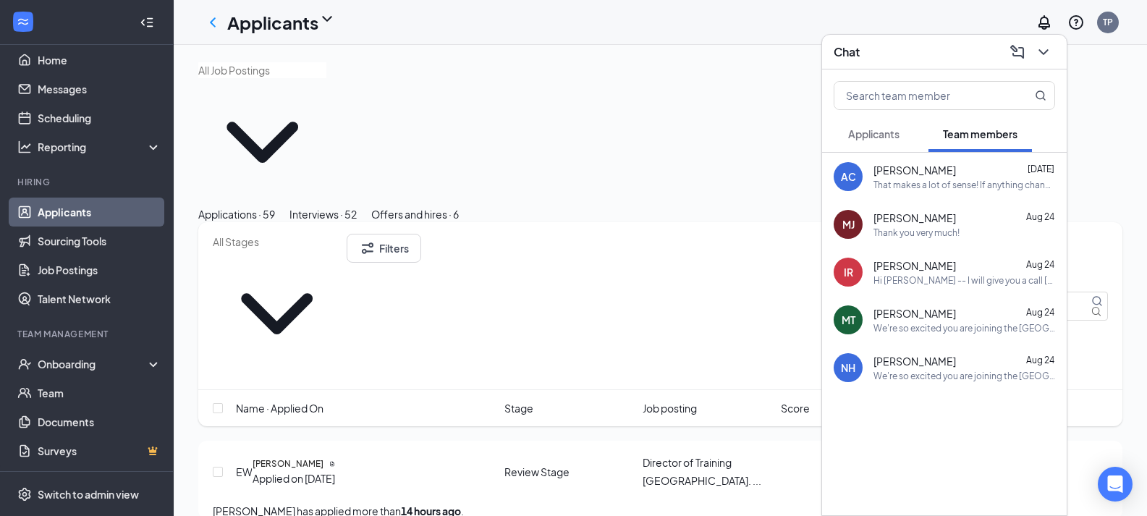
click at [888, 129] on span "Applicants" at bounding box center [873, 133] width 51 height 13
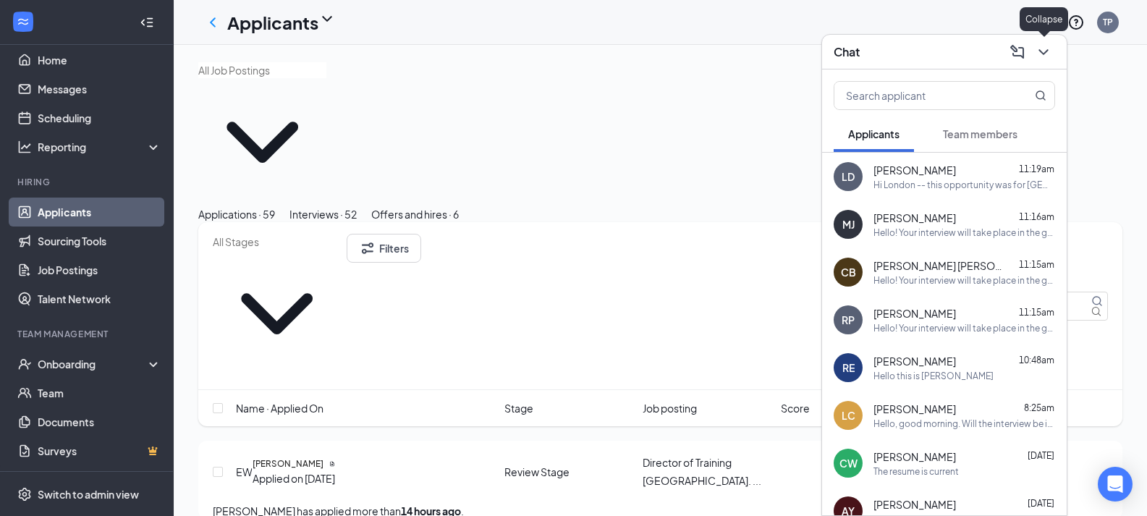
click at [1046, 50] on icon "ChevronDown" at bounding box center [1042, 52] width 9 height 6
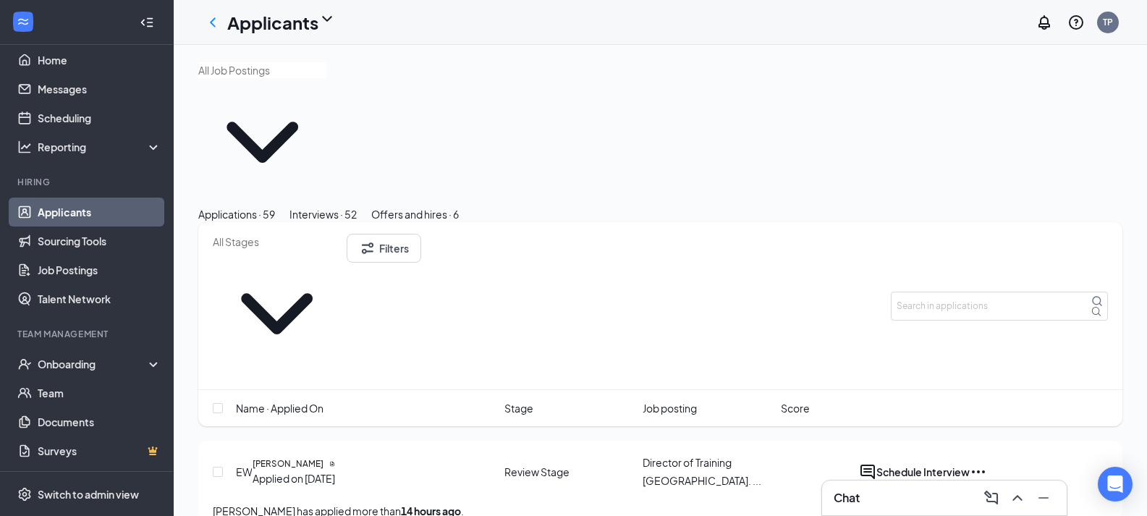
click at [357, 206] on div "Interviews · 52" at bounding box center [322, 214] width 67 height 16
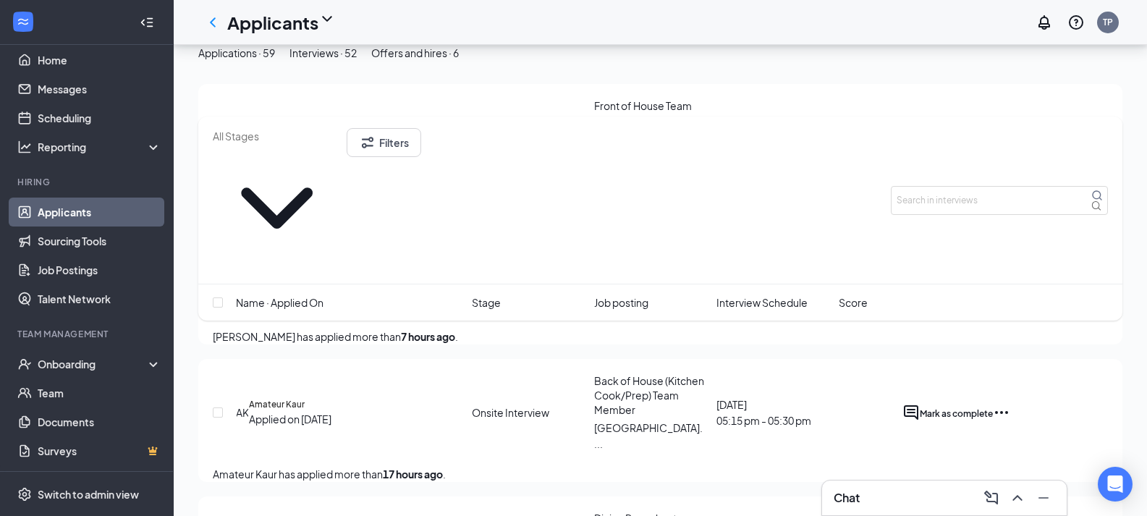
scroll to position [300, 0]
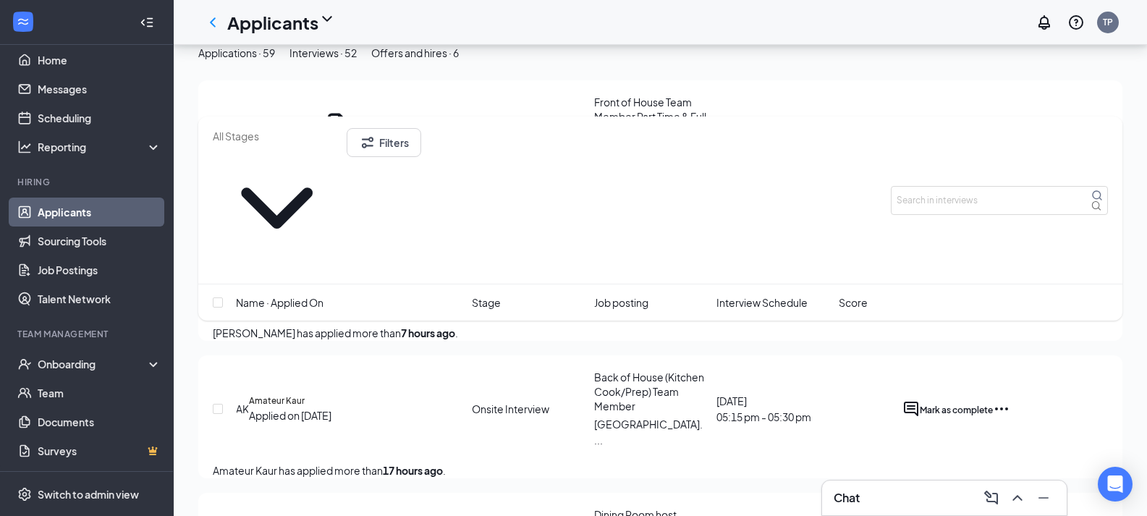
click at [777, 61] on div "Applications · 59 Interviews · 52 Offers and hires · 6" at bounding box center [660, 53] width 924 height 16
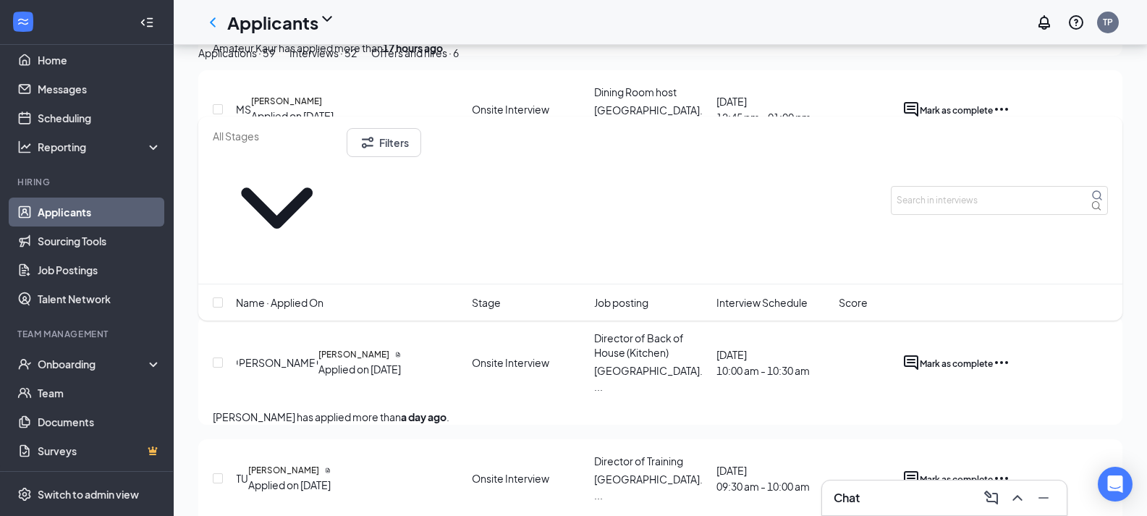
scroll to position [722, 0]
click at [777, 294] on span "Interview Schedule" at bounding box center [761, 302] width 91 height 16
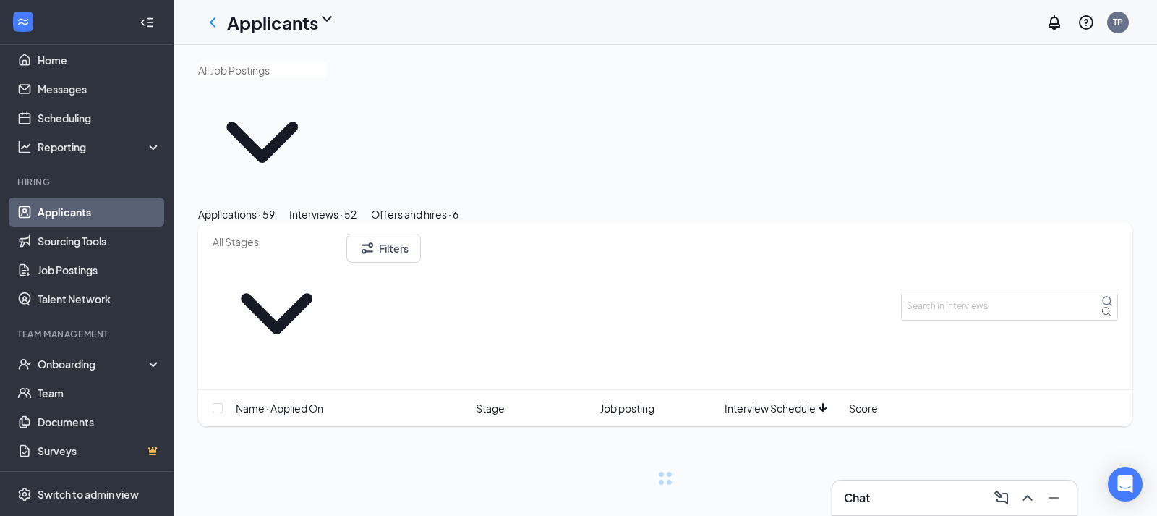
click at [777, 222] on div "Filters" at bounding box center [665, 306] width 935 height 168
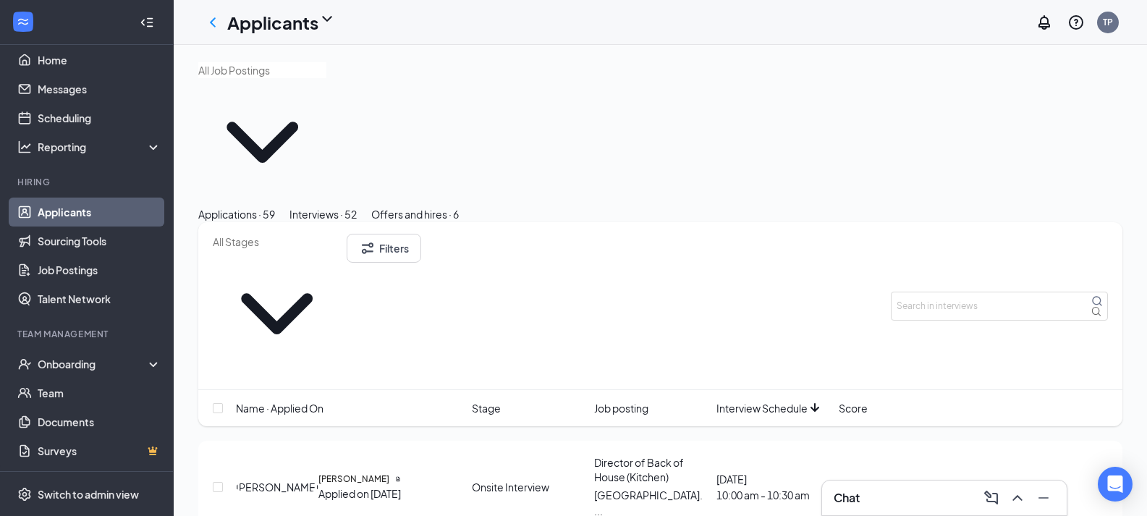
click at [771, 400] on span "Interview Schedule" at bounding box center [761, 408] width 91 height 16
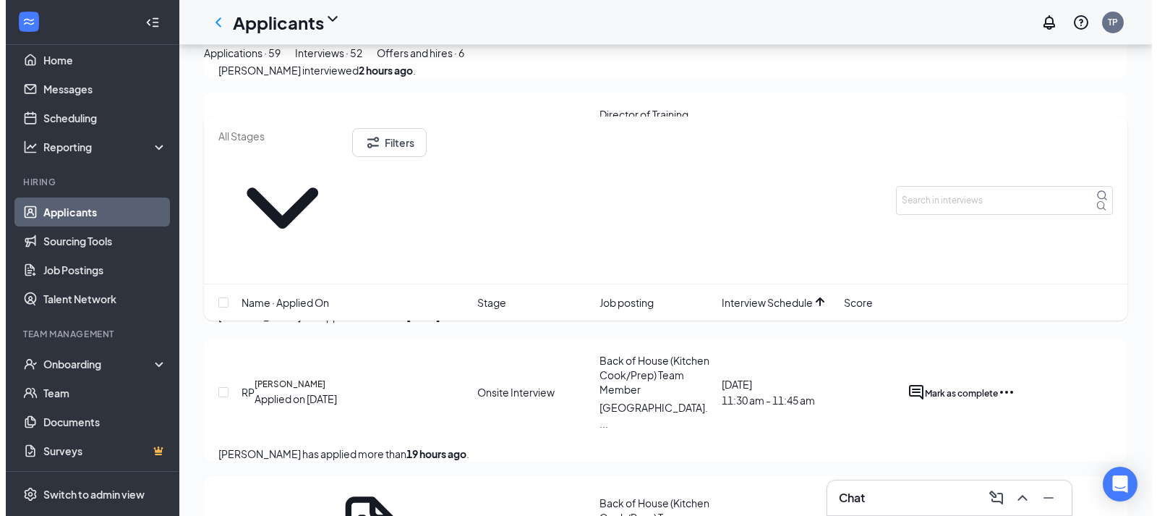
scroll to position [1547, 0]
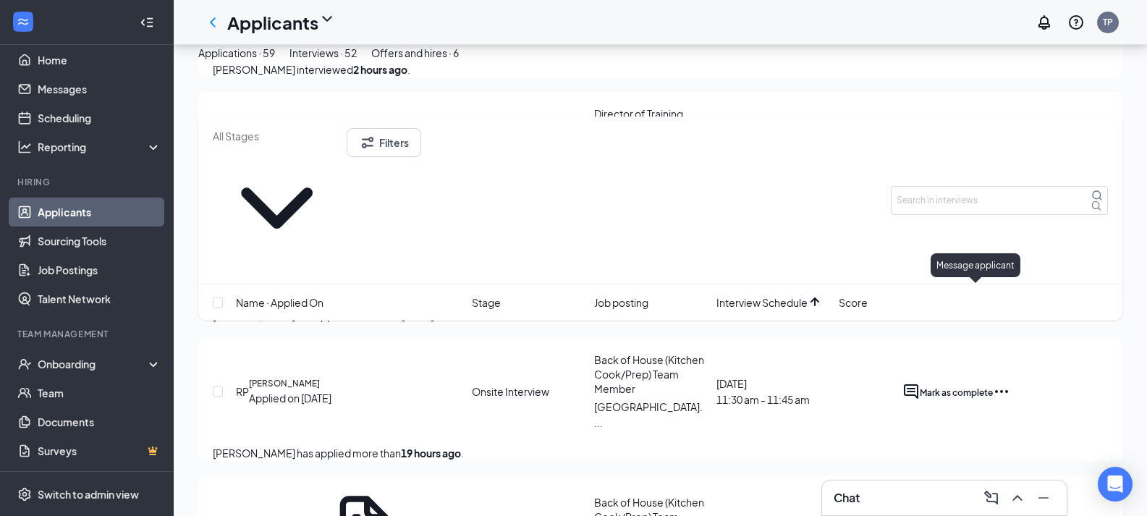
click at [918, 384] on icon "ActiveChat" at bounding box center [911, 391] width 14 height 14
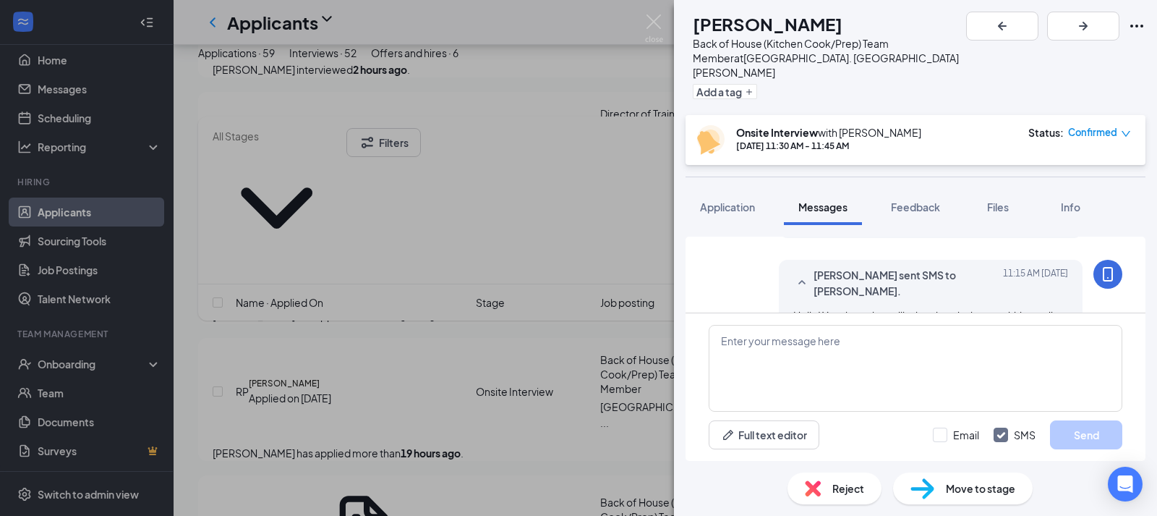
scroll to position [626, 0]
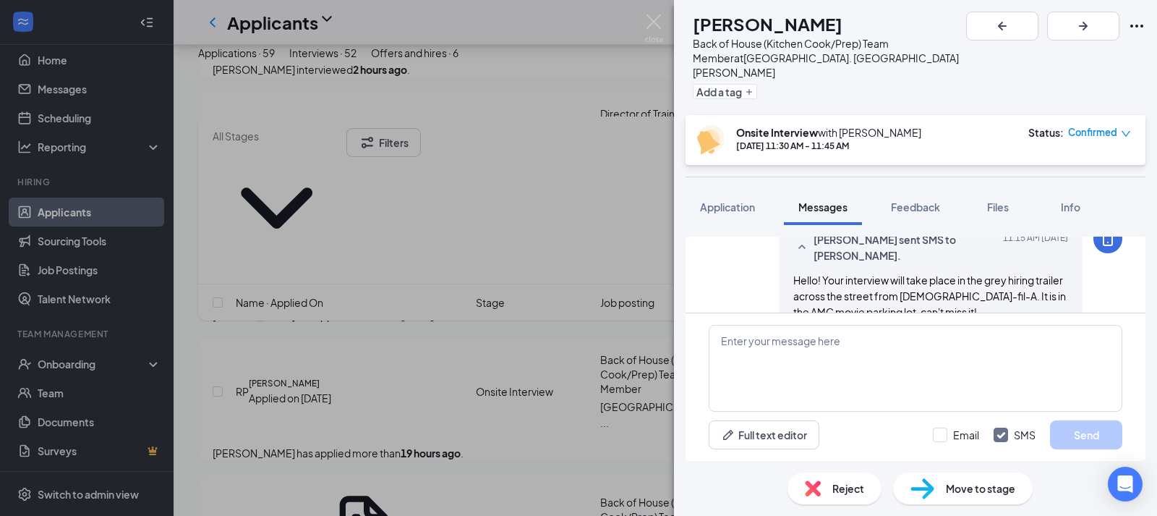
click at [528, 323] on div "RP [PERSON_NAME] Back of House (Kitchen Cook/Prep) Team Member at [GEOGRAPHIC_D…" at bounding box center [578, 258] width 1157 height 516
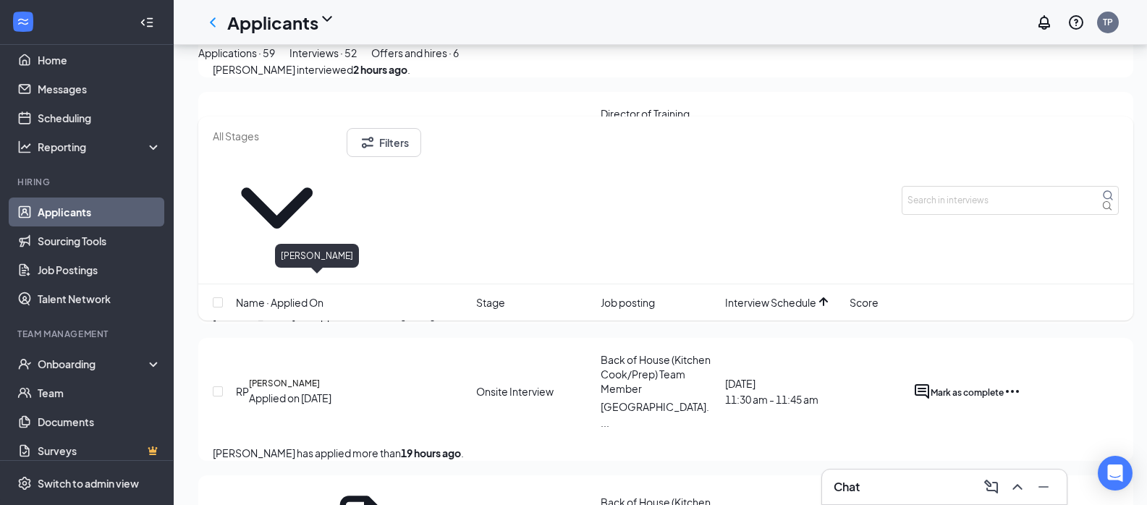
click at [319, 377] on h5 "[PERSON_NAME]" at bounding box center [284, 383] width 71 height 13
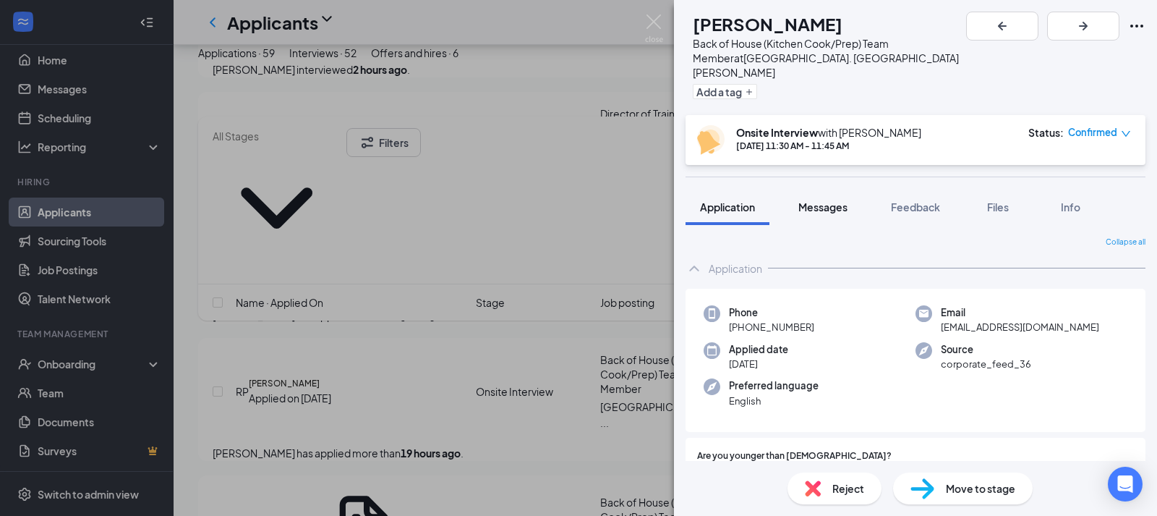
click at [810, 201] on button "Messages" at bounding box center [823, 207] width 78 height 36
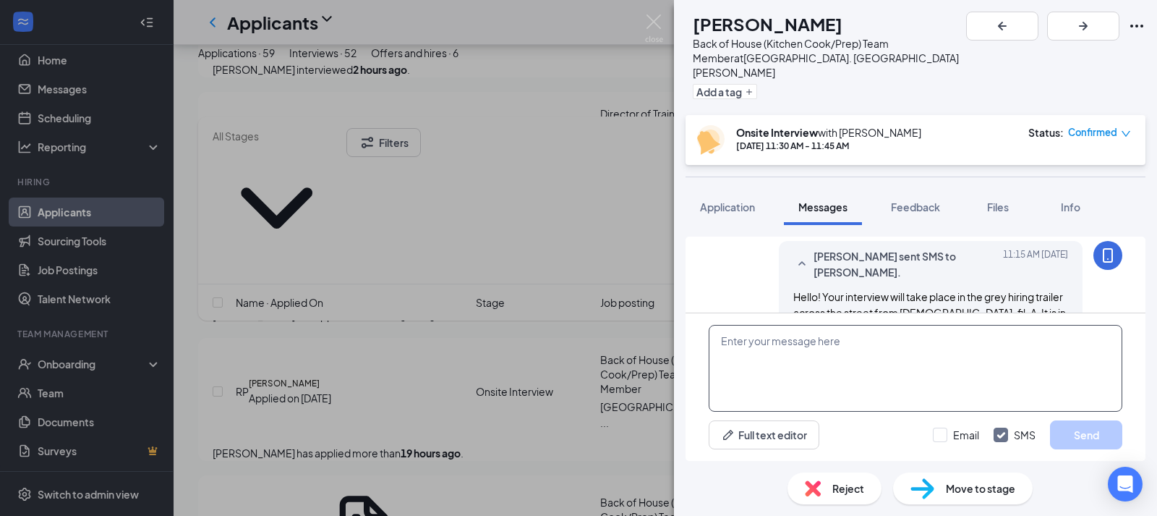
scroll to position [626, 0]
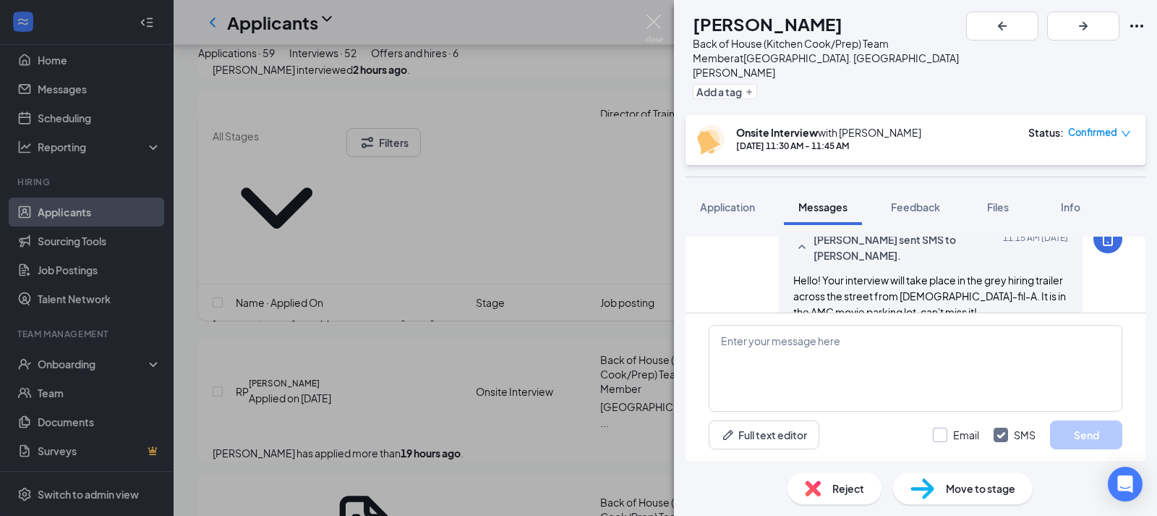
click at [944, 436] on input "Email" at bounding box center [956, 435] width 46 height 14
checkbox input "true"
click at [898, 347] on textarea at bounding box center [916, 368] width 414 height 87
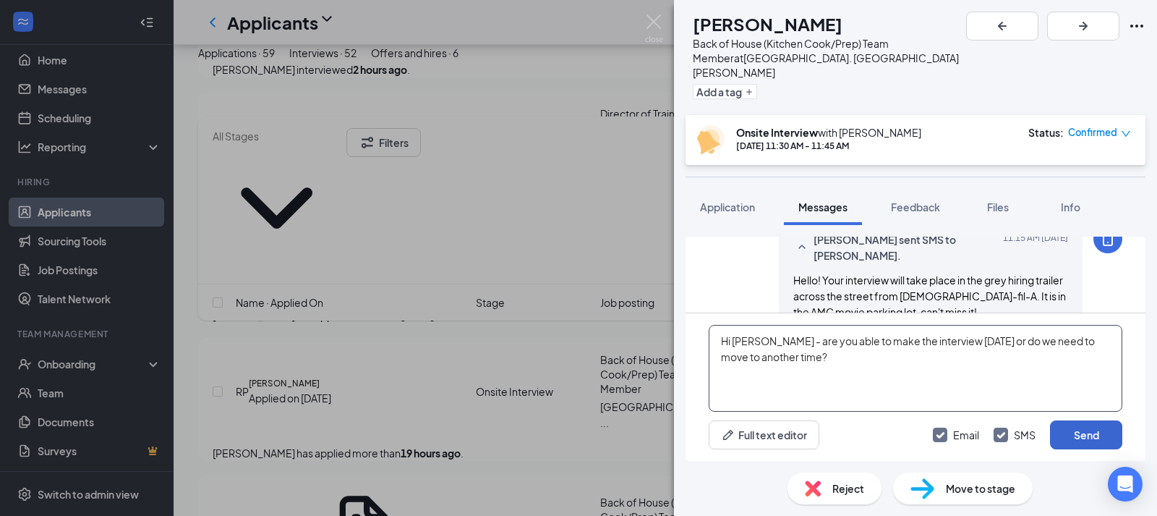
type textarea "Hi [PERSON_NAME] - are you able to make the interview [DATE] or do we need to m…"
click at [1082, 425] on button "Send" at bounding box center [1086, 434] width 72 height 29
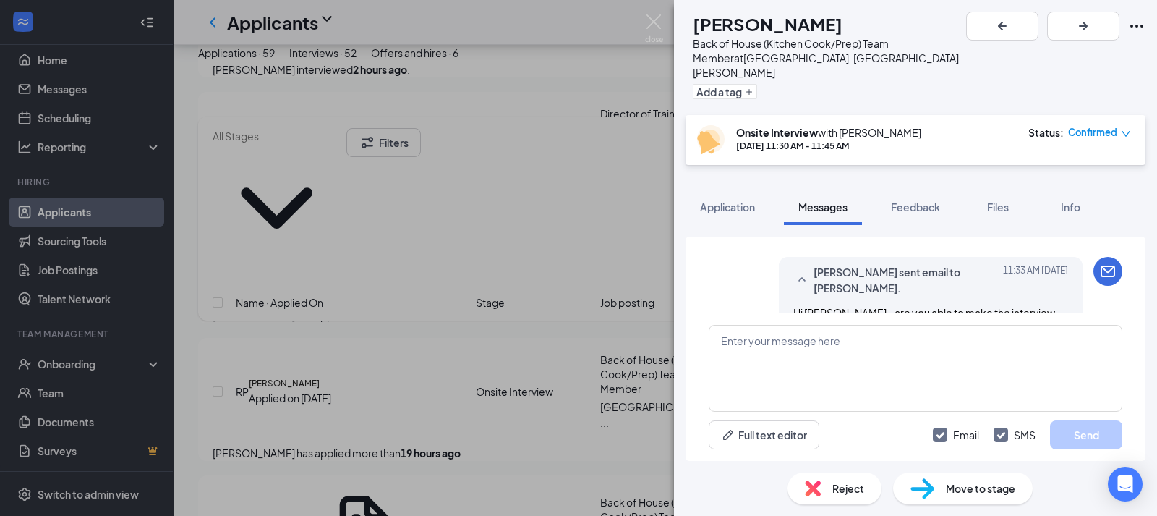
scroll to position [828, 0]
click at [653, 21] on img at bounding box center [654, 28] width 18 height 28
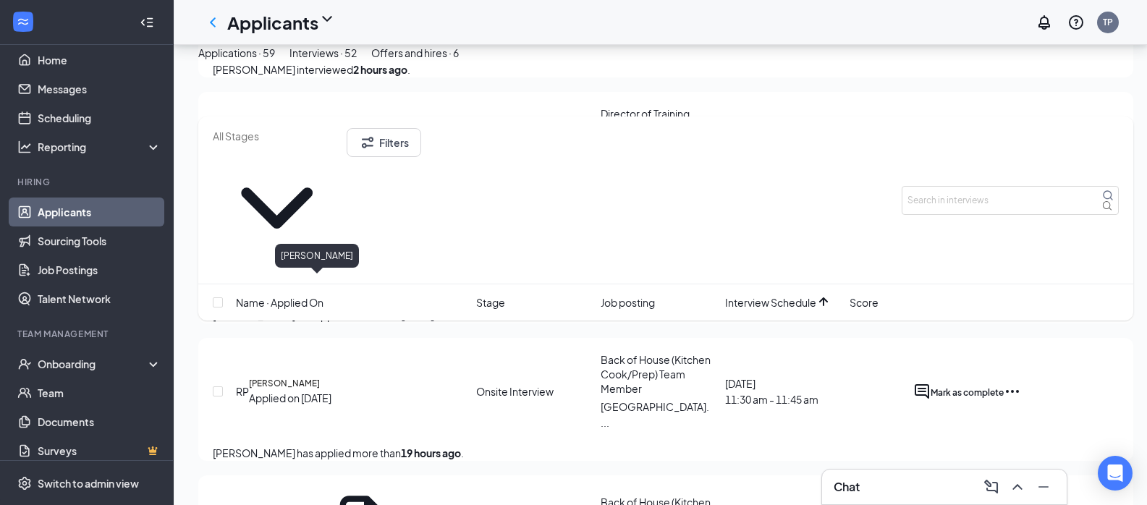
click at [320, 377] on h5 "[PERSON_NAME]" at bounding box center [284, 383] width 71 height 13
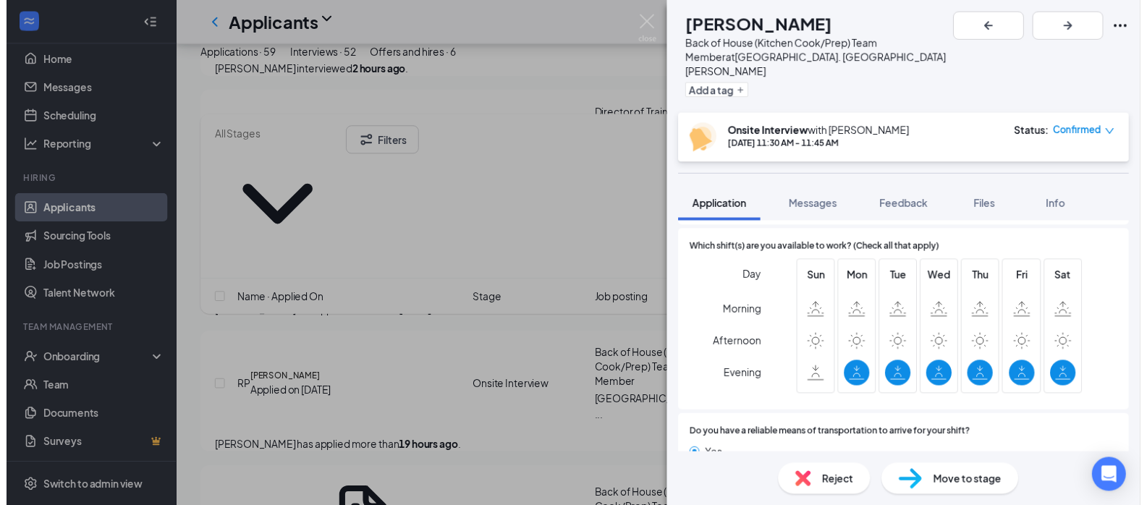
scroll to position [932, 0]
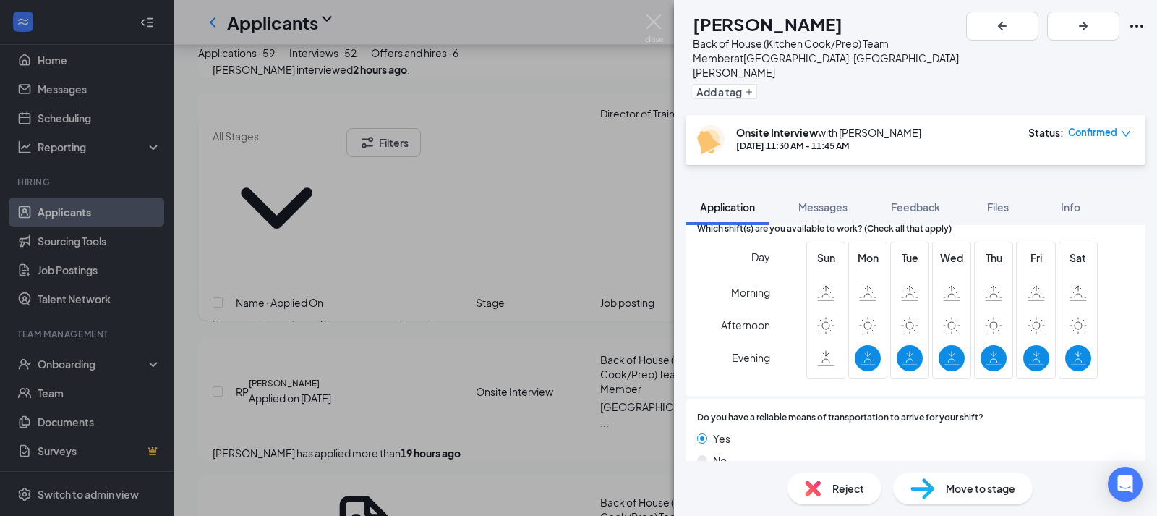
click at [442, 329] on div "RP [PERSON_NAME] Back of House (Kitchen Cook/Prep) Team Member at [GEOGRAPHIC_D…" at bounding box center [578, 258] width 1157 height 516
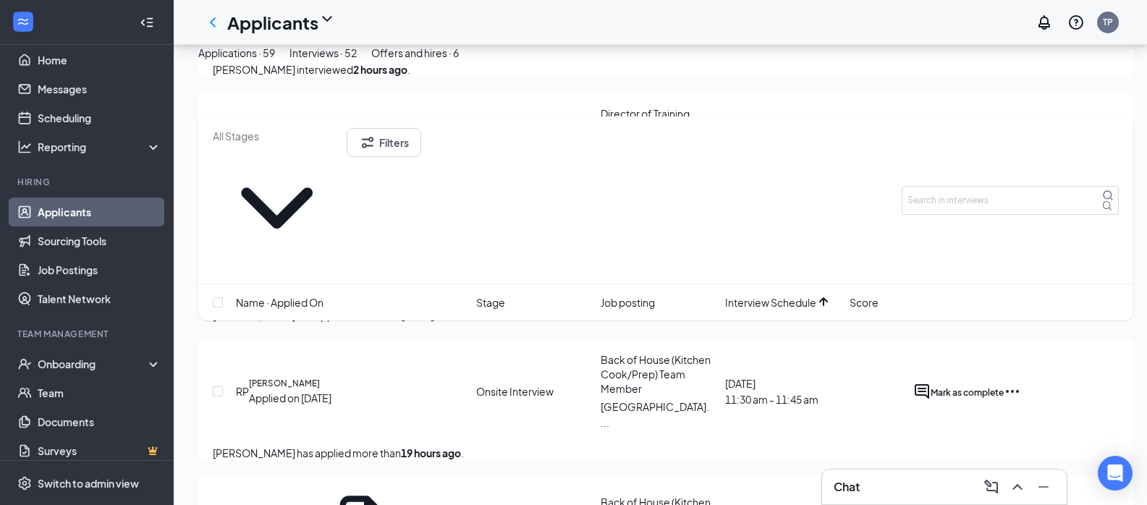
click at [871, 499] on div "Chat" at bounding box center [944, 487] width 245 height 35
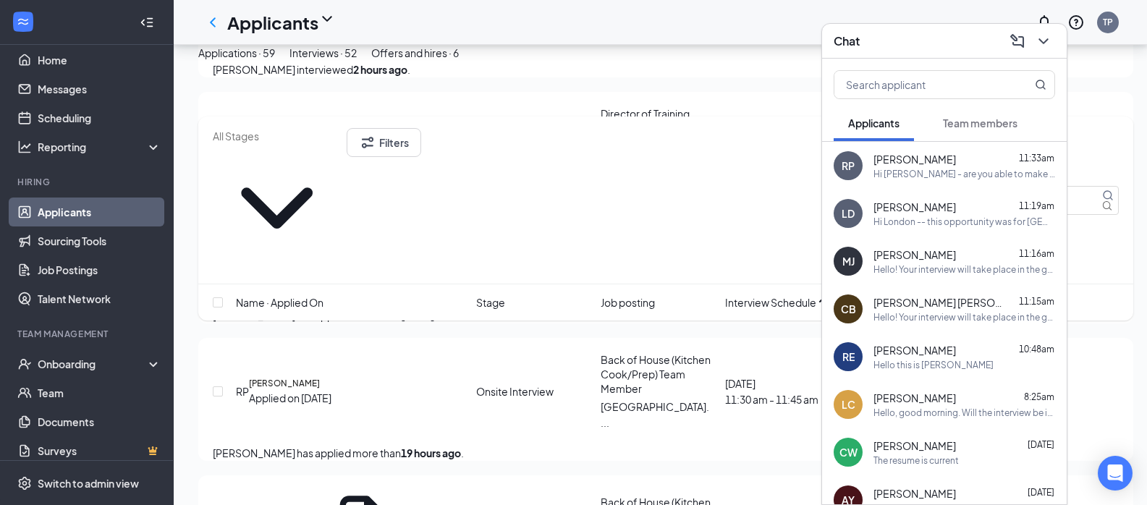
click at [966, 118] on span "Team members" at bounding box center [980, 122] width 75 height 13
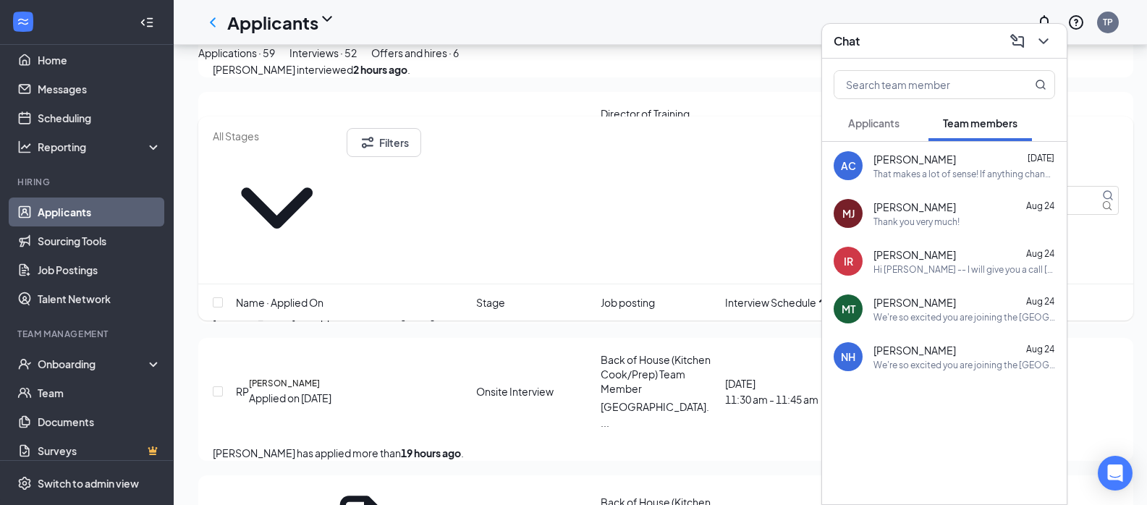
click at [893, 124] on span "Applicants" at bounding box center [873, 122] width 51 height 13
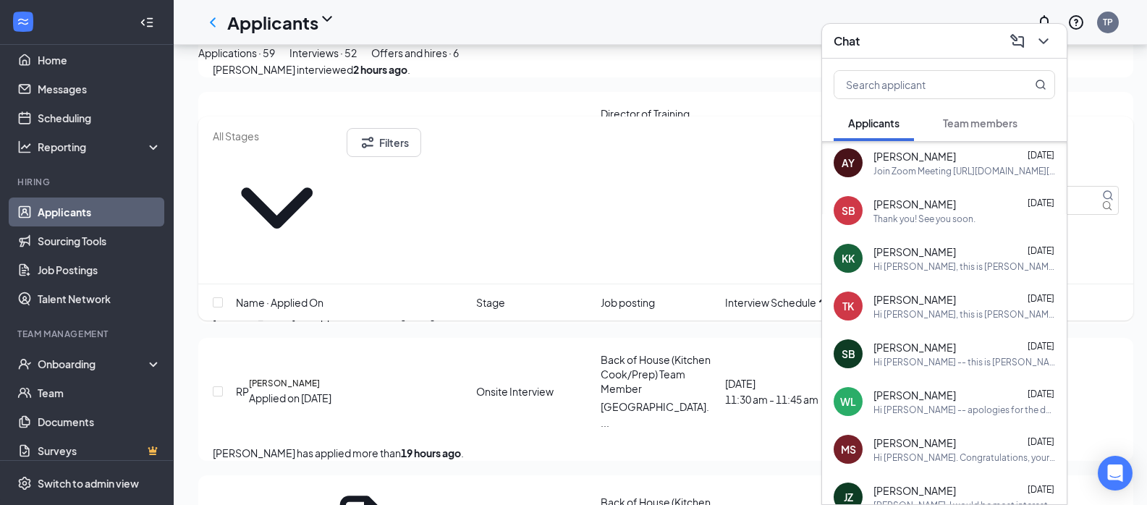
scroll to position [338, 0]
click at [947, 261] on div "Hi [PERSON_NAME], this is [PERSON_NAME] Owner/Operator of [DEMOGRAPHIC_DATA]-fi…" at bounding box center [964, 266] width 182 height 12
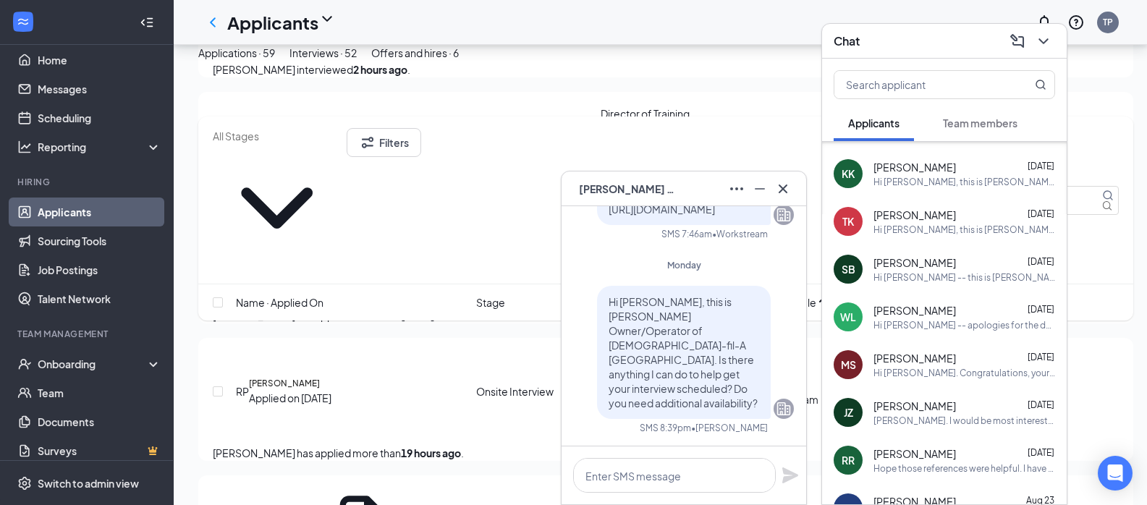
scroll to position [424, 0]
click at [928, 415] on div "[PERSON_NAME]. I would be most interested in Training Director. I'll talk to yo…" at bounding box center [964, 418] width 182 height 12
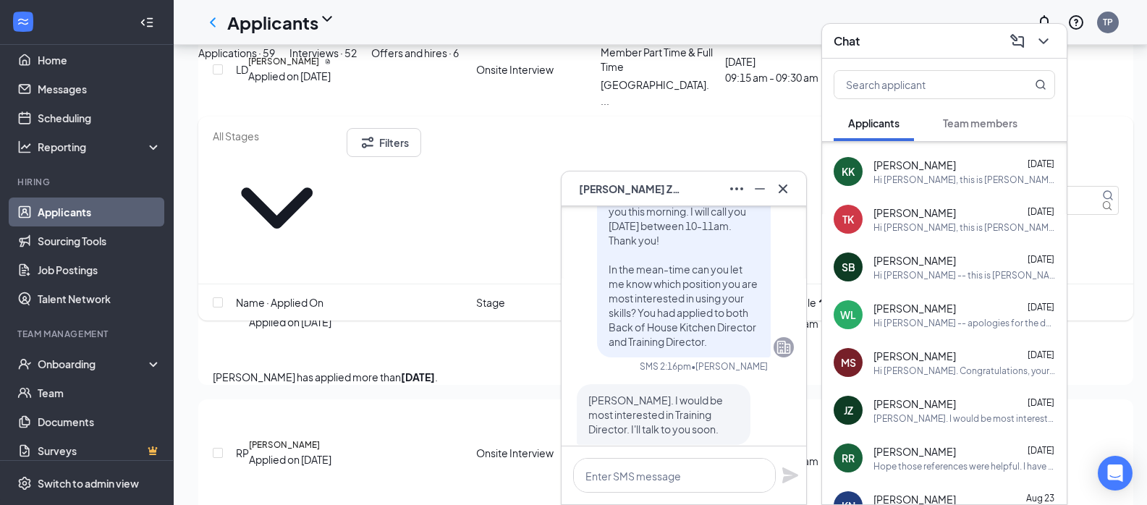
scroll to position [0, 0]
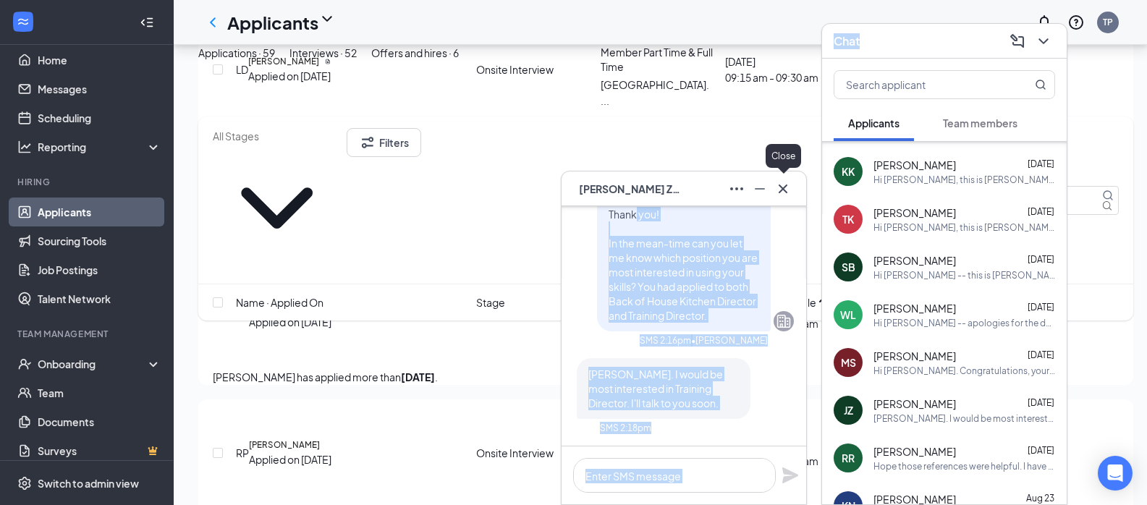
drag, startPoint x: 952, startPoint y: 45, endPoint x: 764, endPoint y: 208, distance: 249.2
click at [782, 195] on icon "Cross" at bounding box center [782, 188] width 17 height 17
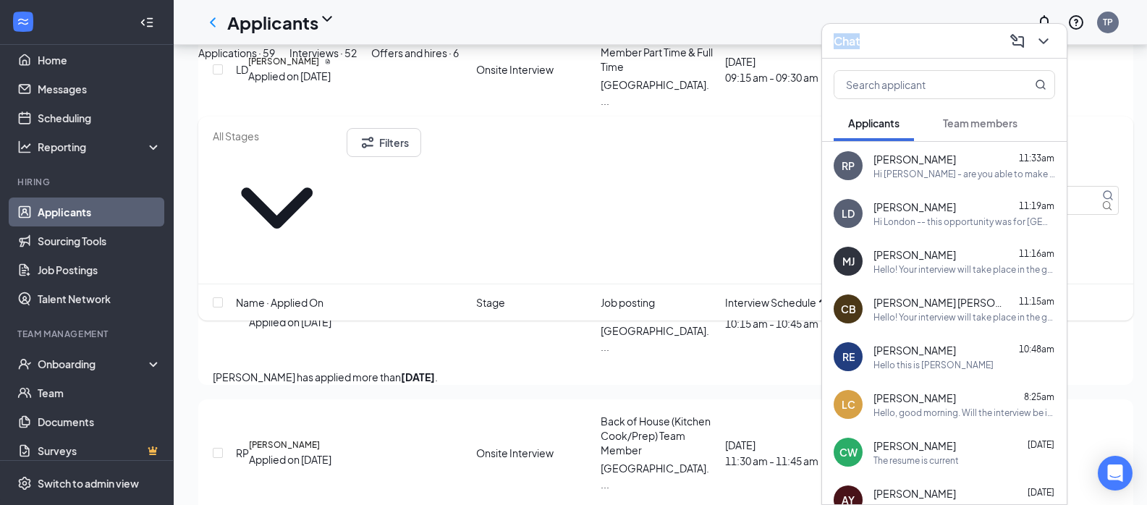
click at [979, 128] on span "Team members" at bounding box center [980, 122] width 75 height 13
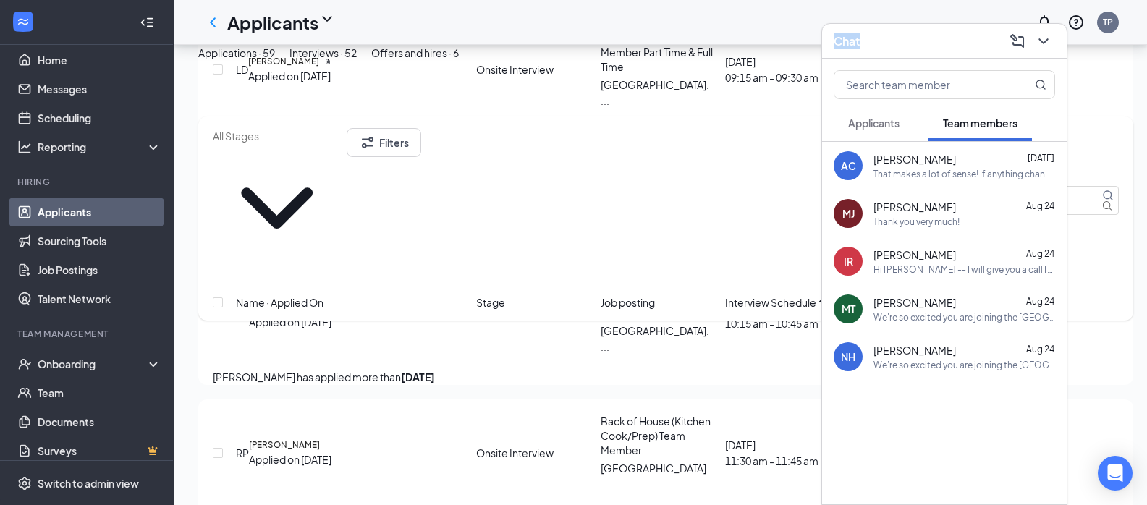
click at [894, 124] on span "Applicants" at bounding box center [873, 122] width 51 height 13
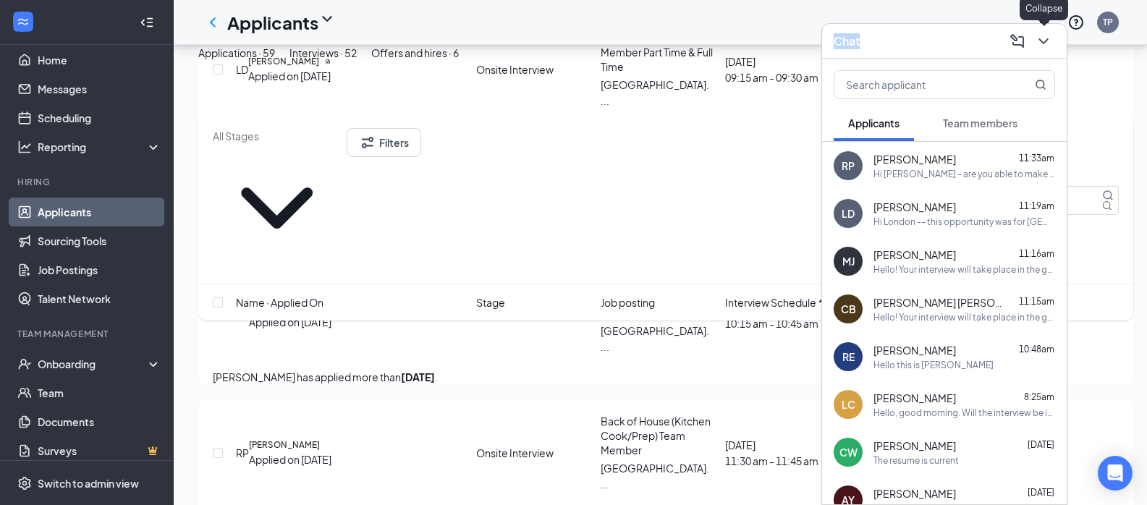
click at [1042, 45] on icon "ChevronDown" at bounding box center [1042, 41] width 17 height 17
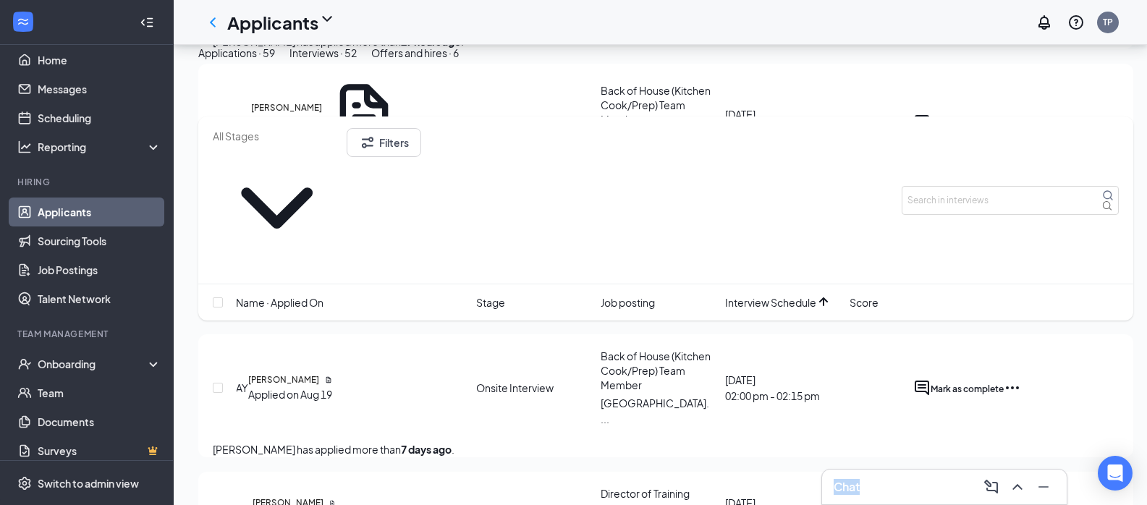
scroll to position [1960, 0]
click at [275, 61] on button "Applications · 59" at bounding box center [236, 53] width 77 height 16
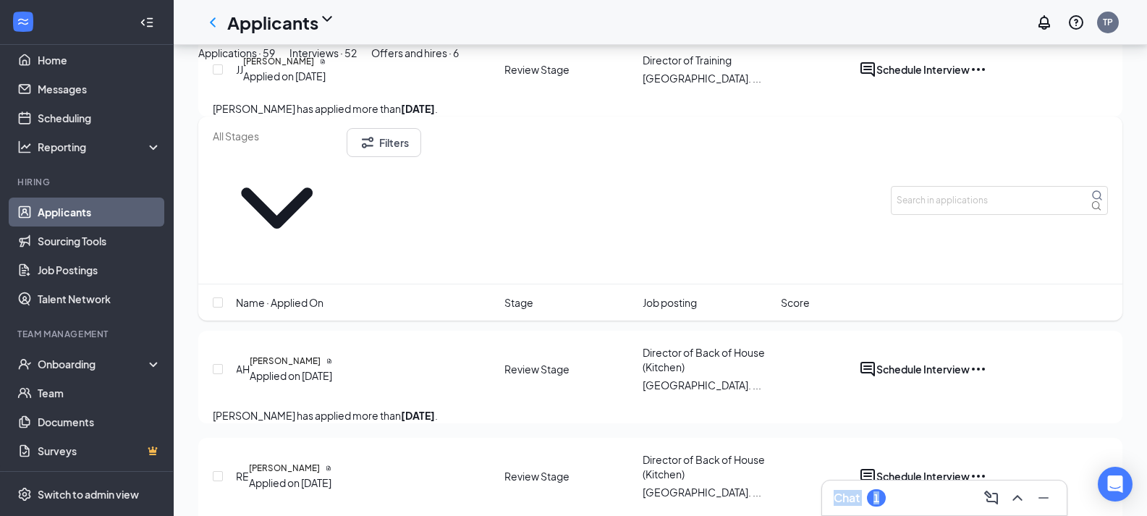
scroll to position [1333, 0]
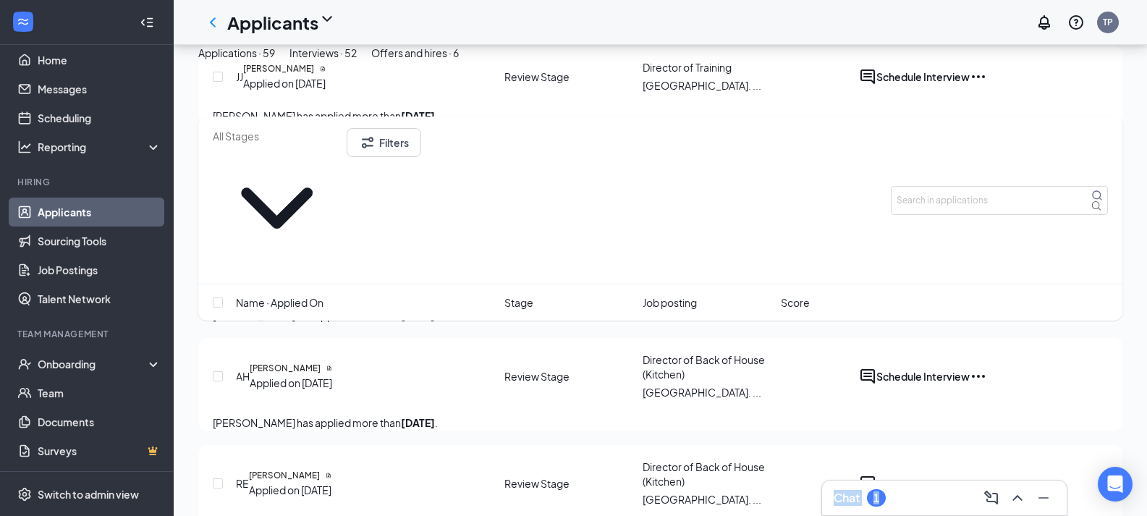
click at [909, 496] on div "Chat 1" at bounding box center [943, 497] width 221 height 23
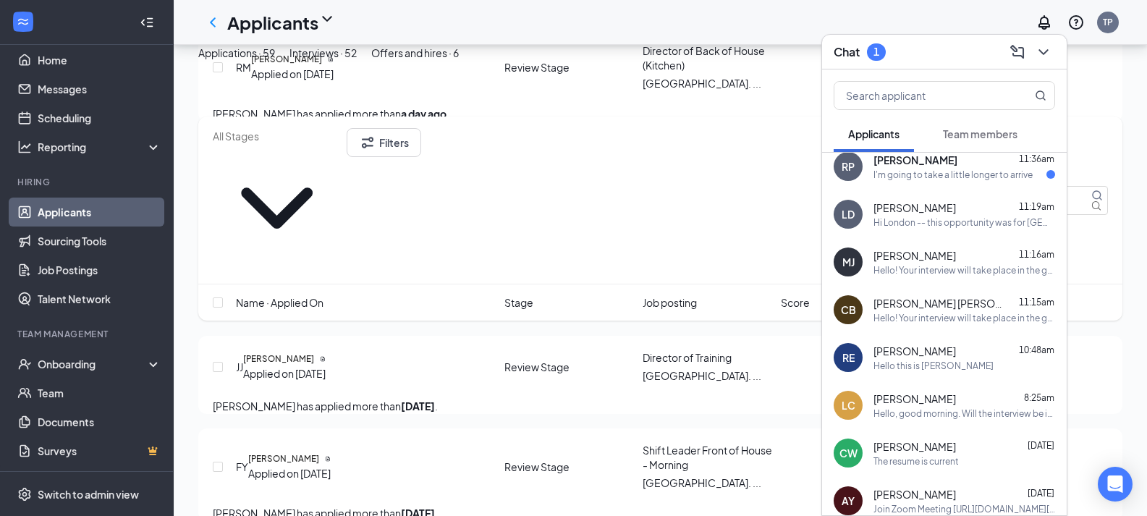
scroll to position [0, 0]
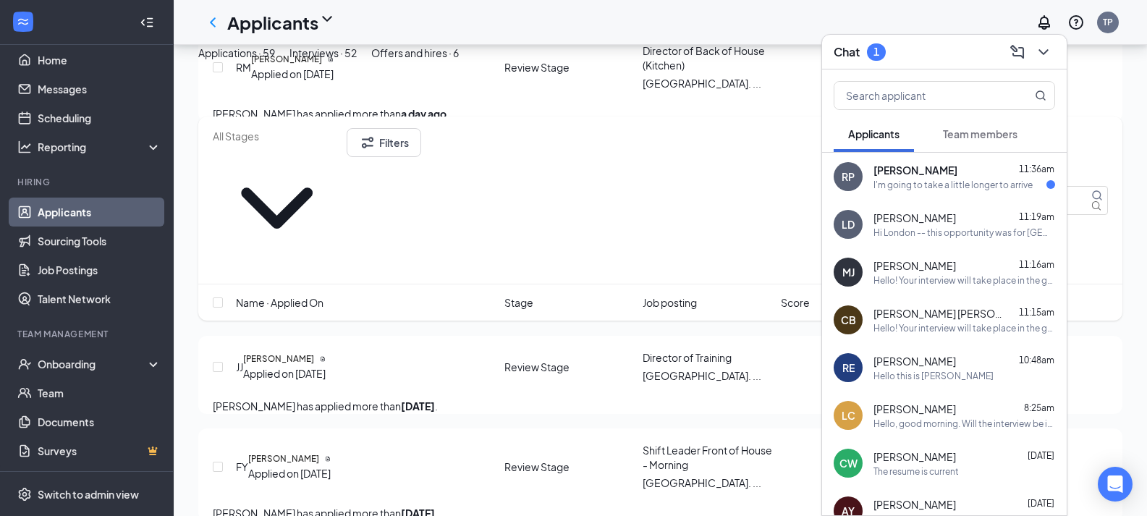
click at [927, 182] on div "I'm going to take a little longer to arrive" at bounding box center [952, 185] width 159 height 12
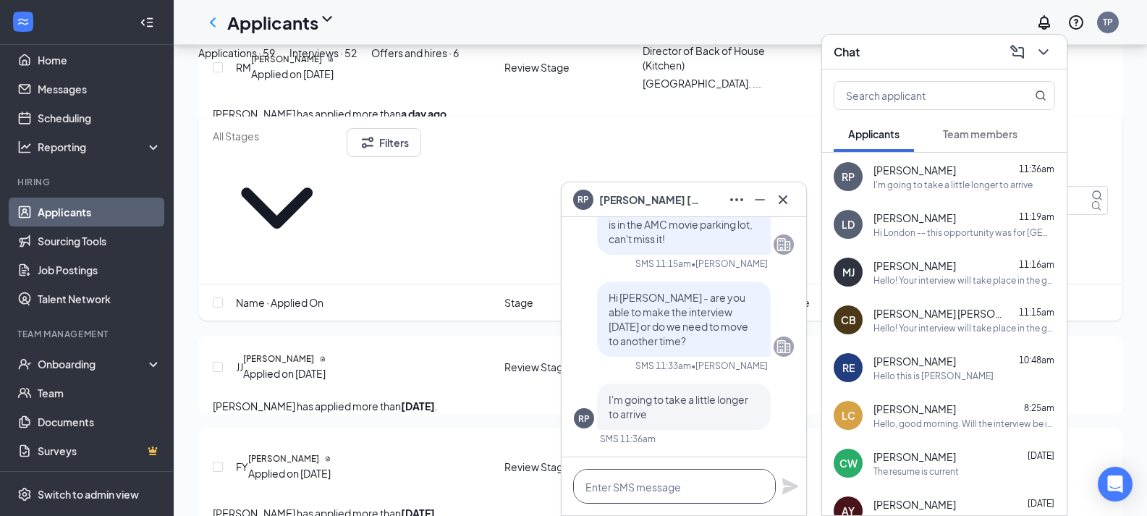
click at [655, 490] on textarea at bounding box center [674, 486] width 203 height 35
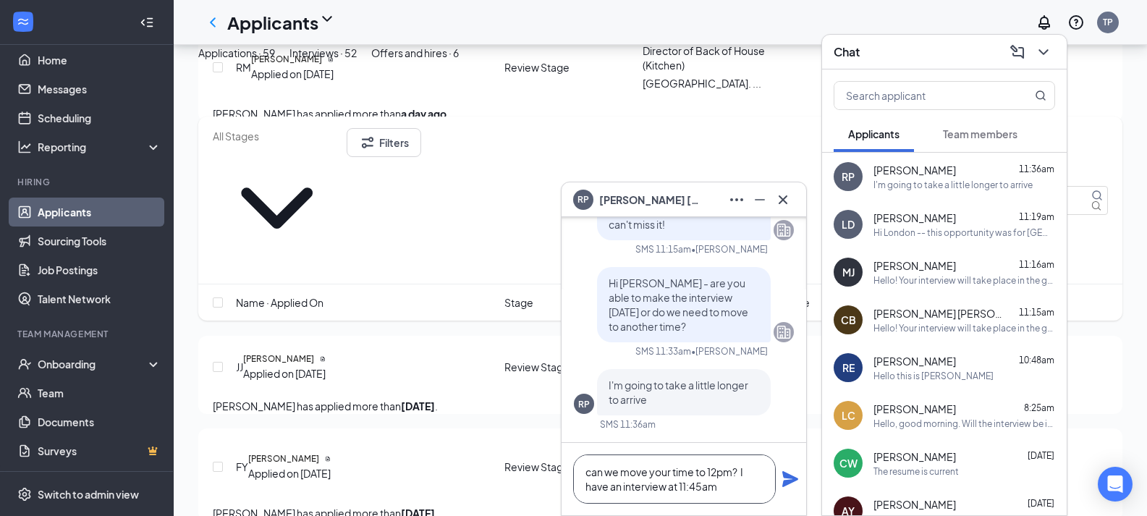
type textarea "can we move your time to 12pm? I have an interview at 11:45am"
click at [786, 477] on icon "Plane" at bounding box center [790, 479] width 16 height 16
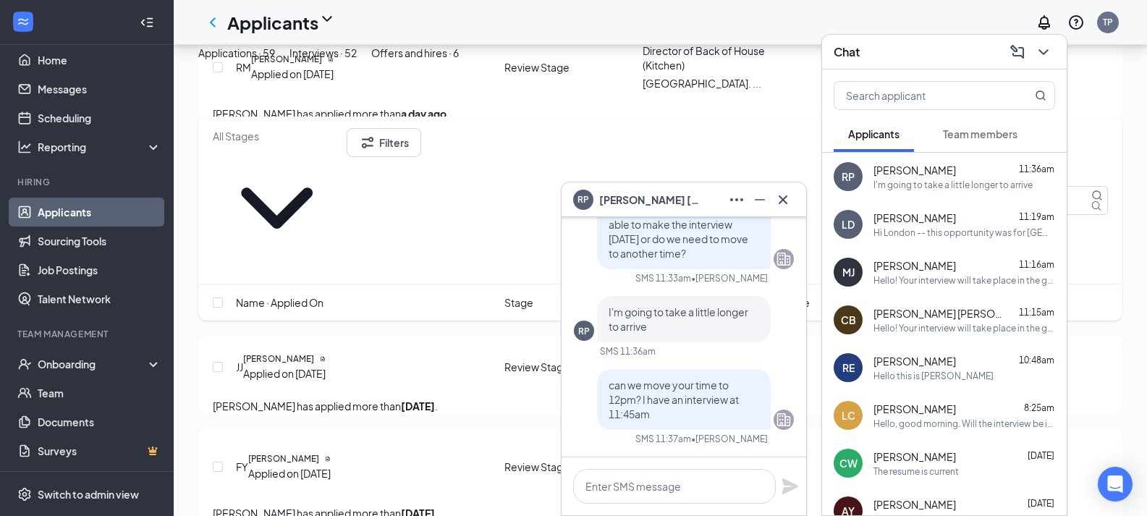
scroll to position [0, 0]
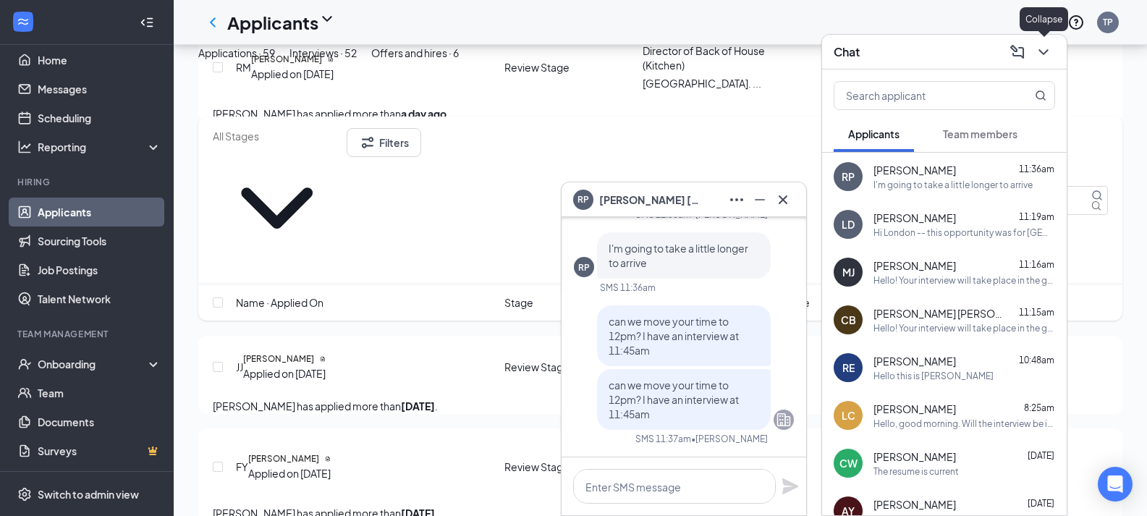
click at [1043, 53] on icon "ChevronDown" at bounding box center [1042, 52] width 9 height 6
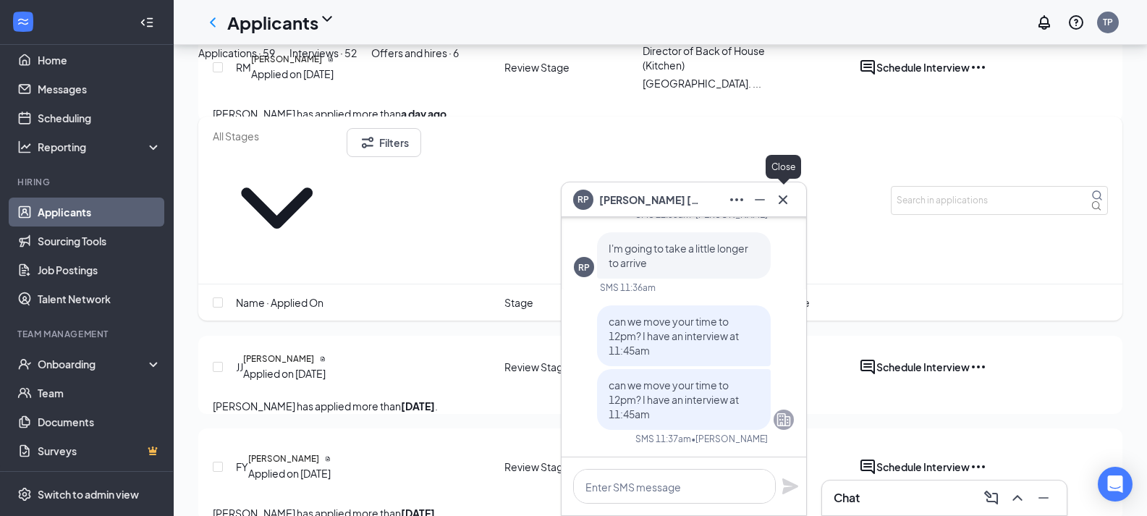
click at [785, 195] on icon "Cross" at bounding box center [782, 199] width 17 height 17
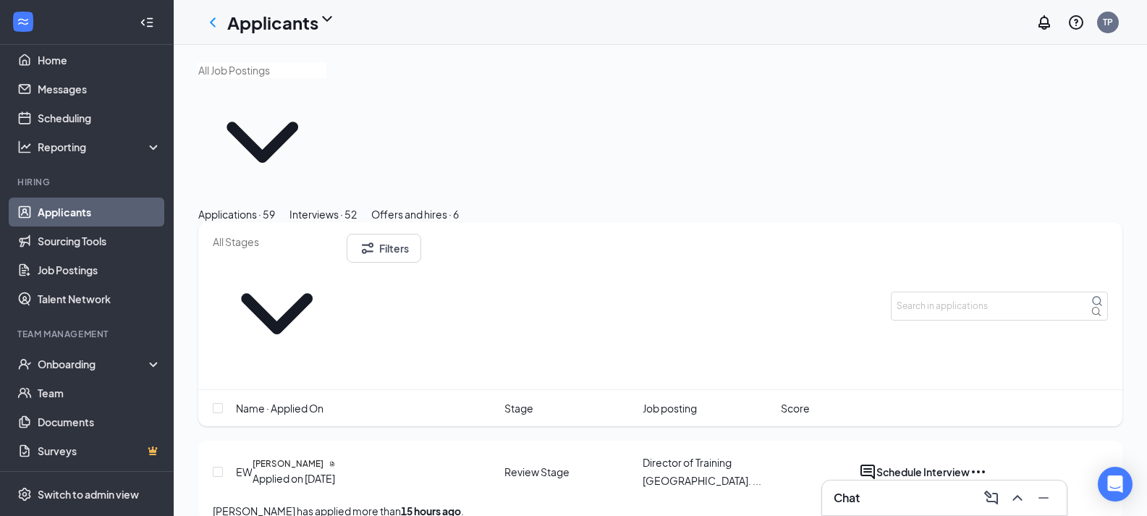
click at [357, 206] on div "Interviews · 52" at bounding box center [322, 214] width 67 height 16
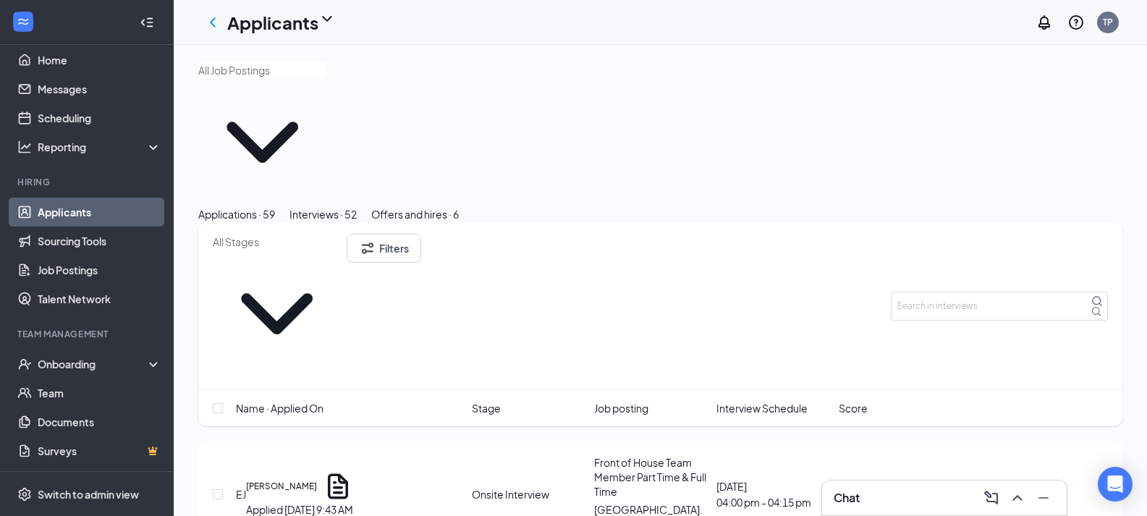
click at [459, 206] on div "Offers and hires · 6" at bounding box center [415, 214] width 88 height 16
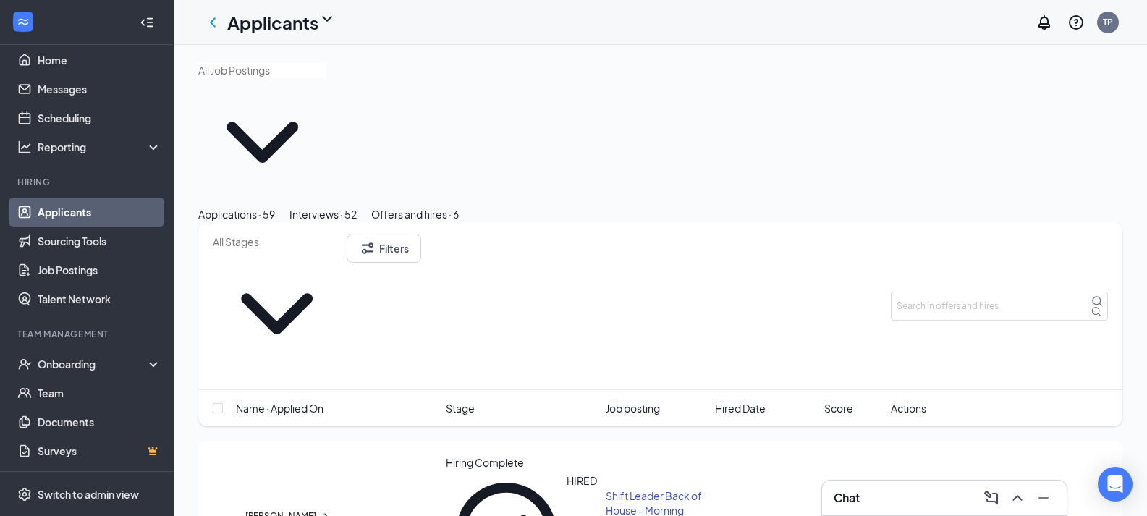
click at [357, 206] on button "Interviews · 52" at bounding box center [322, 214] width 67 height 16
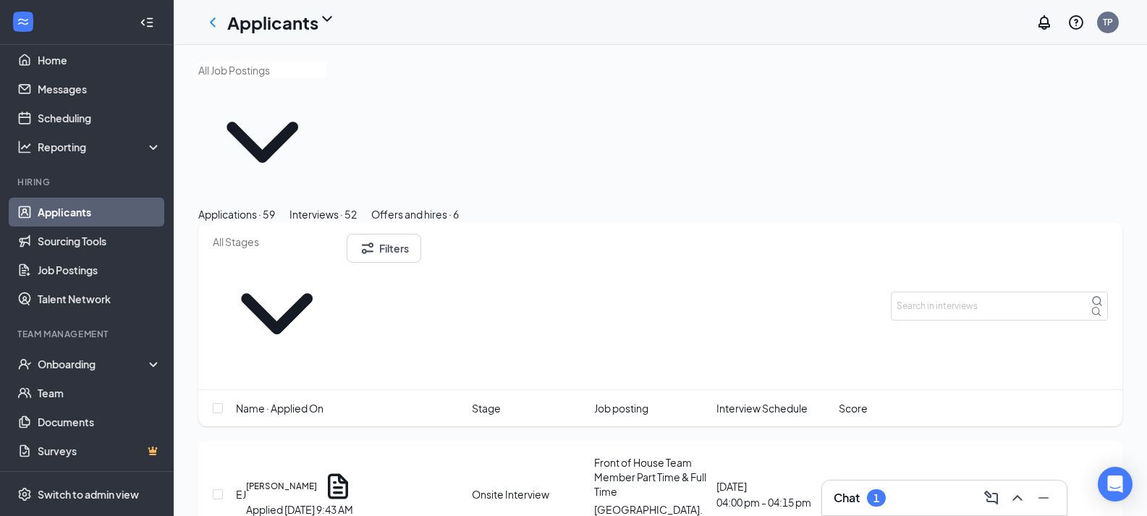
click at [258, 206] on div "Applications · 59" at bounding box center [236, 214] width 77 height 16
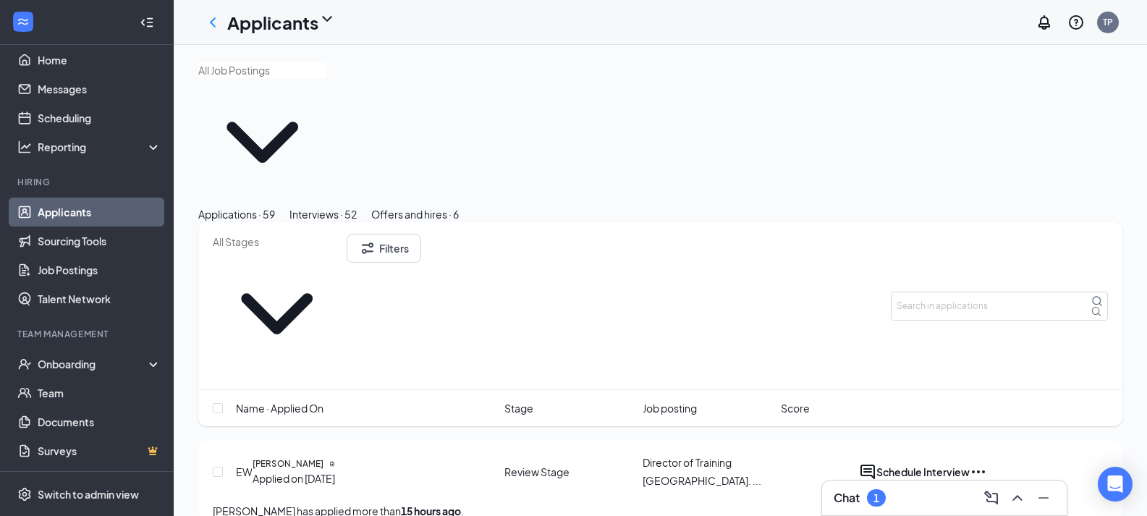
click at [871, 490] on div "1" at bounding box center [876, 497] width 19 height 17
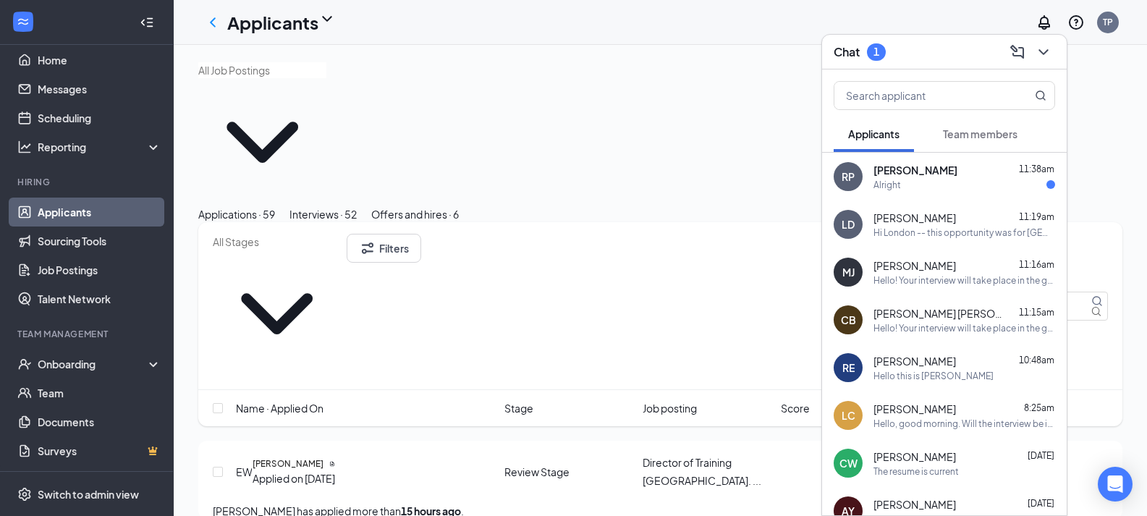
click at [939, 182] on div "Alright" at bounding box center [964, 185] width 182 height 12
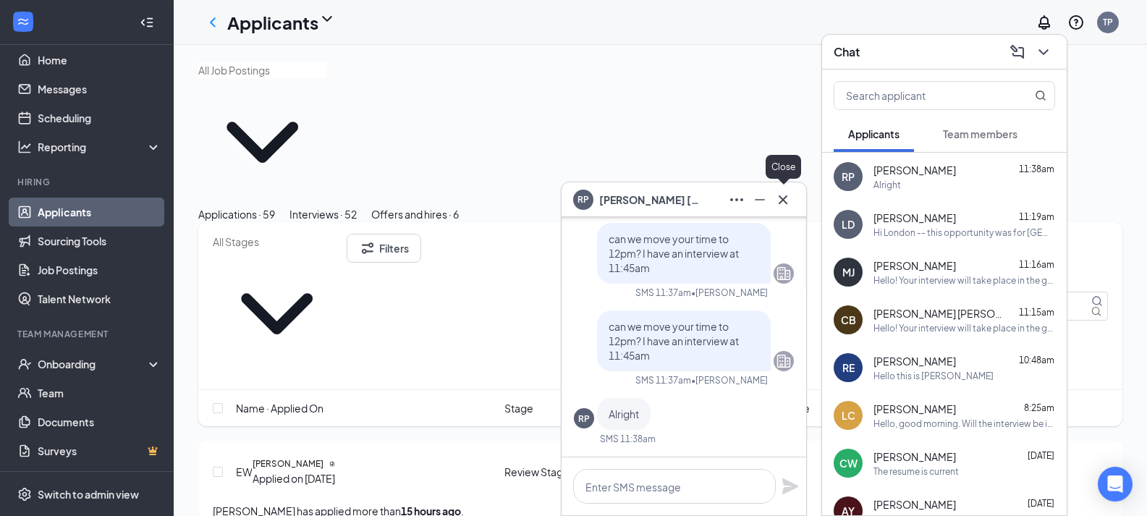
click at [789, 201] on icon "Cross" at bounding box center [782, 199] width 17 height 17
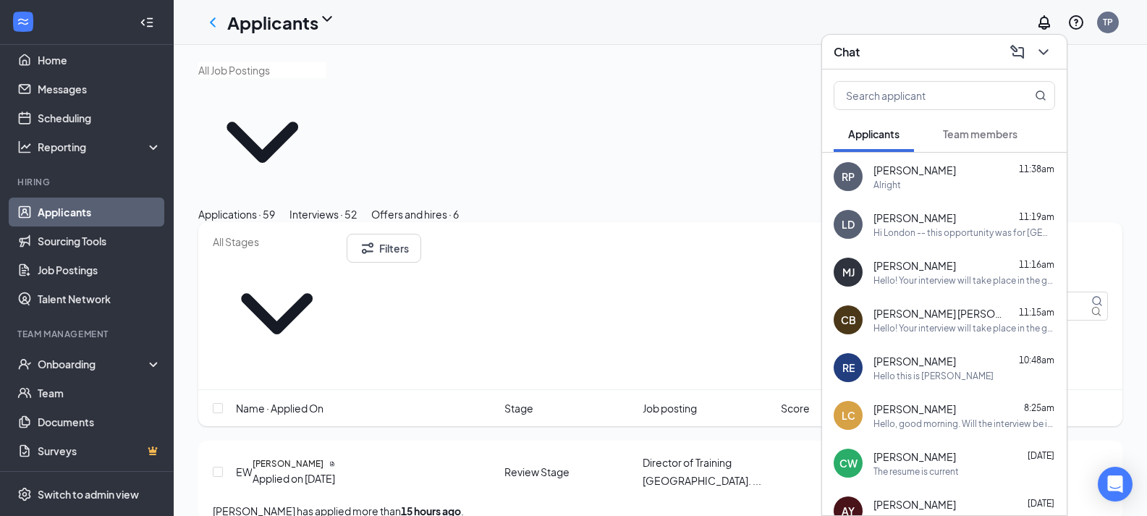
click at [987, 140] on span "Team members" at bounding box center [980, 133] width 75 height 13
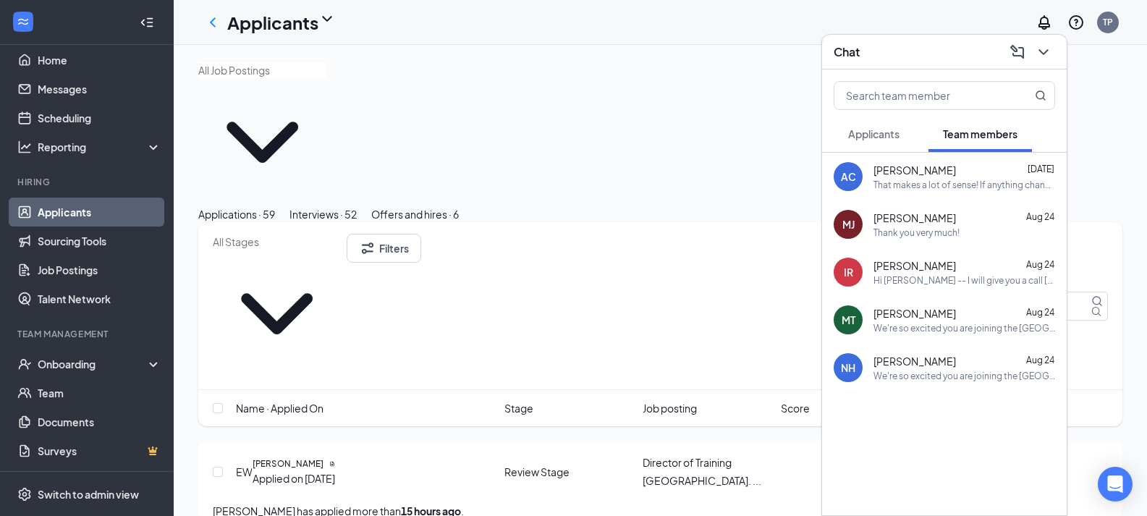
click at [893, 139] on span "Applicants" at bounding box center [873, 133] width 51 height 13
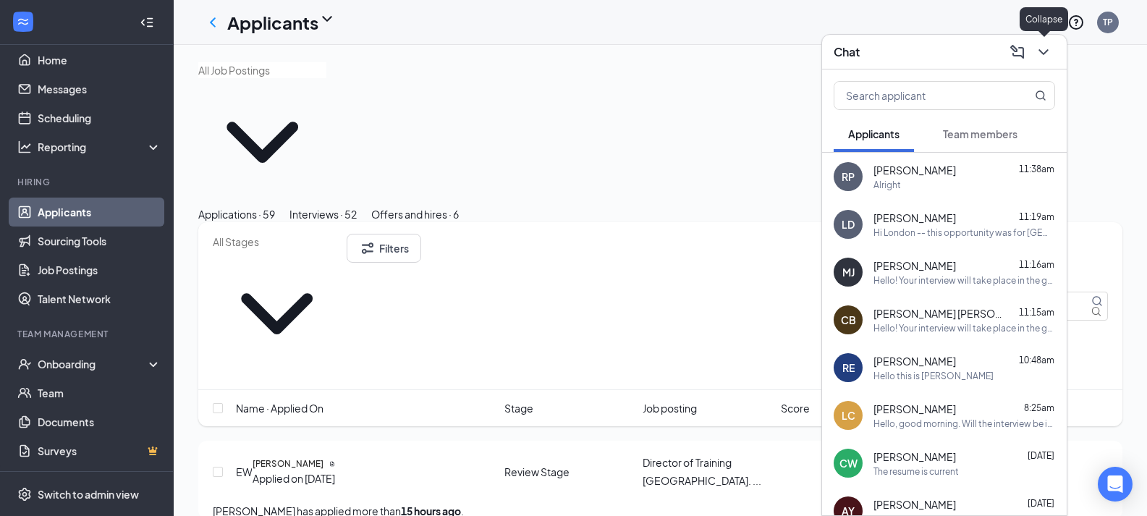
click at [1048, 43] on icon "ChevronDown" at bounding box center [1042, 51] width 17 height 17
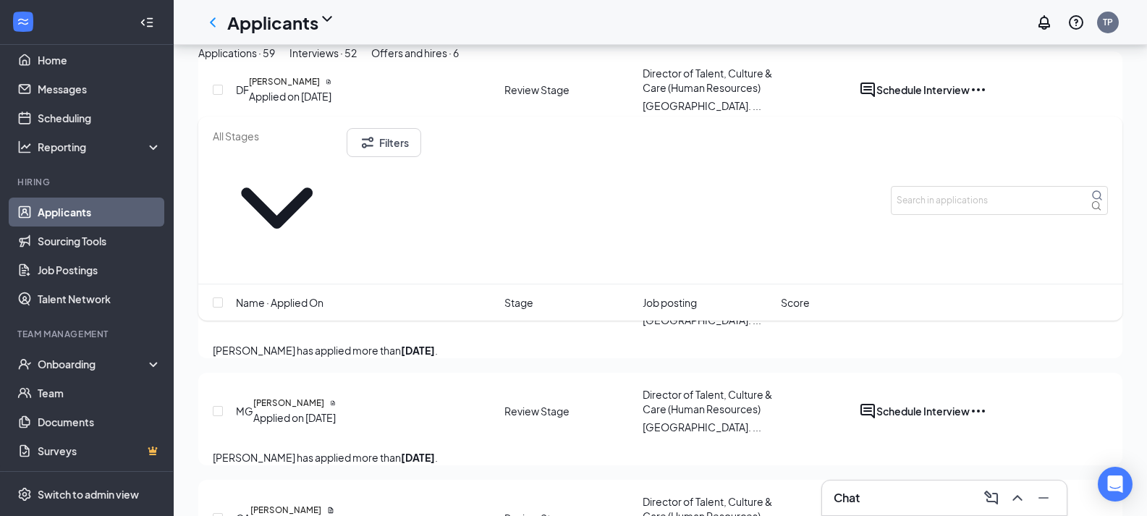
scroll to position [2315, 0]
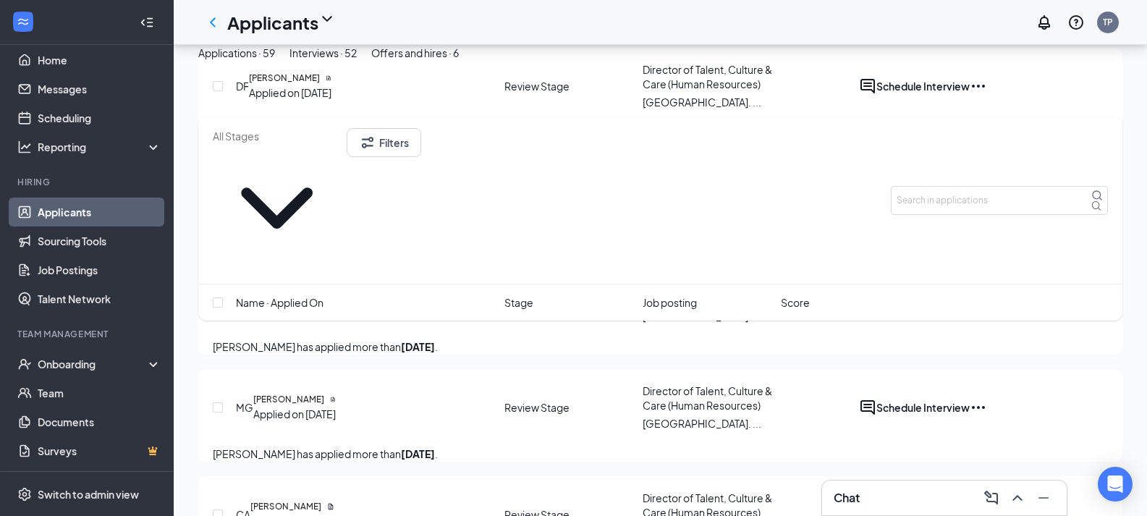
click at [275, 61] on div "Applications · 59" at bounding box center [236, 53] width 77 height 16
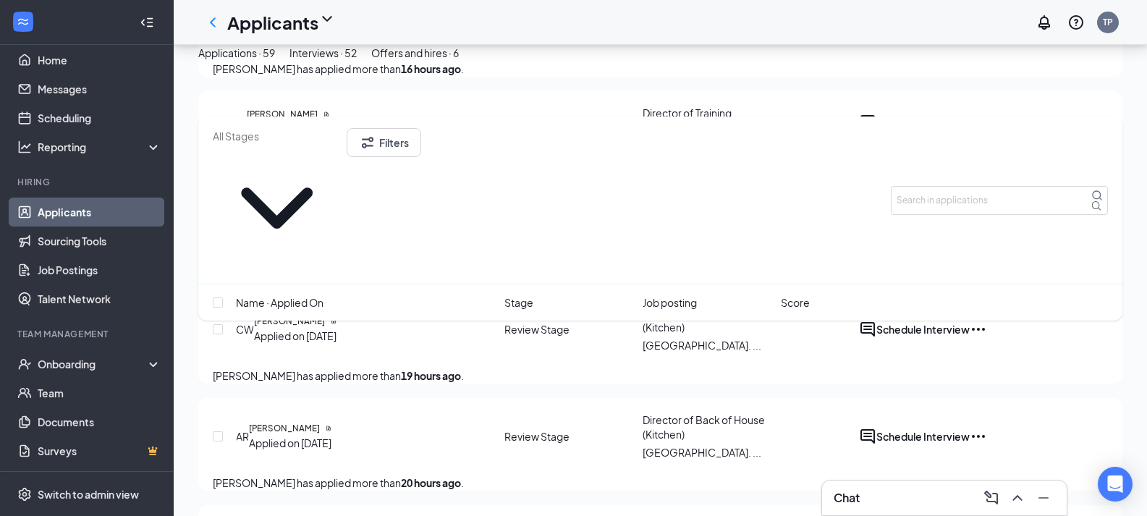
scroll to position [464, 0]
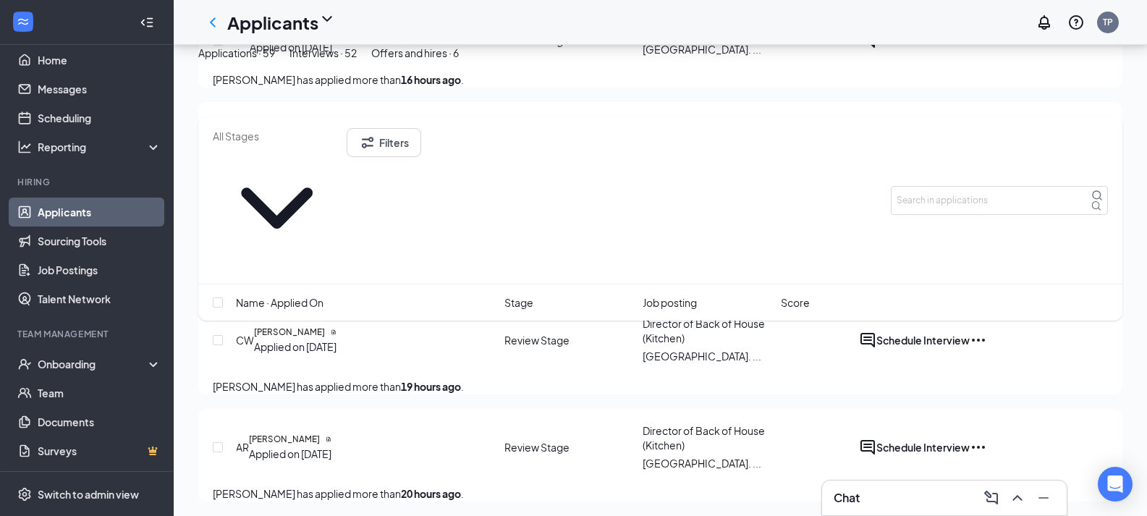
click at [357, 61] on div "Interviews · 52" at bounding box center [322, 53] width 67 height 16
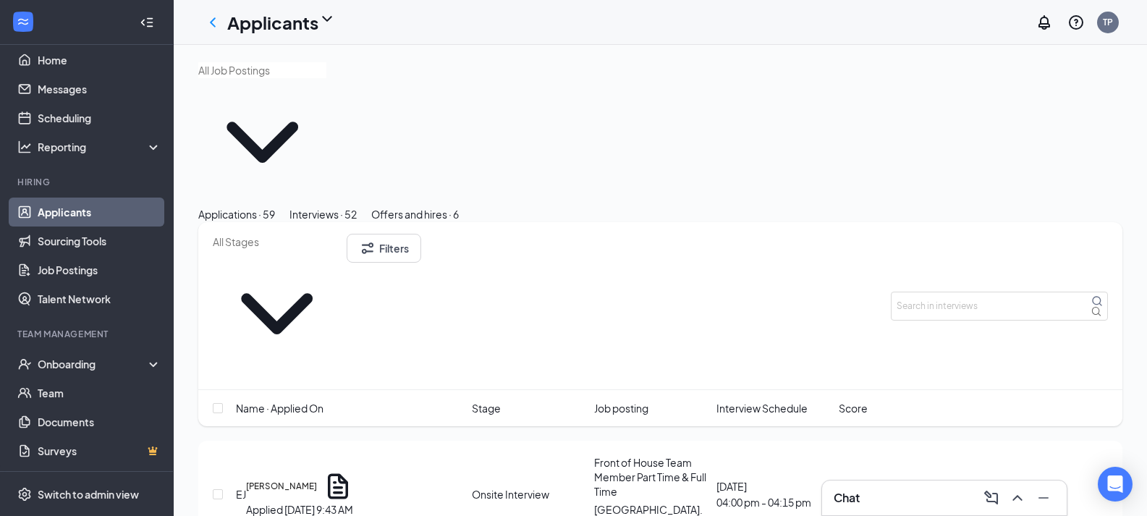
click at [906, 490] on div "Chat" at bounding box center [943, 497] width 221 height 23
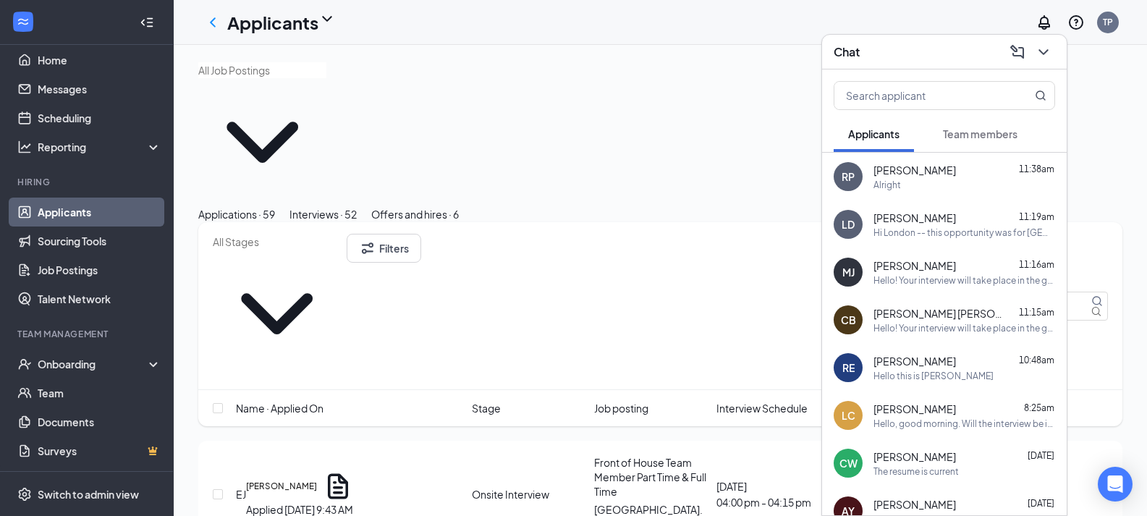
click at [922, 326] on div "Hello! Your interview will take place in the grey hiring trailer across the str…" at bounding box center [964, 328] width 182 height 12
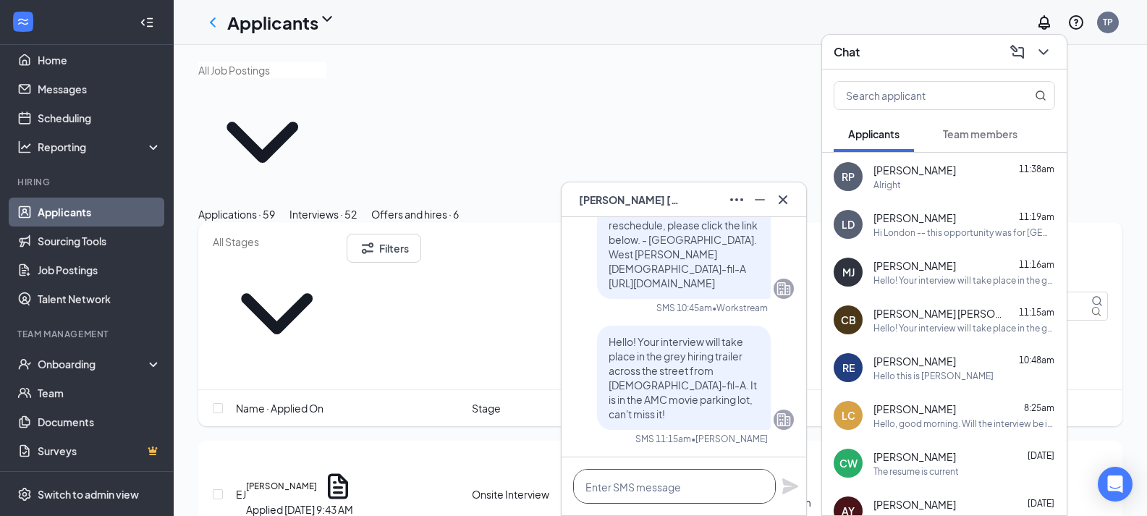
click at [677, 476] on textarea at bounding box center [674, 486] width 203 height 35
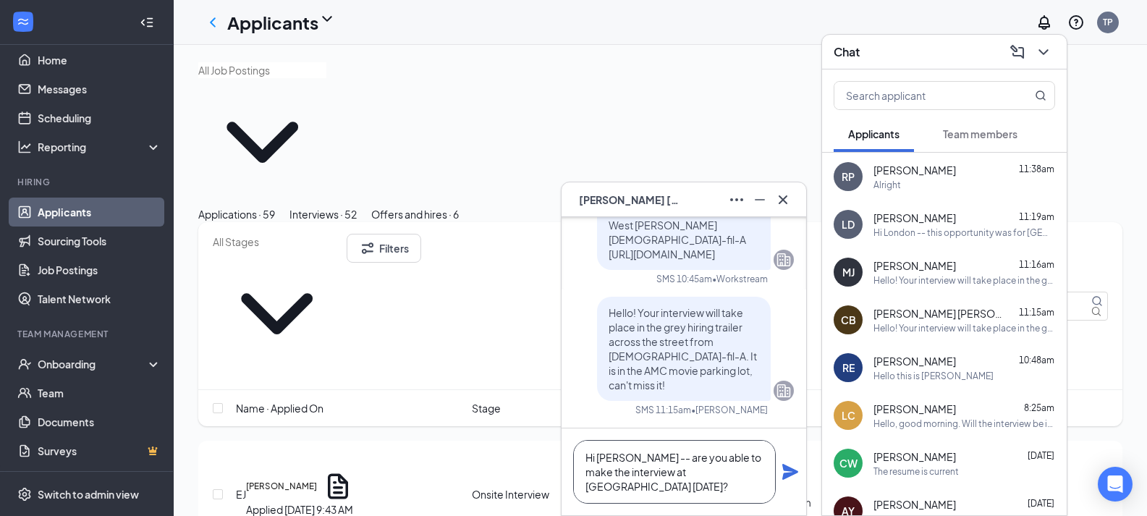
type textarea "Hi [PERSON_NAME] -- are you able to make the interview at [GEOGRAPHIC_DATA] [DA…"
click at [783, 479] on icon "Plane" at bounding box center [790, 472] width 16 height 16
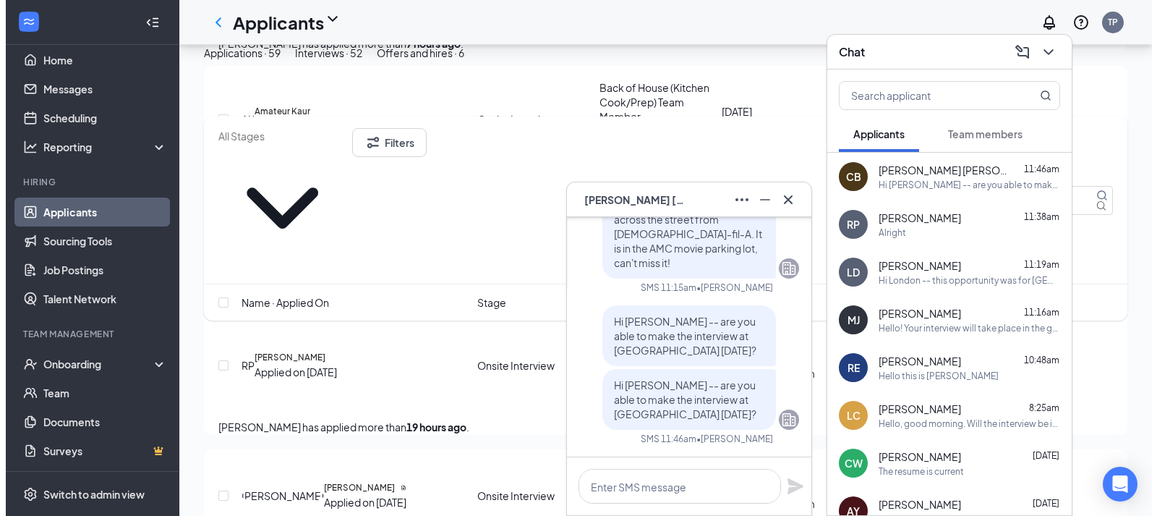
scroll to position [590, 0]
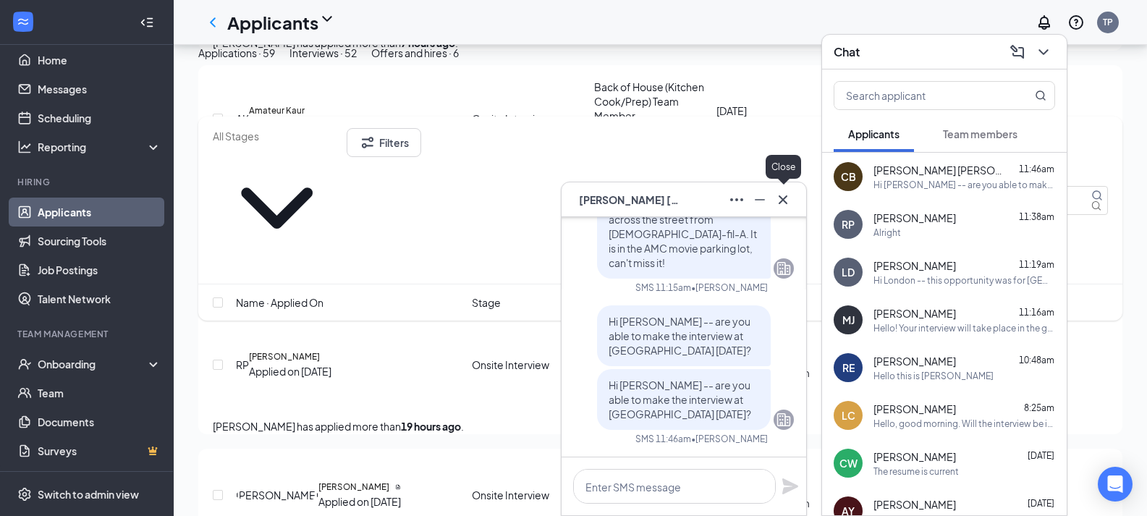
click at [786, 204] on icon "Cross" at bounding box center [782, 199] width 17 height 17
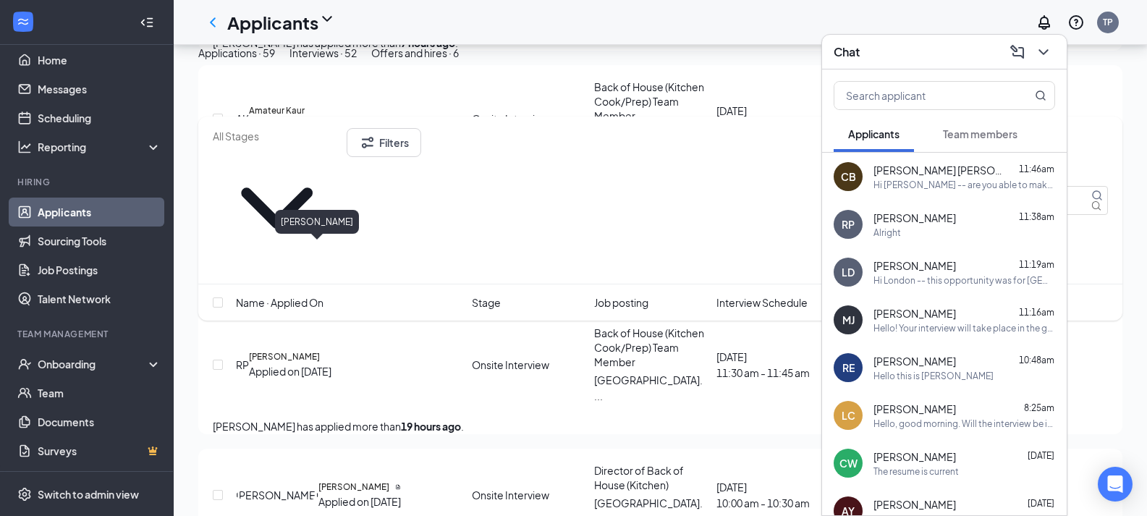
click at [320, 350] on h5 "[PERSON_NAME]" at bounding box center [284, 356] width 71 height 13
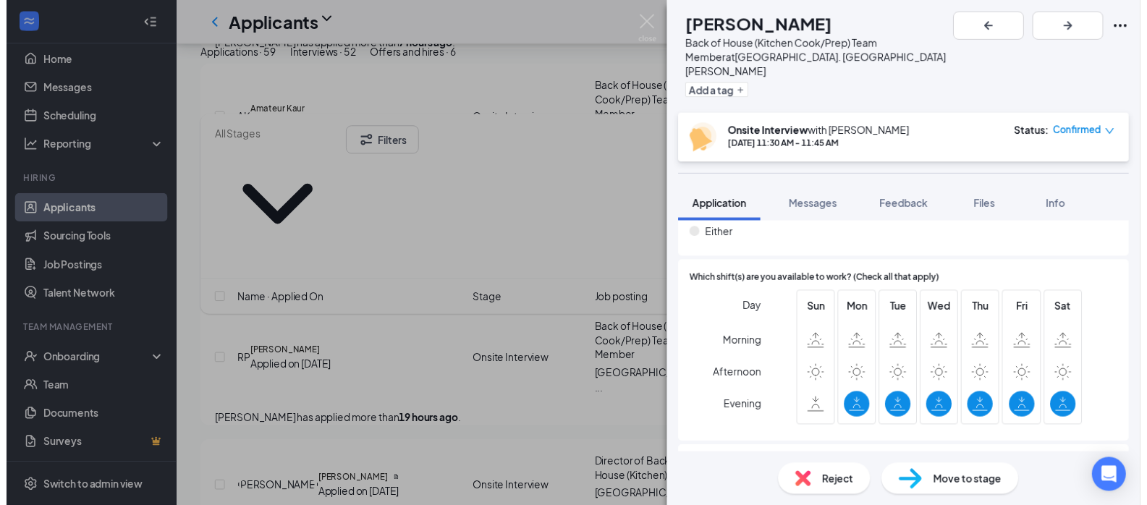
scroll to position [932, 0]
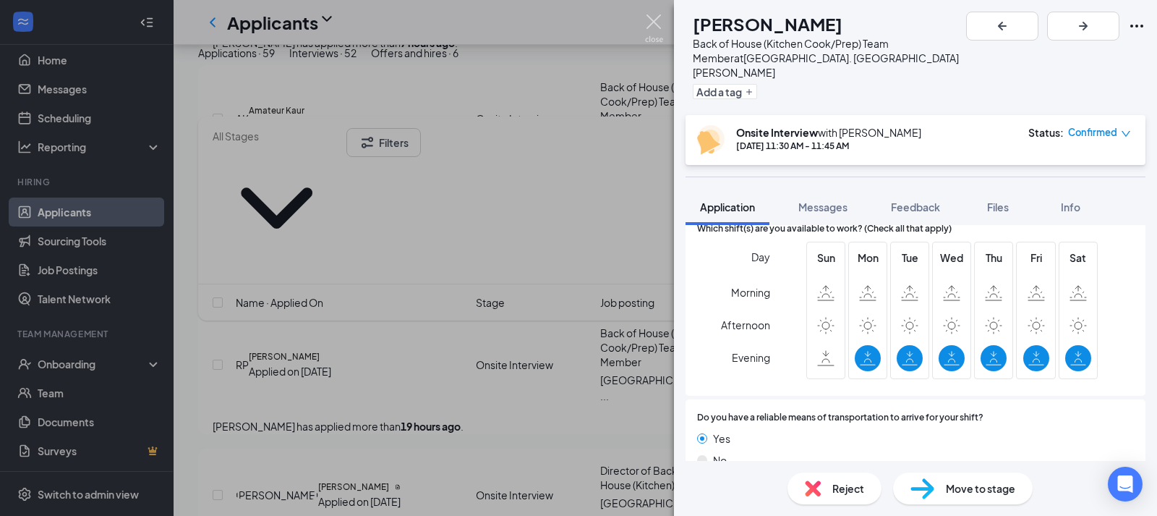
click at [648, 30] on img at bounding box center [654, 28] width 18 height 28
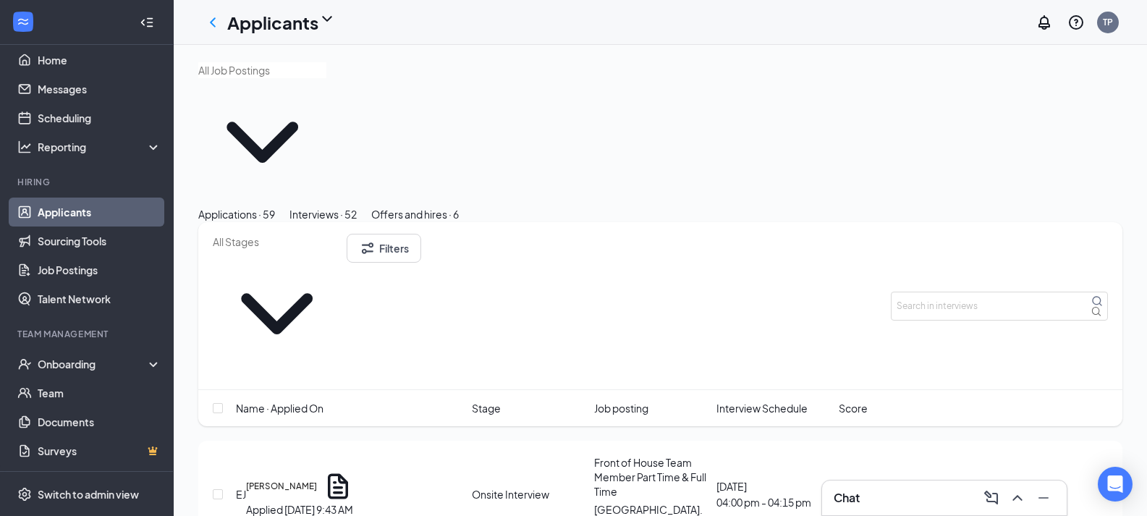
click at [902, 500] on div "Chat" at bounding box center [943, 497] width 221 height 23
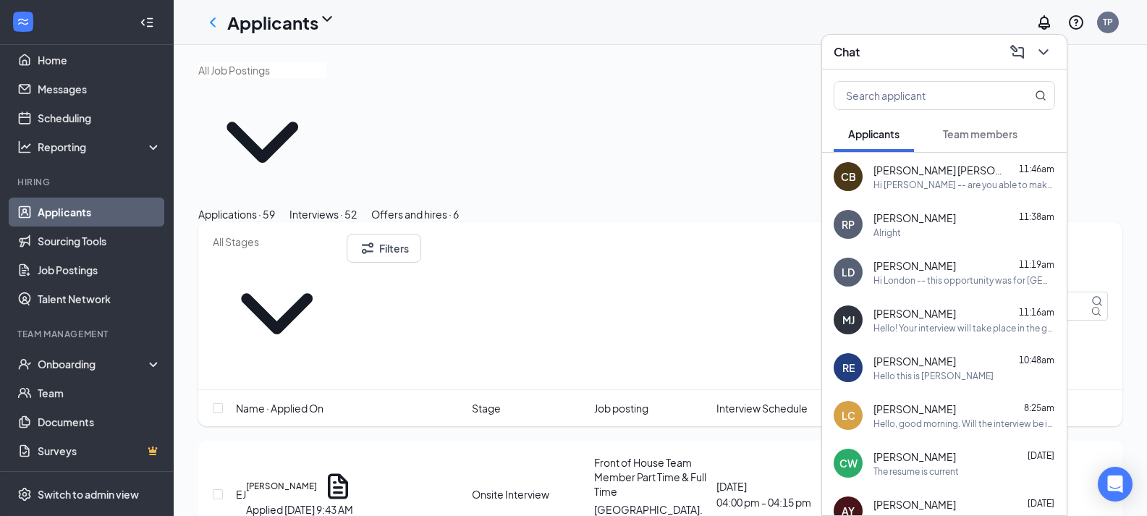
click at [909, 189] on div "Hi [PERSON_NAME] -- are you able to make the interview at [GEOGRAPHIC_DATA] [DA…" at bounding box center [964, 185] width 182 height 12
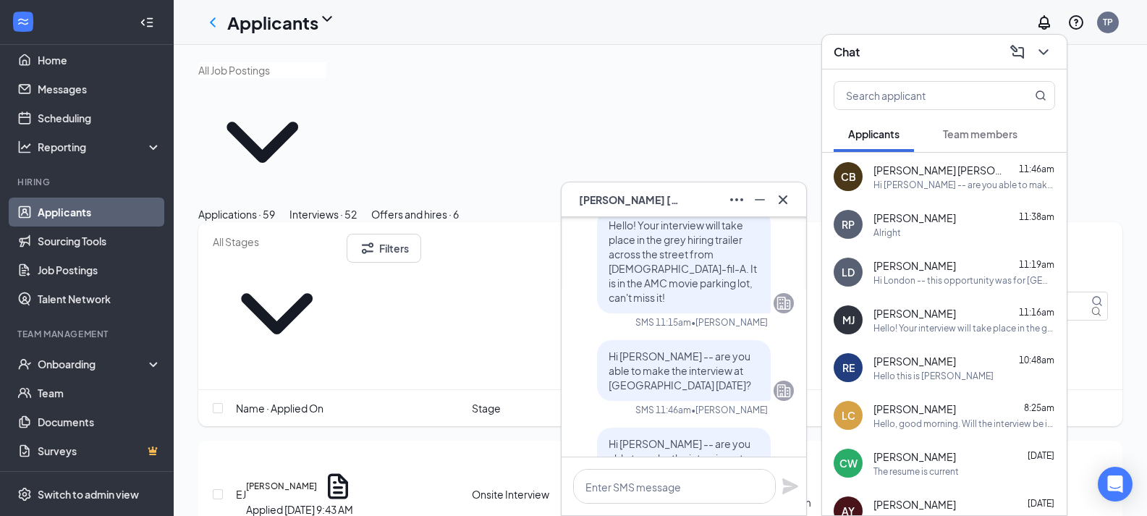
scroll to position [-58, 0]
click at [357, 206] on div "Interviews · 52" at bounding box center [322, 214] width 67 height 16
click at [789, 203] on icon "Cross" at bounding box center [782, 199] width 17 height 17
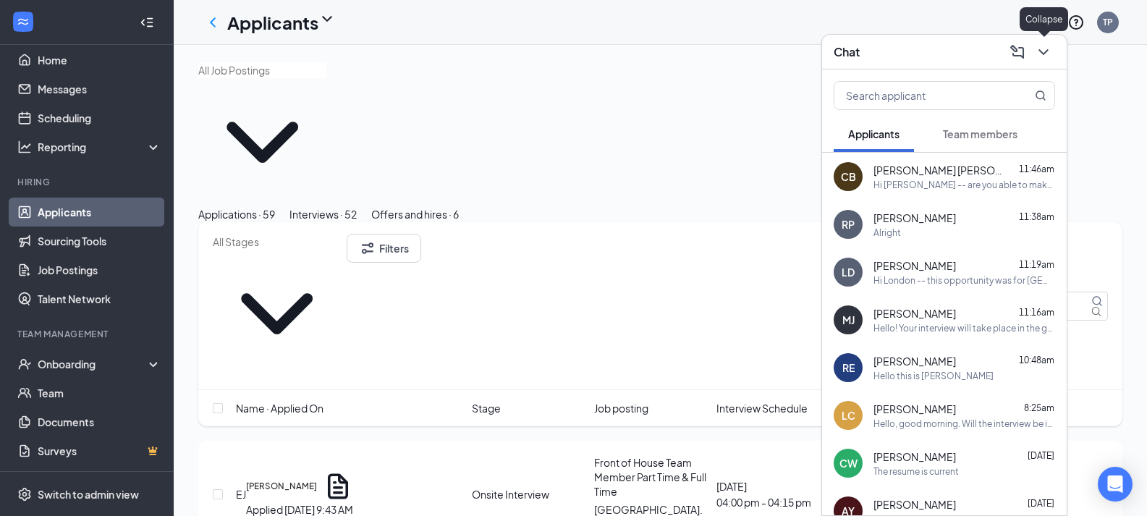
click at [1042, 51] on icon "ChevronDown" at bounding box center [1042, 51] width 17 height 17
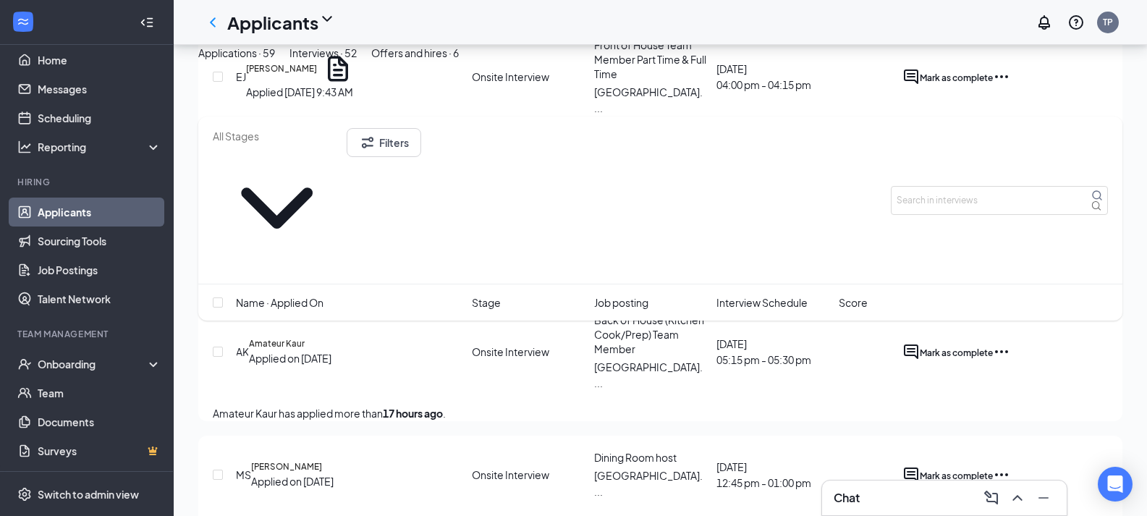
scroll to position [358, 0]
click at [746, 294] on span "Interview Schedule" at bounding box center [761, 302] width 91 height 16
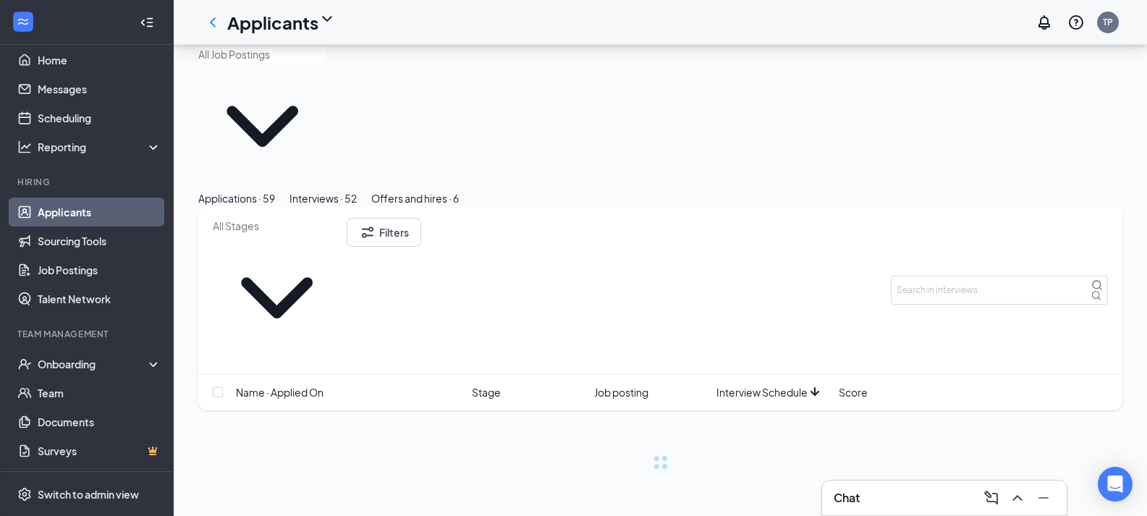
scroll to position [0, 0]
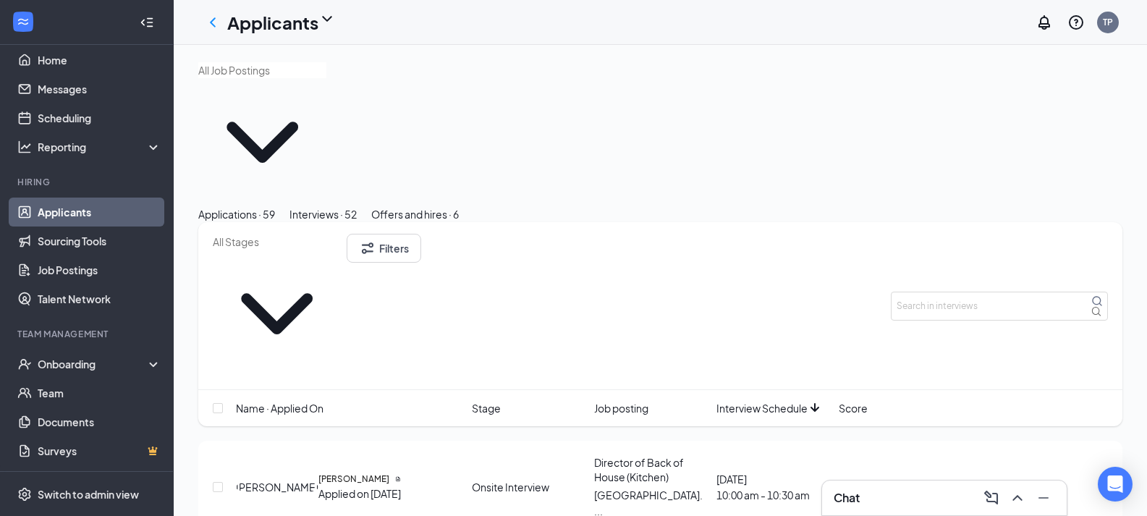
click at [770, 400] on span "Interview Schedule" at bounding box center [761, 408] width 91 height 16
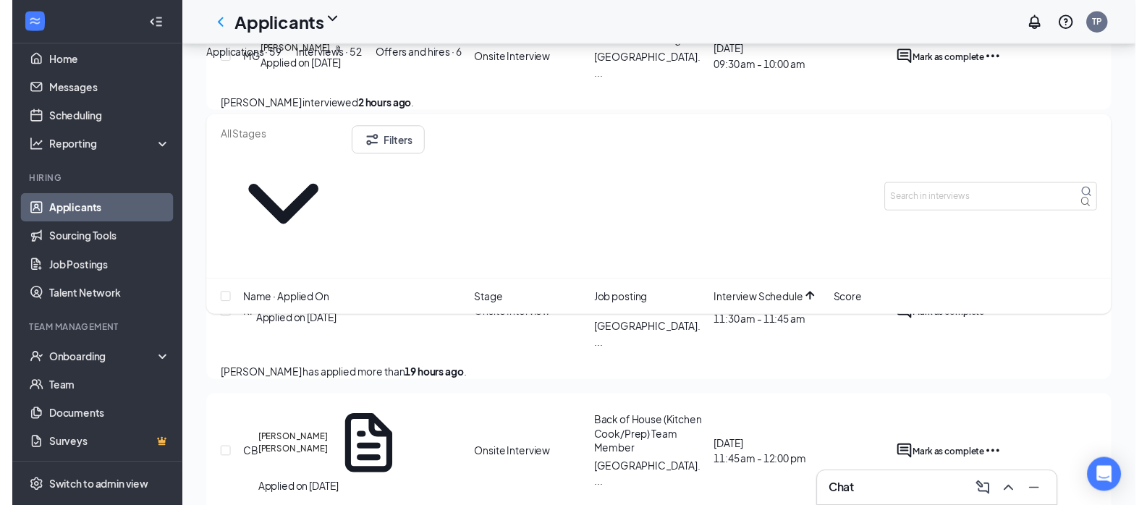
scroll to position [1623, 0]
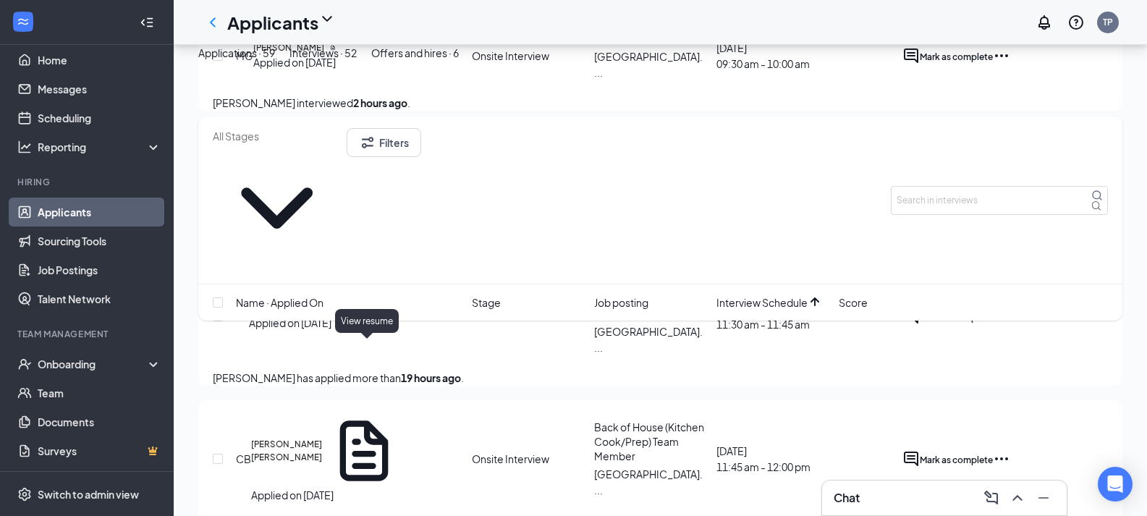
click at [368, 420] on icon "Document" at bounding box center [364, 450] width 48 height 60
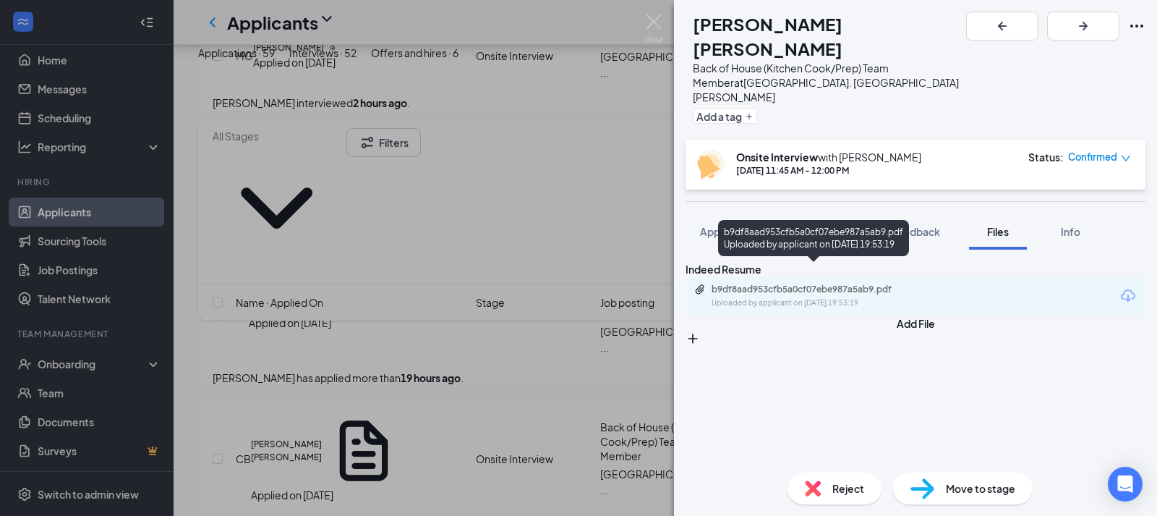
click at [792, 297] on div "Uploaded by applicant on [DATE] 19:53:19" at bounding box center [820, 303] width 217 height 12
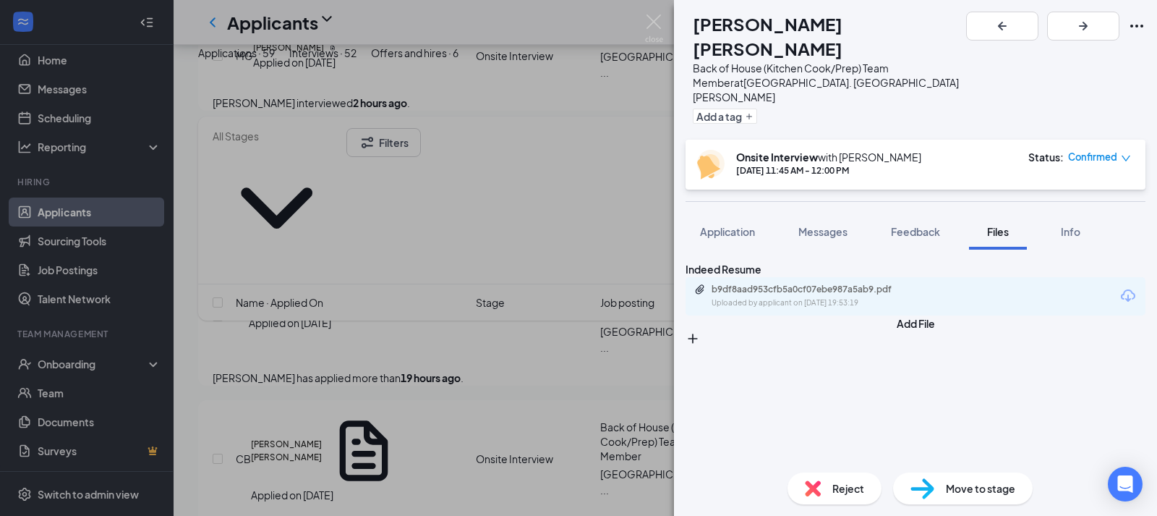
click at [559, 273] on div "[PERSON_NAME] Back of House (Kitchen Cook/Prep) Team Member at [GEOGRAPHIC_DATA…" at bounding box center [578, 258] width 1157 height 516
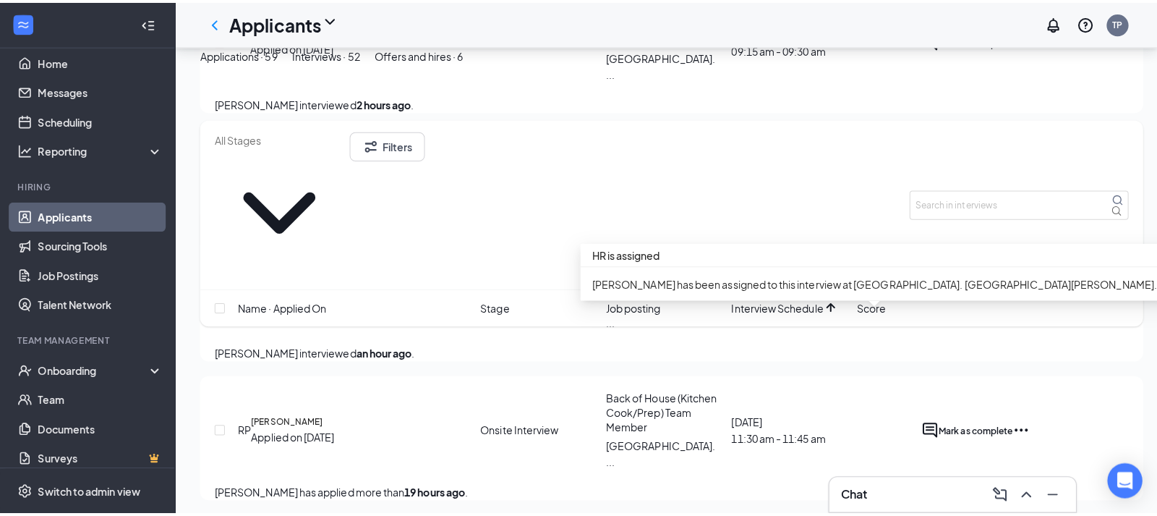
scroll to position [1515, 0]
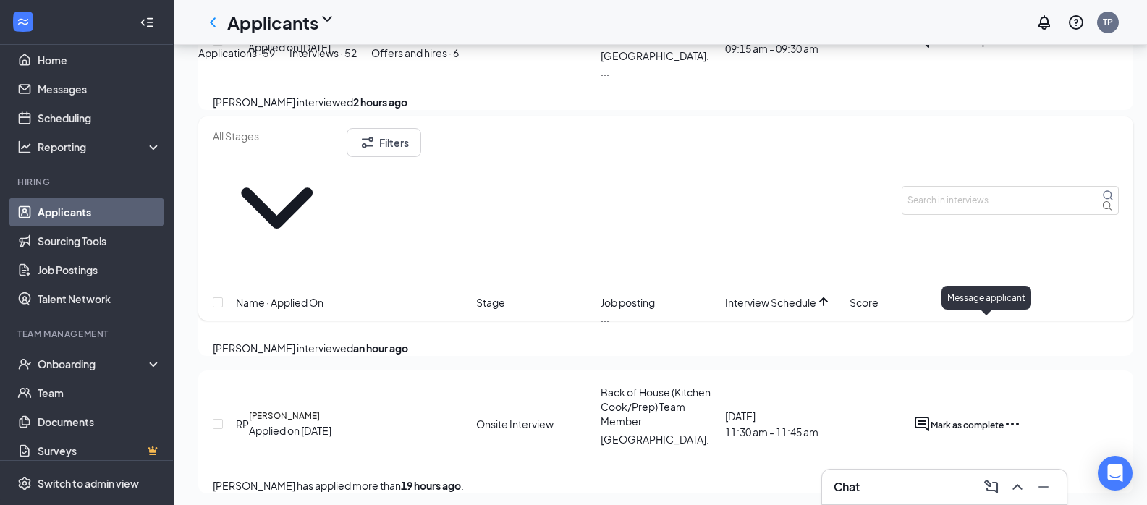
click at [929, 417] on icon "ActiveChat" at bounding box center [921, 424] width 14 height 14
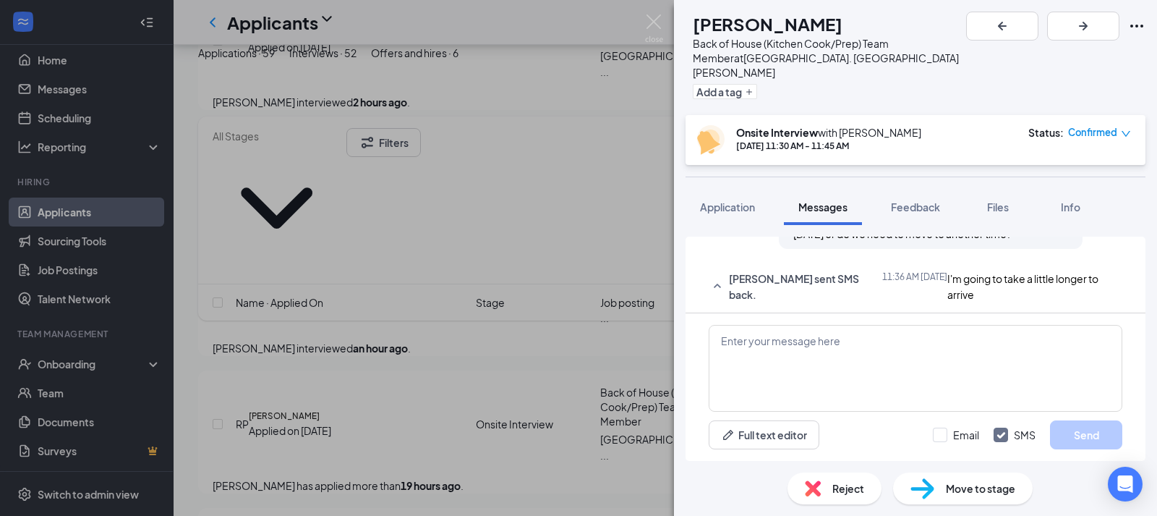
scroll to position [642, 0]
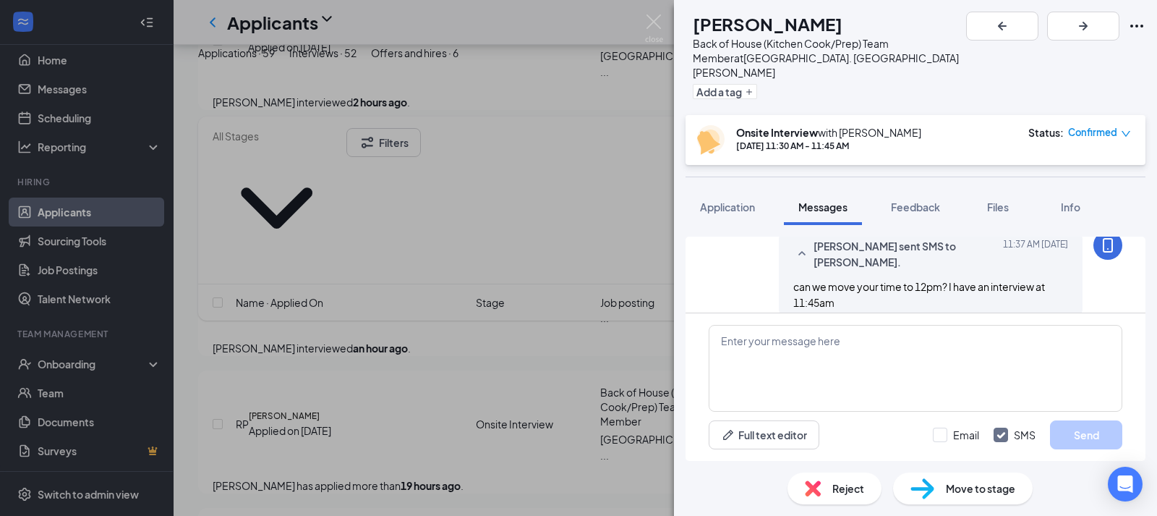
scroll to position [791, 0]
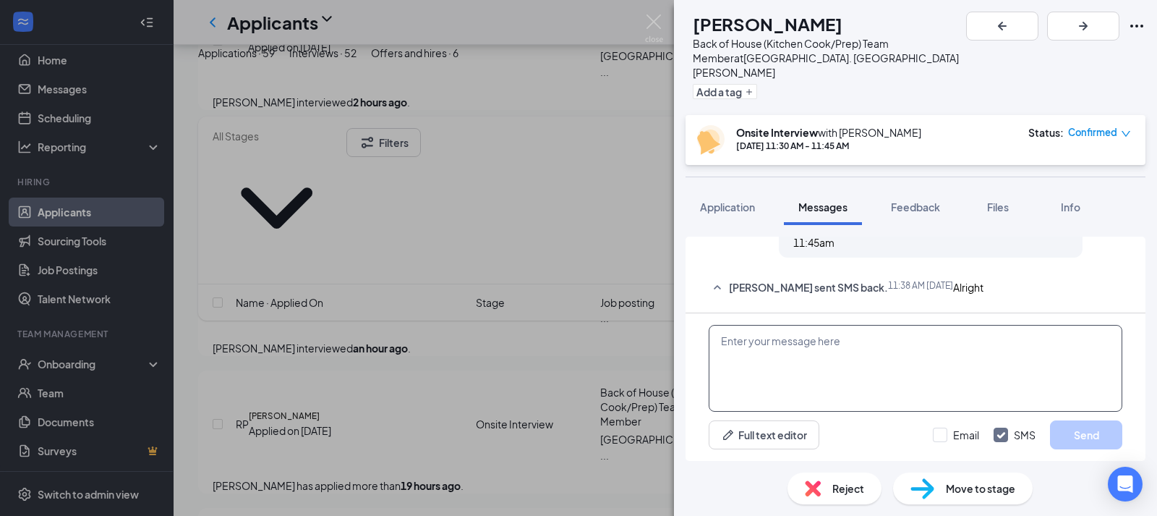
click at [884, 355] on textarea at bounding box center [916, 368] width 414 height 87
type textarea "I am available now if you come before 12pm!"
click at [1091, 439] on button "Send" at bounding box center [1086, 434] width 72 height 29
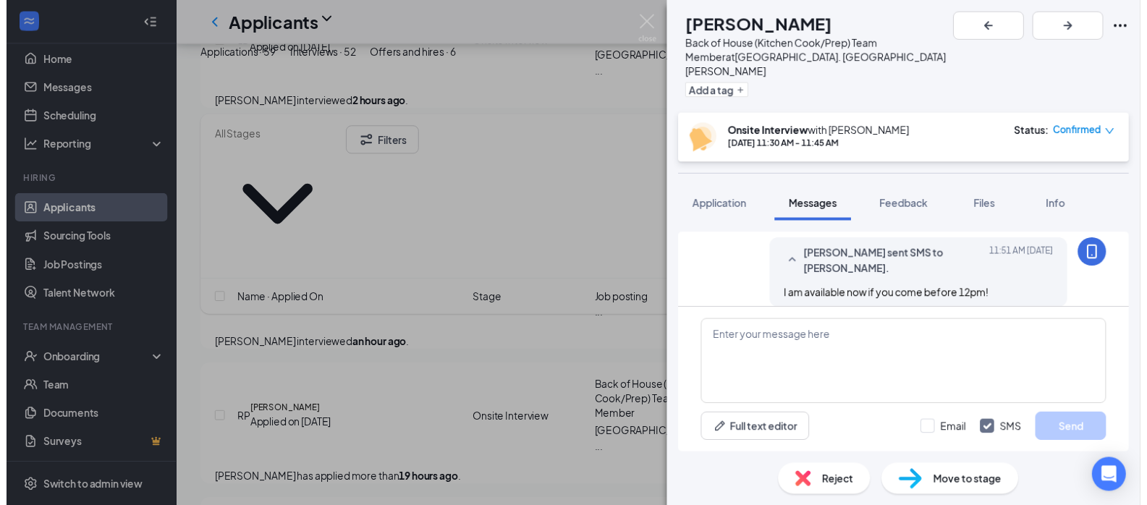
scroll to position [869, 0]
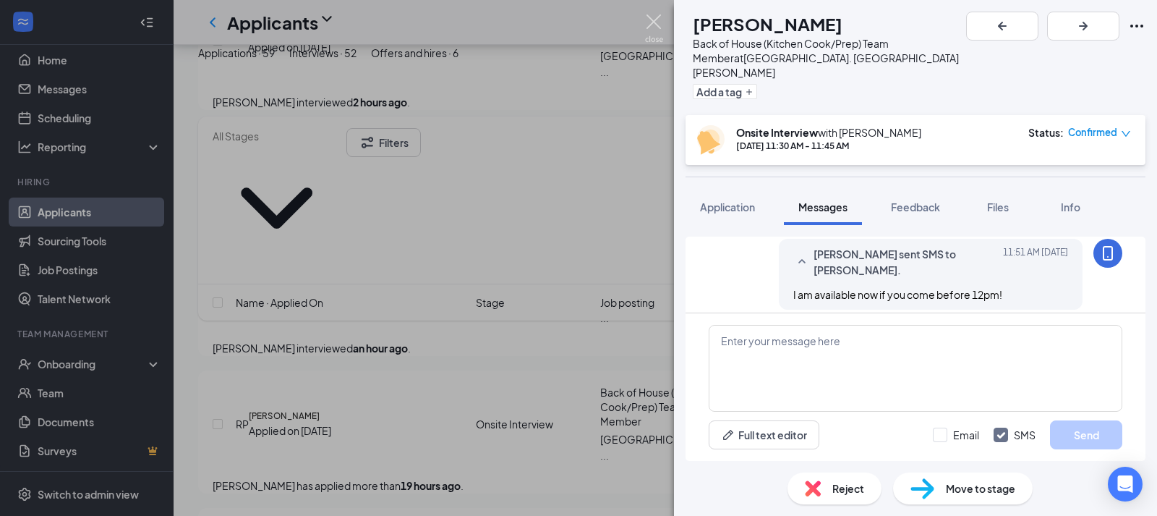
click at [655, 20] on img at bounding box center [654, 28] width 18 height 28
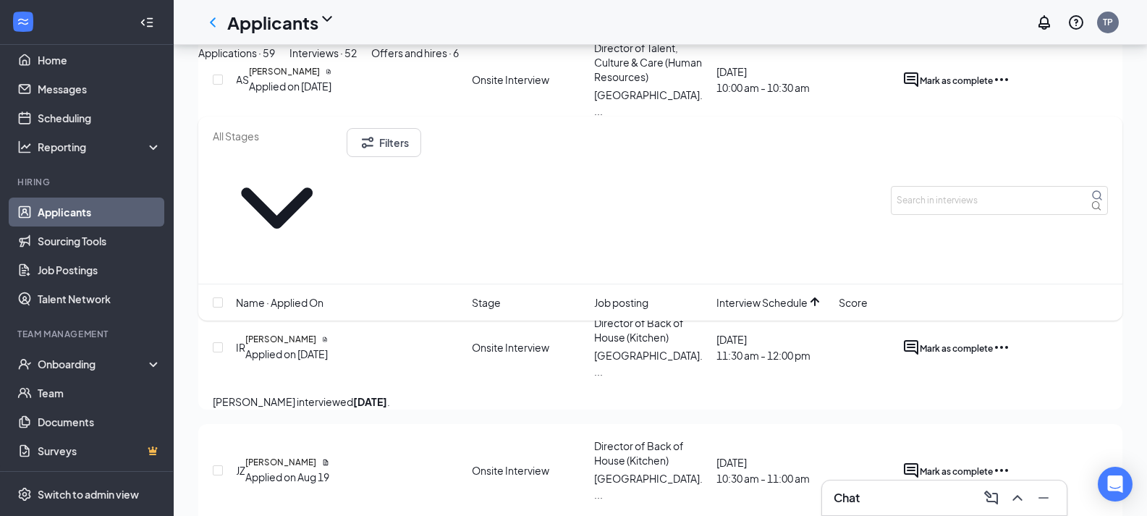
scroll to position [724, 0]
click at [275, 61] on button "Applications · 59" at bounding box center [236, 53] width 77 height 16
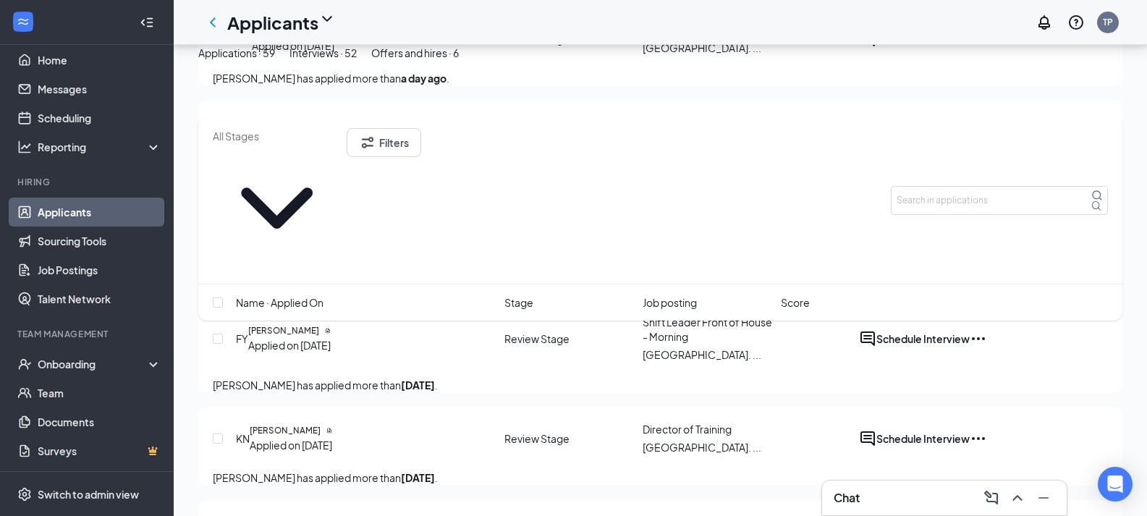
scroll to position [1176, 0]
